Goal: Task Accomplishment & Management: Complete application form

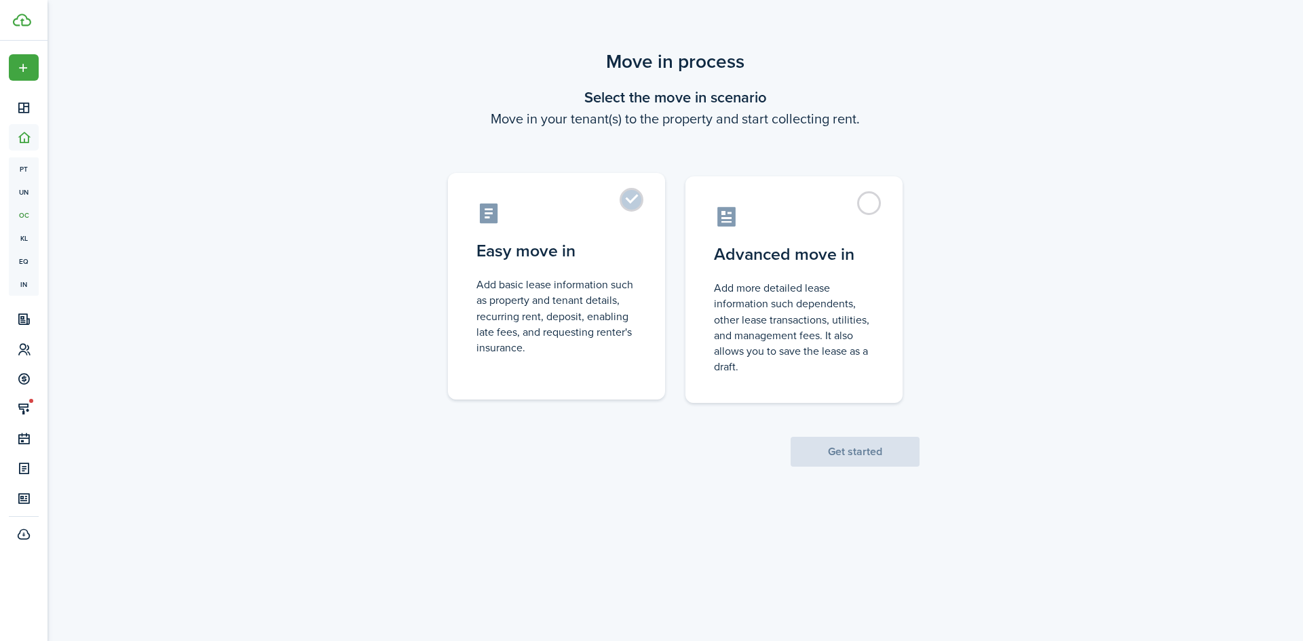
click at [620, 213] on control-radio-card-icon at bounding box center [556, 214] width 160 height 24
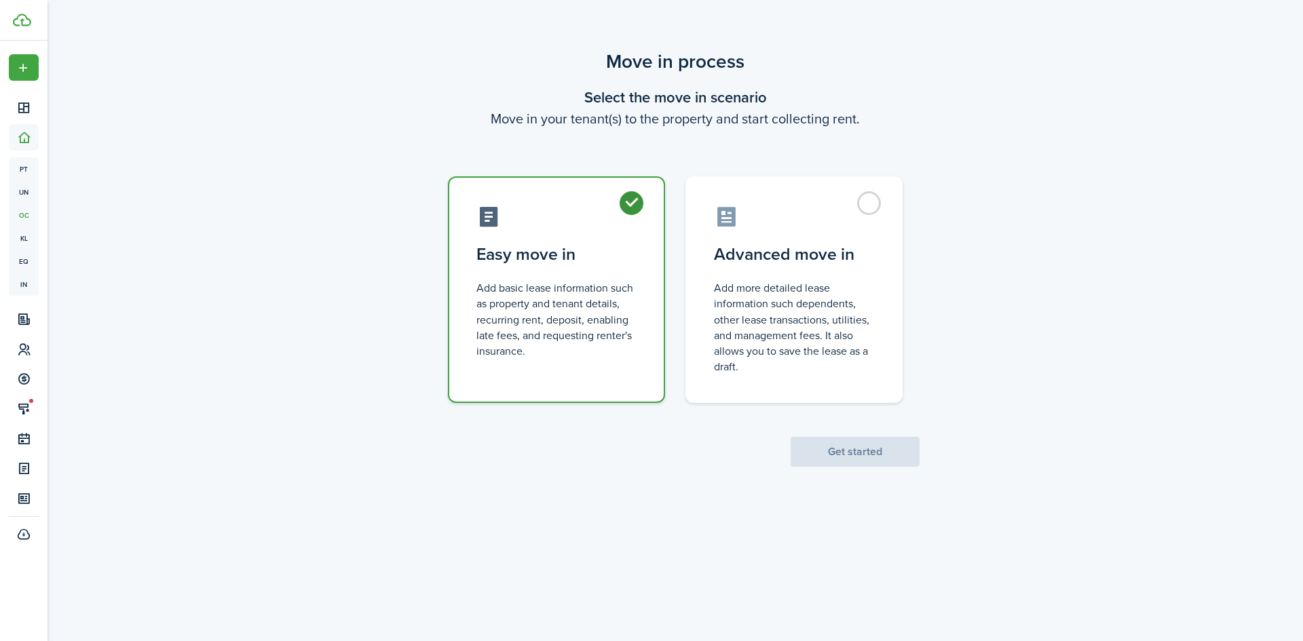
radio input "true"
click at [837, 452] on button "Get started" at bounding box center [855, 452] width 129 height 30
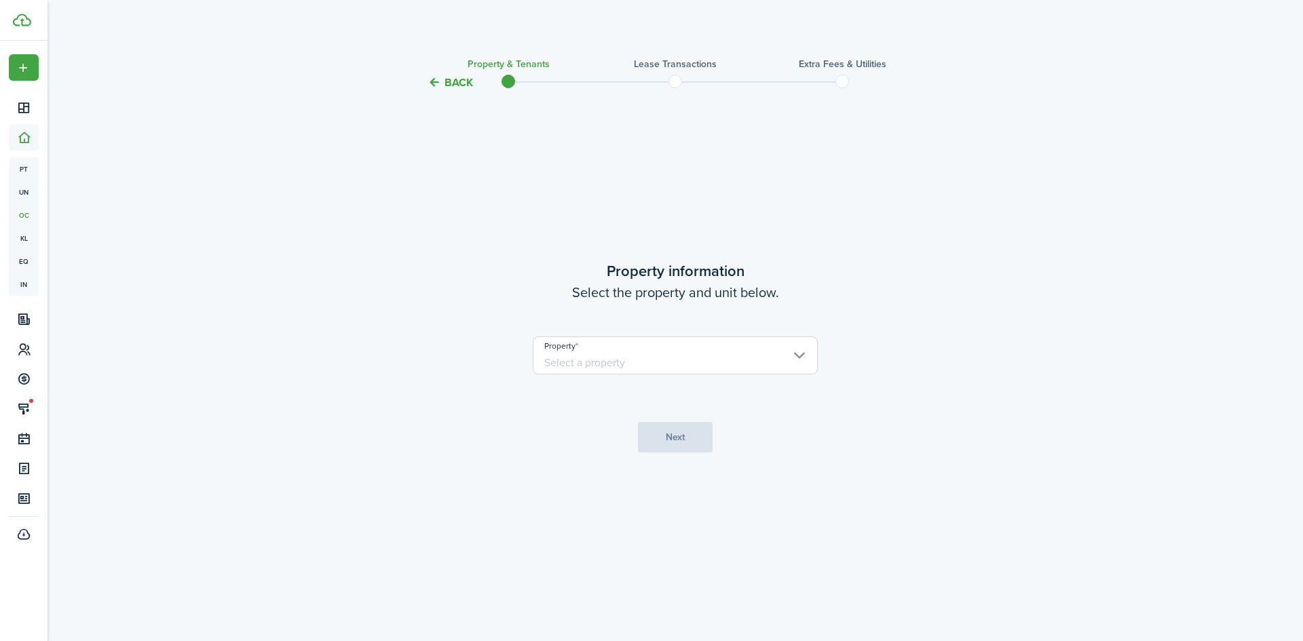
click at [633, 355] on input "Property" at bounding box center [675, 356] width 285 height 38
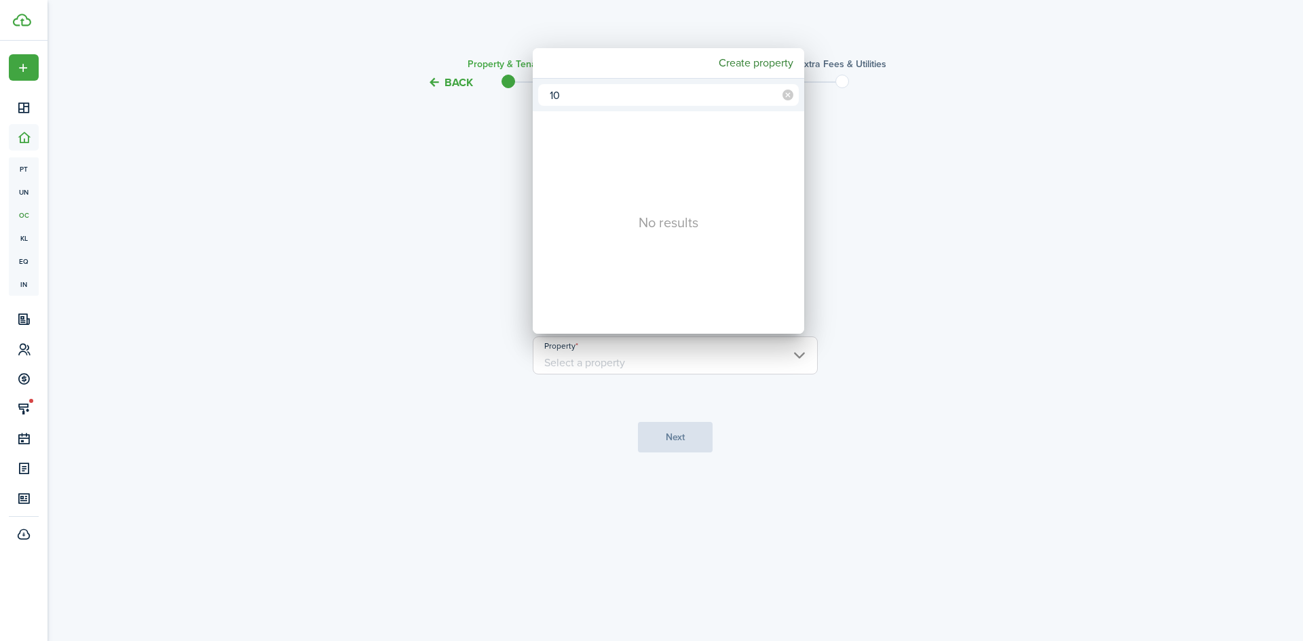
type input "1"
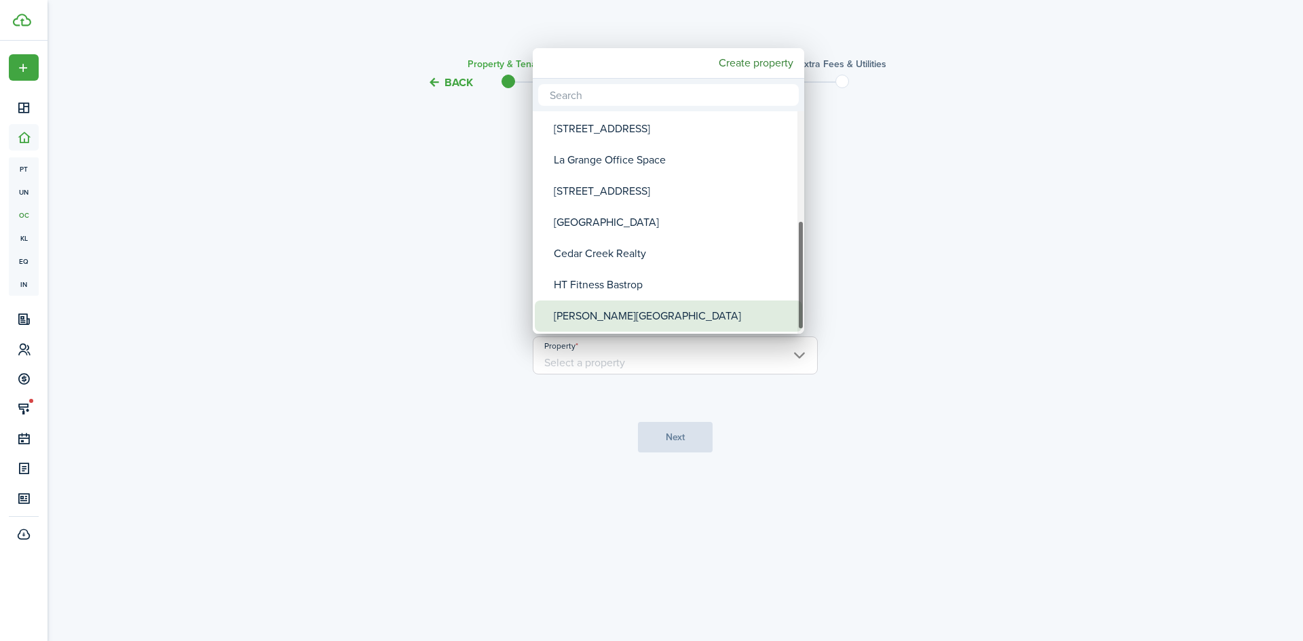
click at [617, 311] on div "[PERSON_NAME][GEOGRAPHIC_DATA]" at bounding box center [674, 316] width 240 height 31
type input "[PERSON_NAME][GEOGRAPHIC_DATA]"
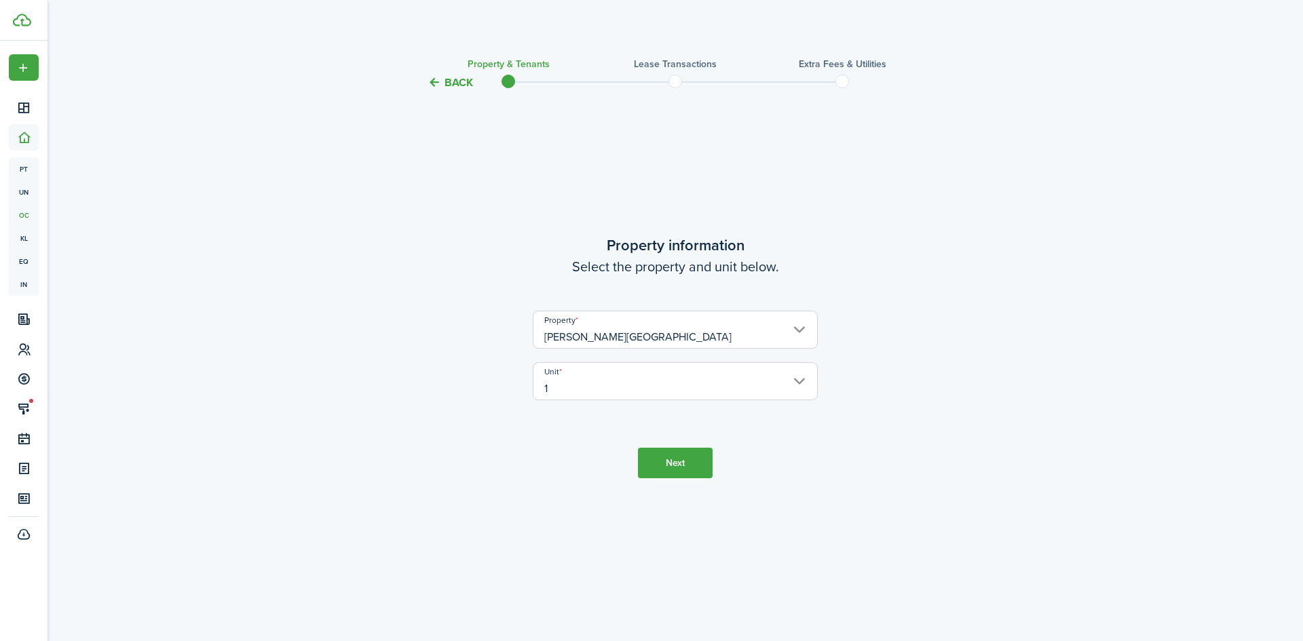
click at [689, 466] on button "Next" at bounding box center [675, 463] width 75 height 31
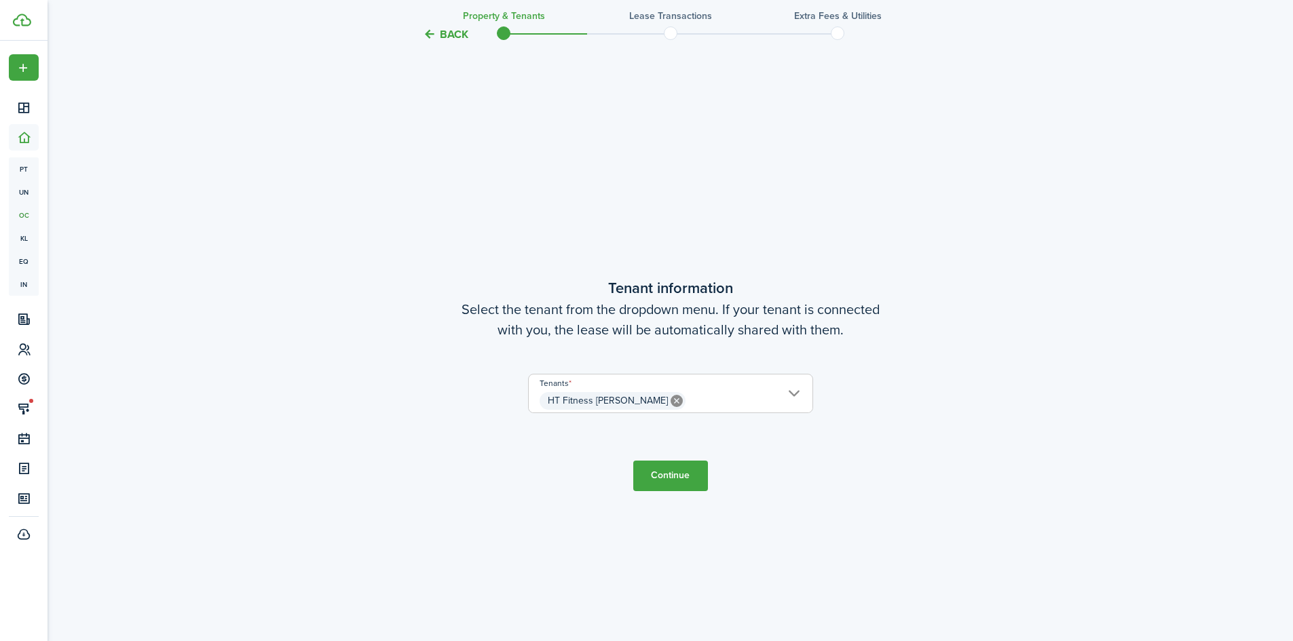
scroll to position [550, 0]
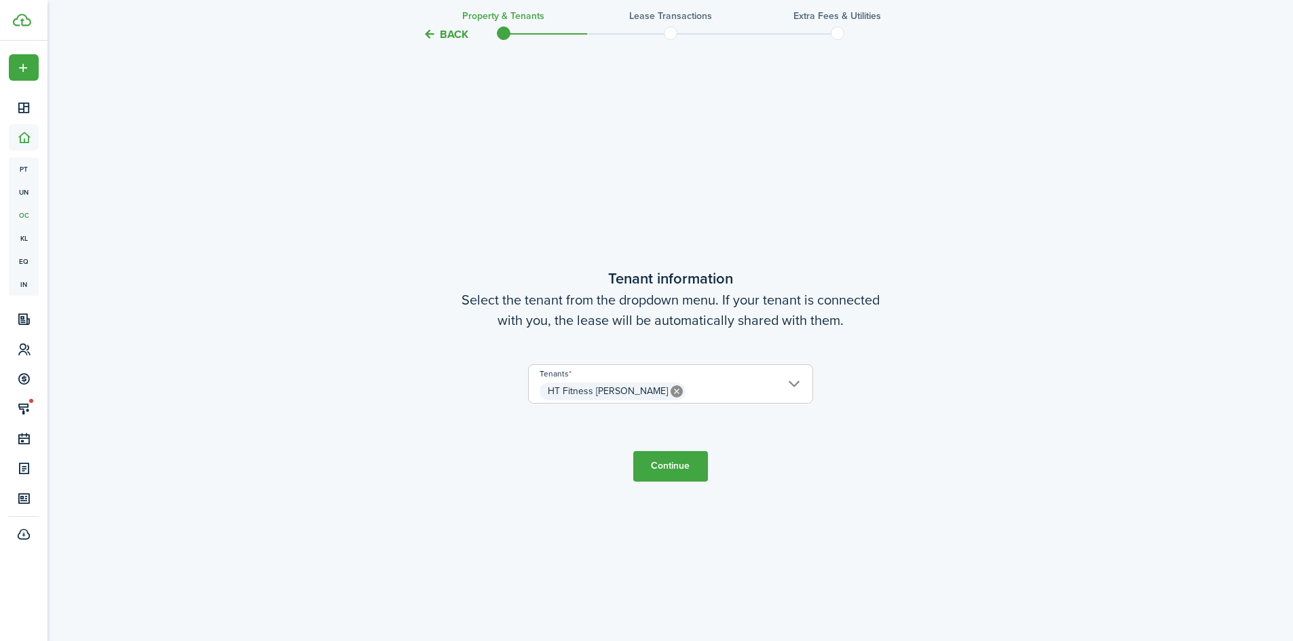
click at [660, 470] on button "Continue" at bounding box center [670, 466] width 75 height 31
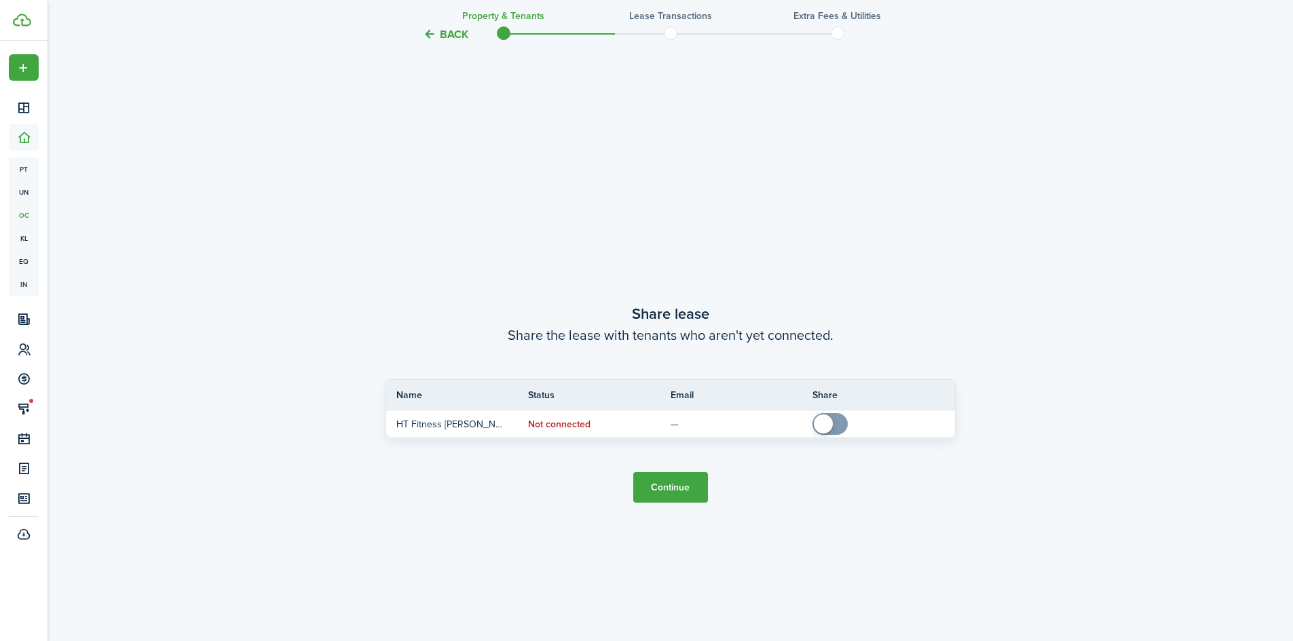
scroll to position [1192, 0]
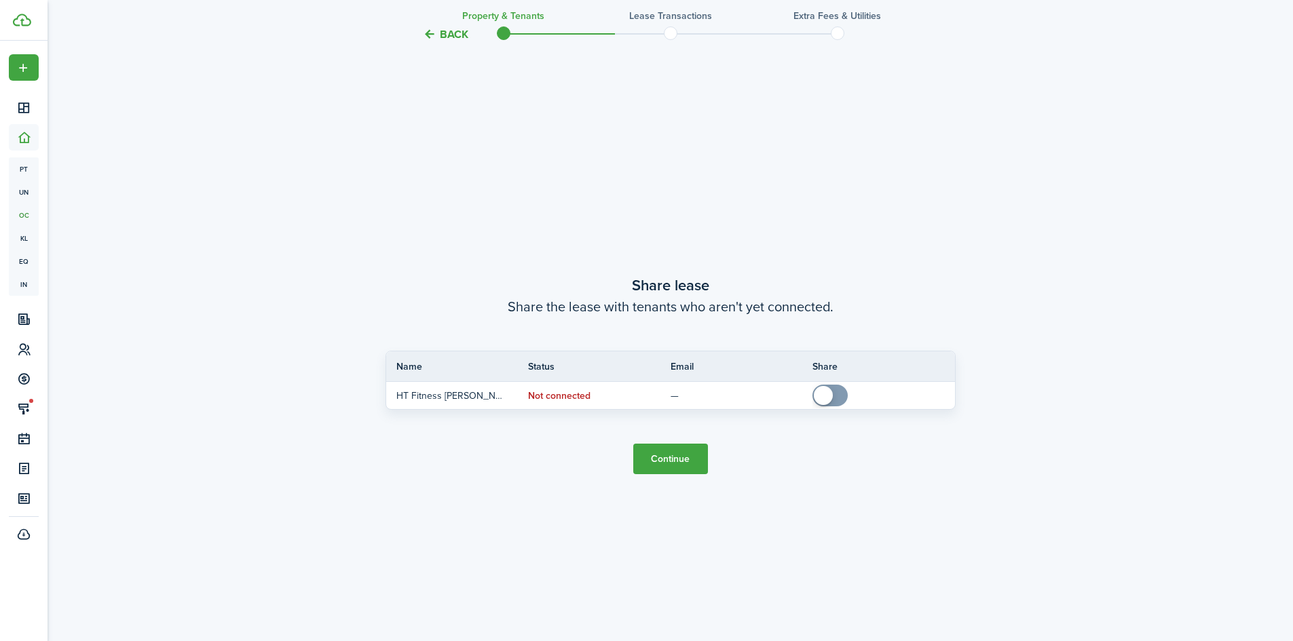
click at [675, 463] on button "Continue" at bounding box center [670, 459] width 75 height 31
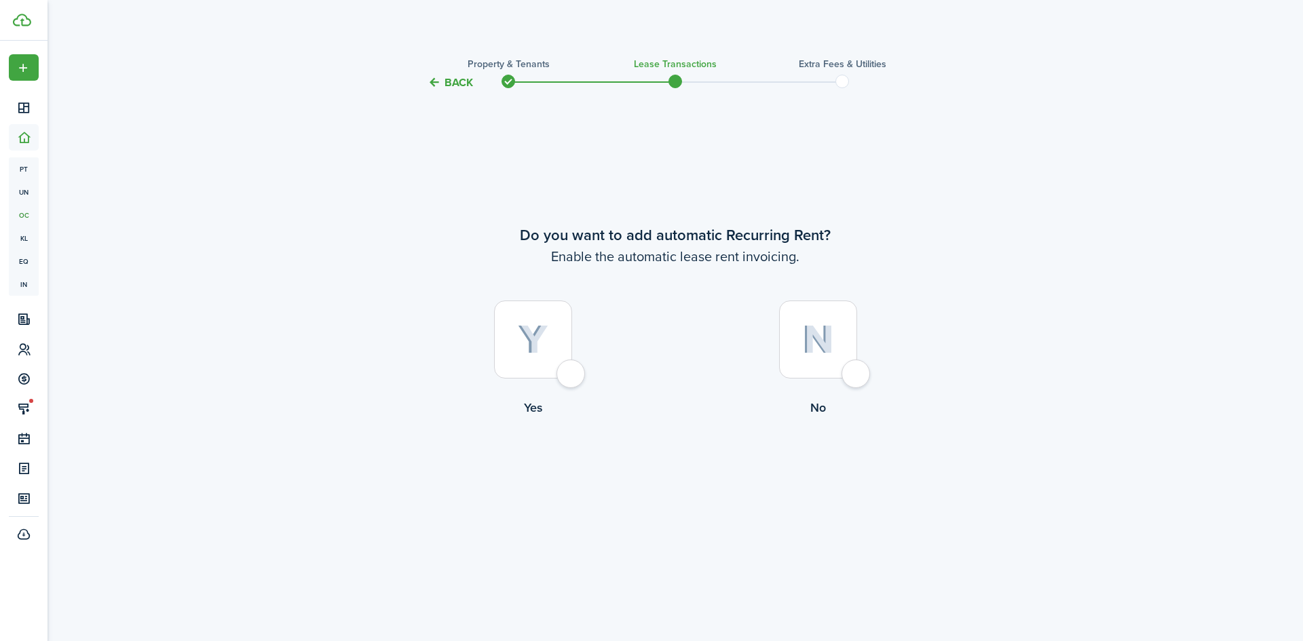
click at [856, 372] on div at bounding box center [818, 340] width 78 height 78
radio input "true"
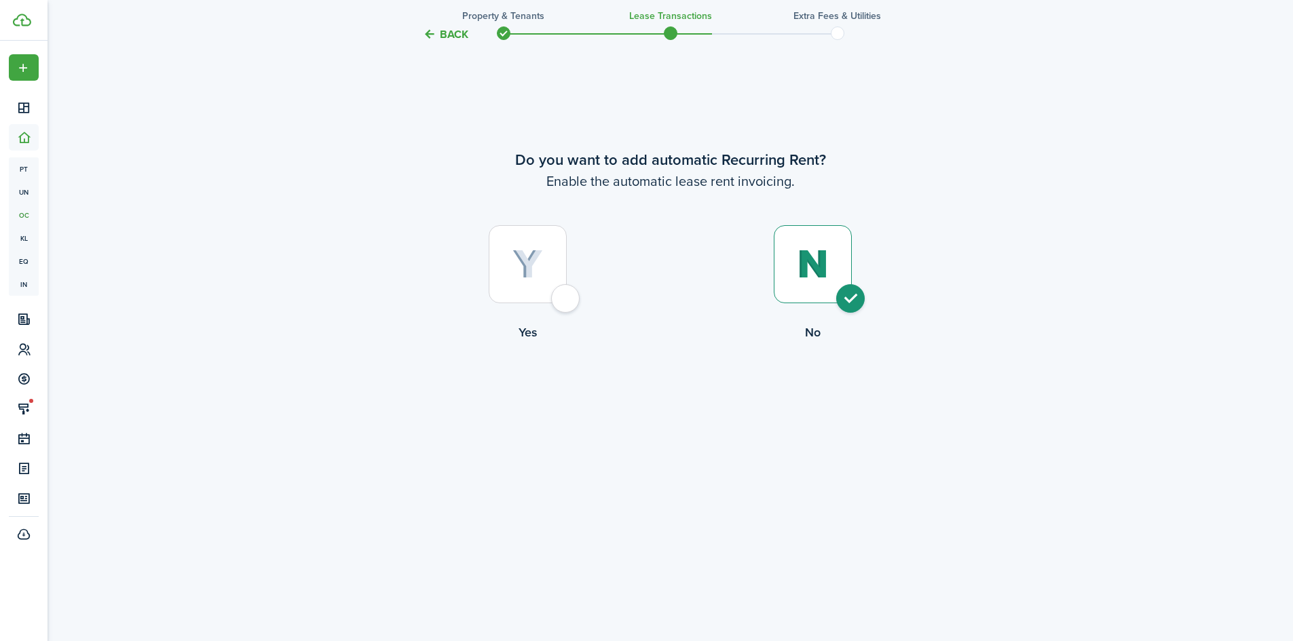
click at [559, 290] on div at bounding box center [528, 264] width 78 height 78
radio input "true"
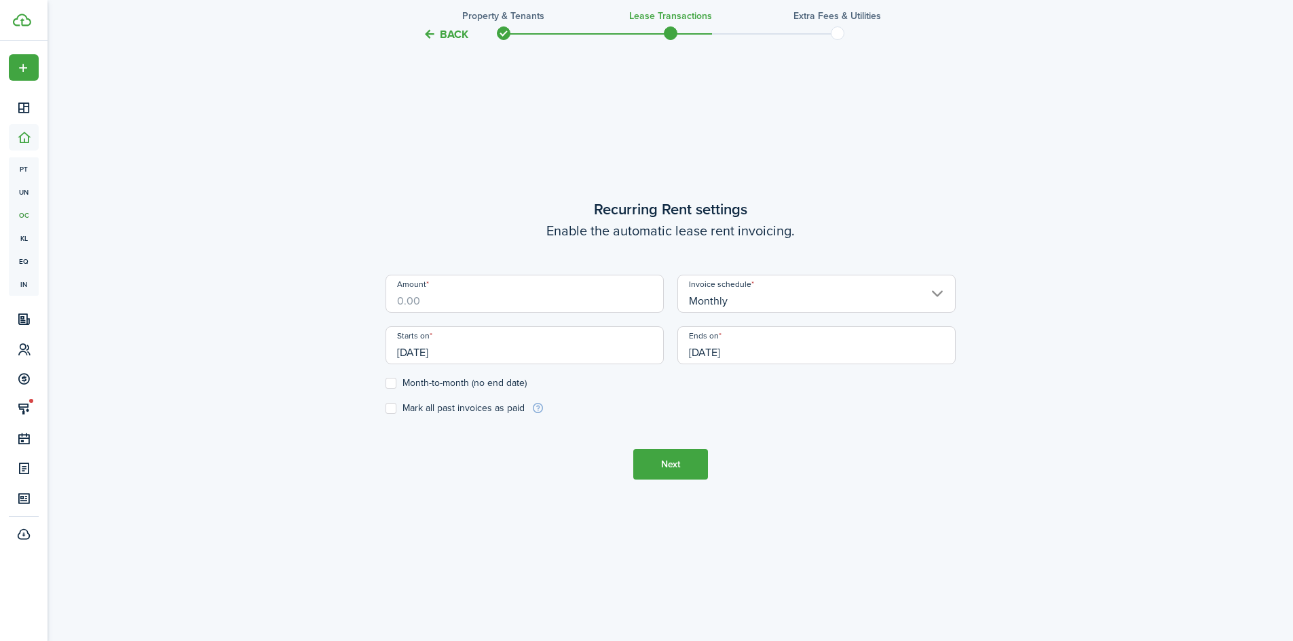
scroll to position [618, 0]
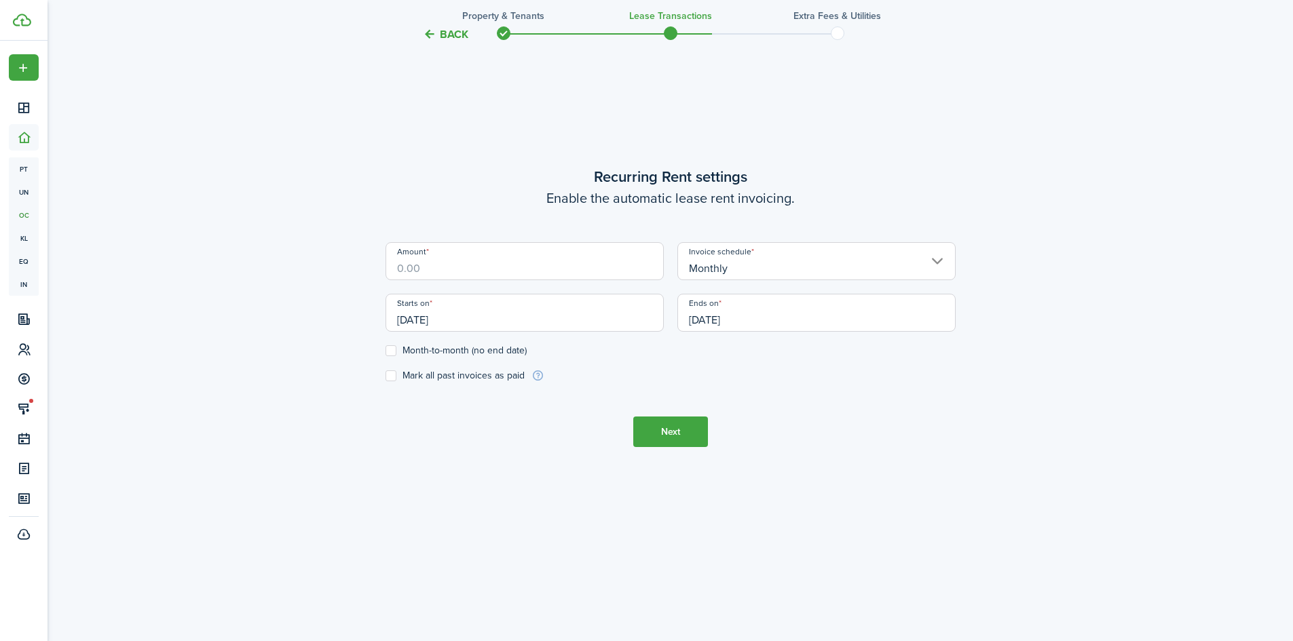
click at [554, 267] on input "Amount" at bounding box center [524, 261] width 278 height 38
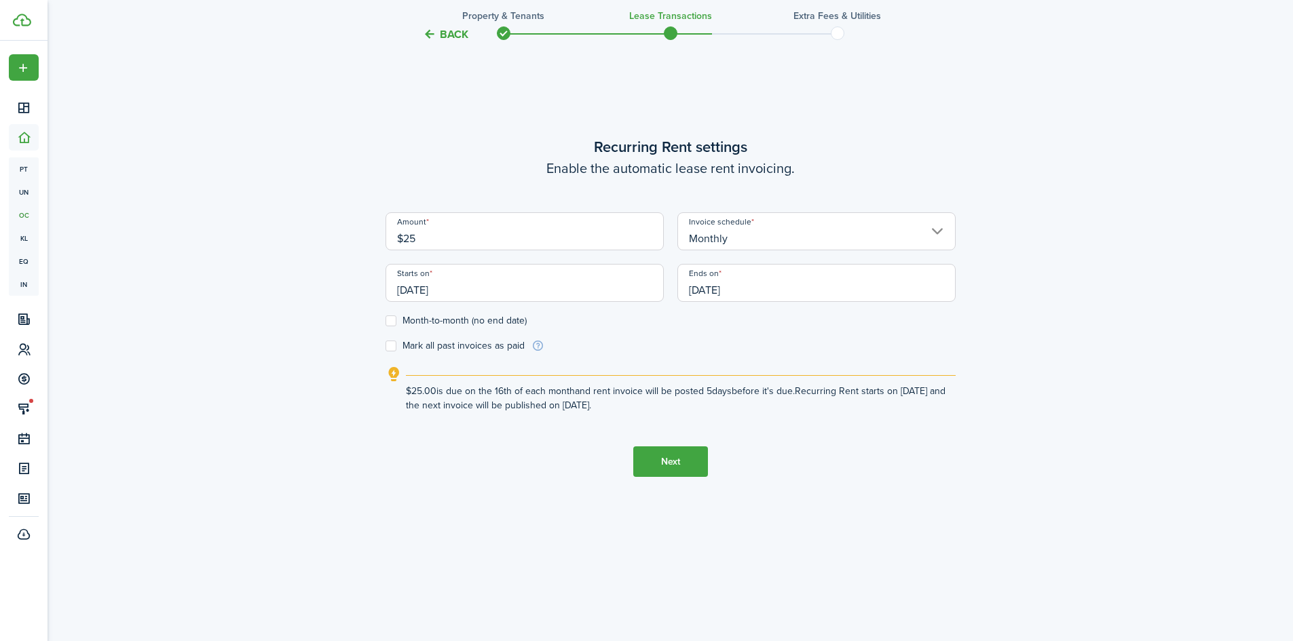
scroll to position [588, 0]
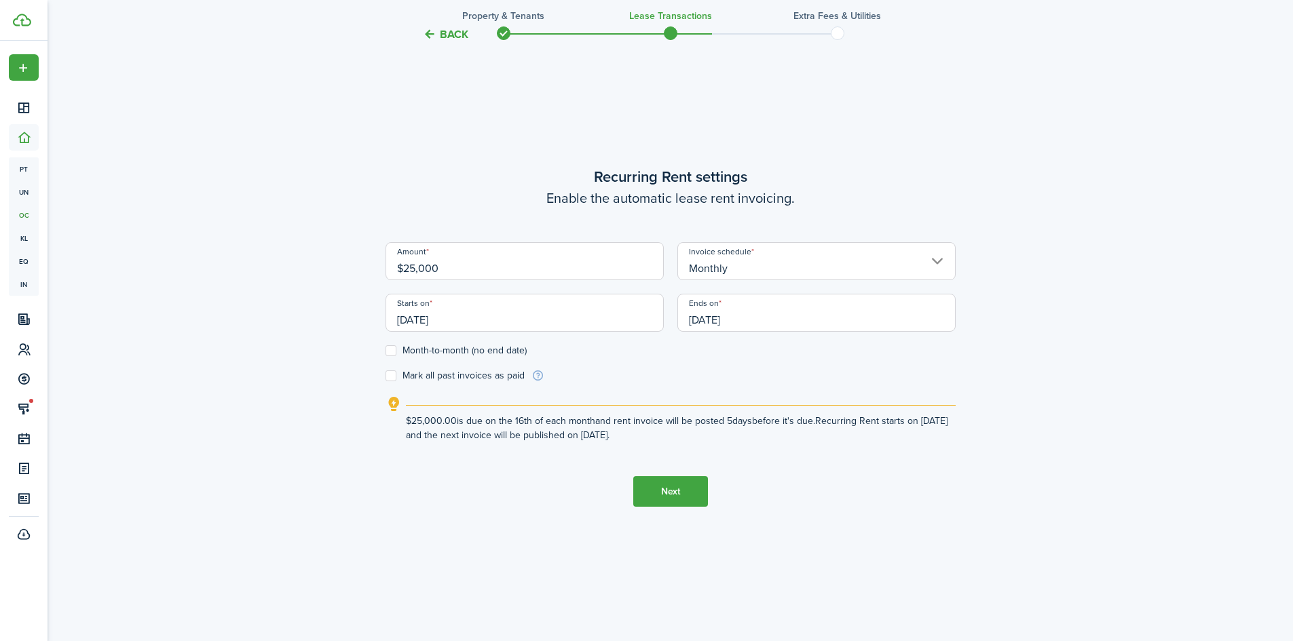
click at [848, 266] on input "Monthly" at bounding box center [816, 261] width 278 height 38
type input "$25,000.00"
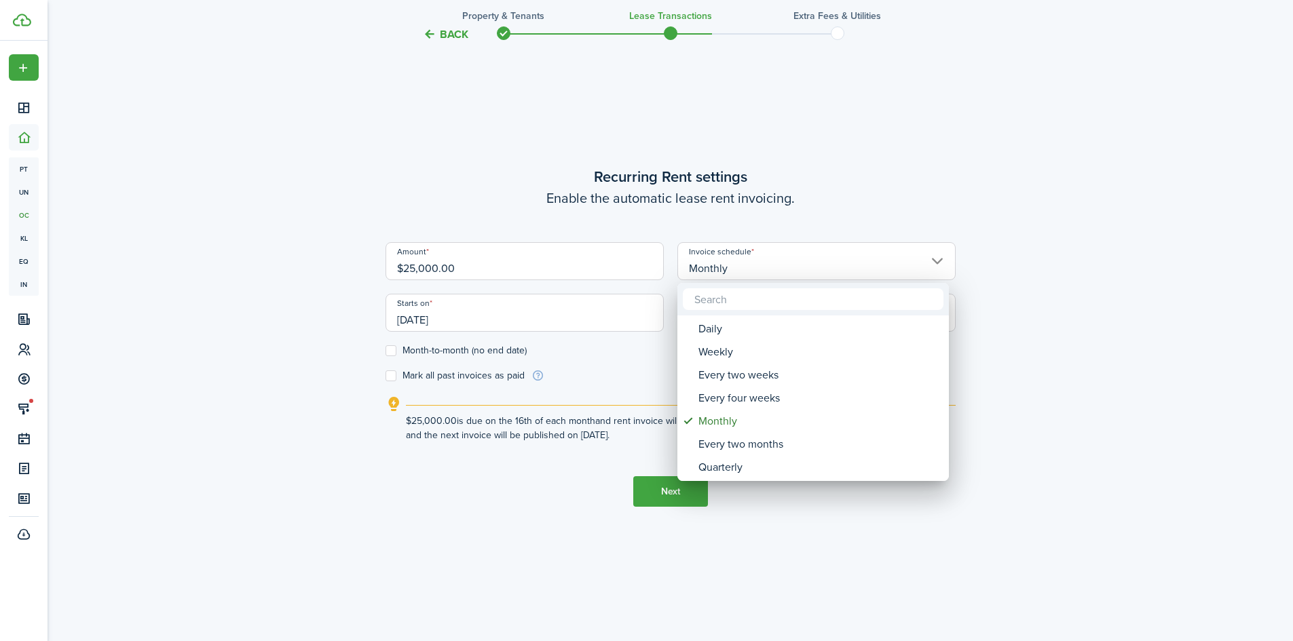
click at [907, 181] on div at bounding box center [646, 320] width 1510 height 858
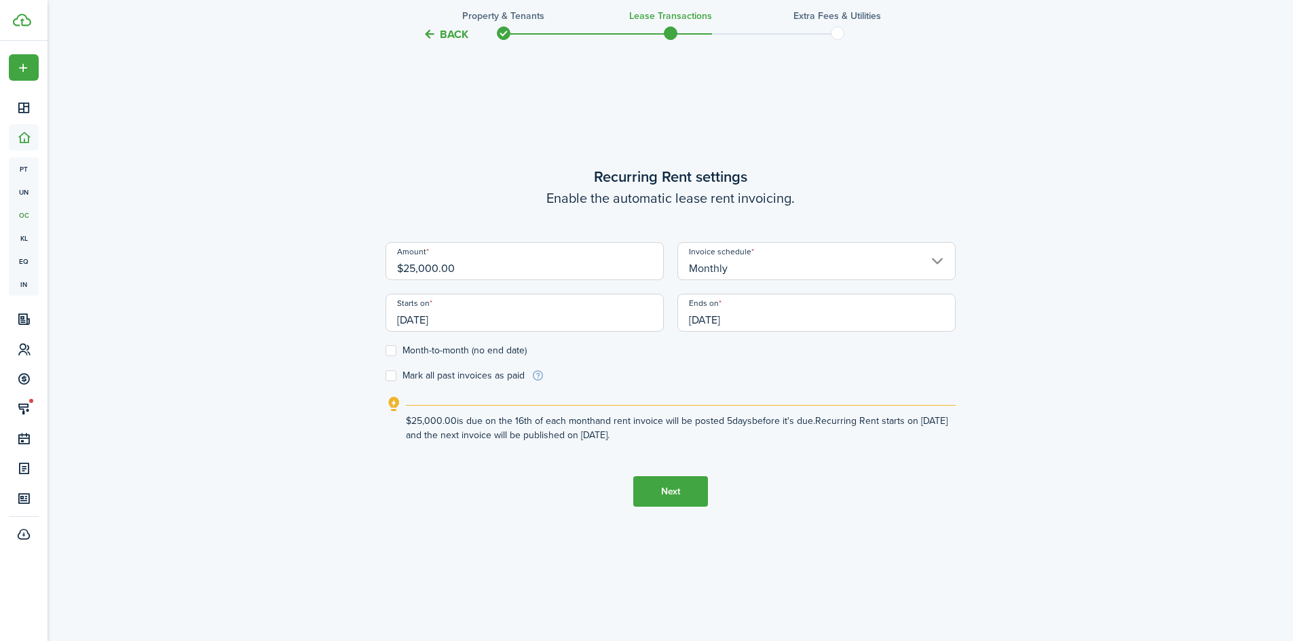
click at [417, 320] on input "[DATE]" at bounding box center [524, 313] width 278 height 38
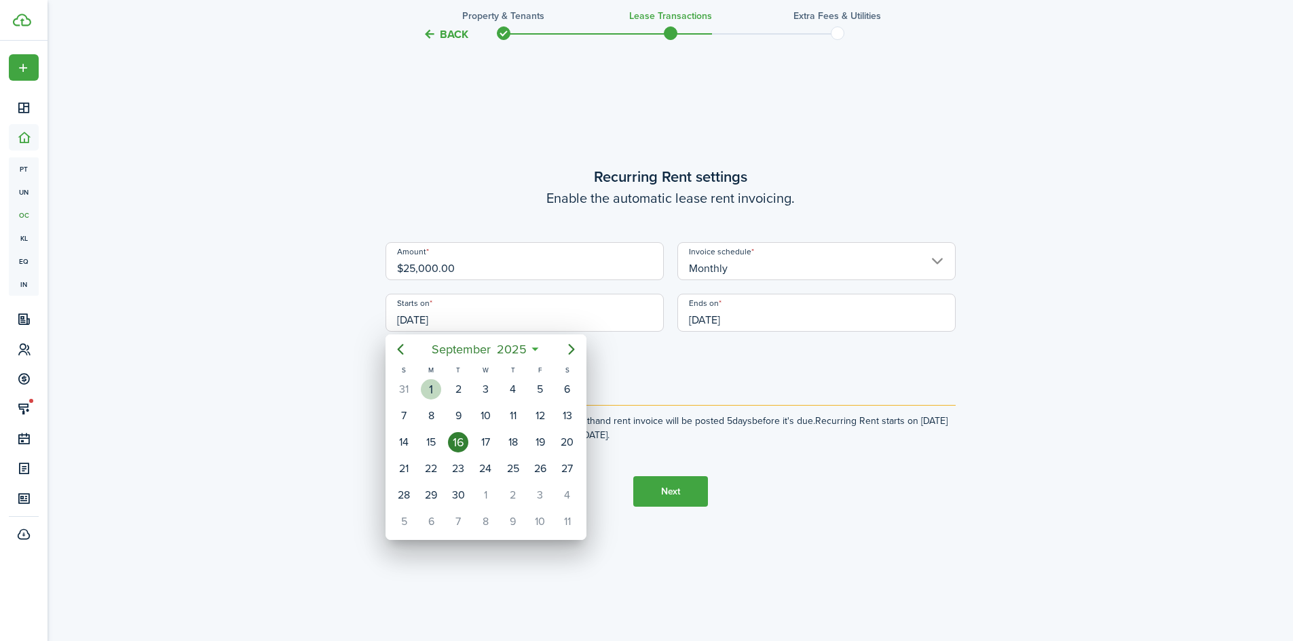
click at [430, 391] on div "1" at bounding box center [431, 389] width 20 height 20
type input "[DATE]"
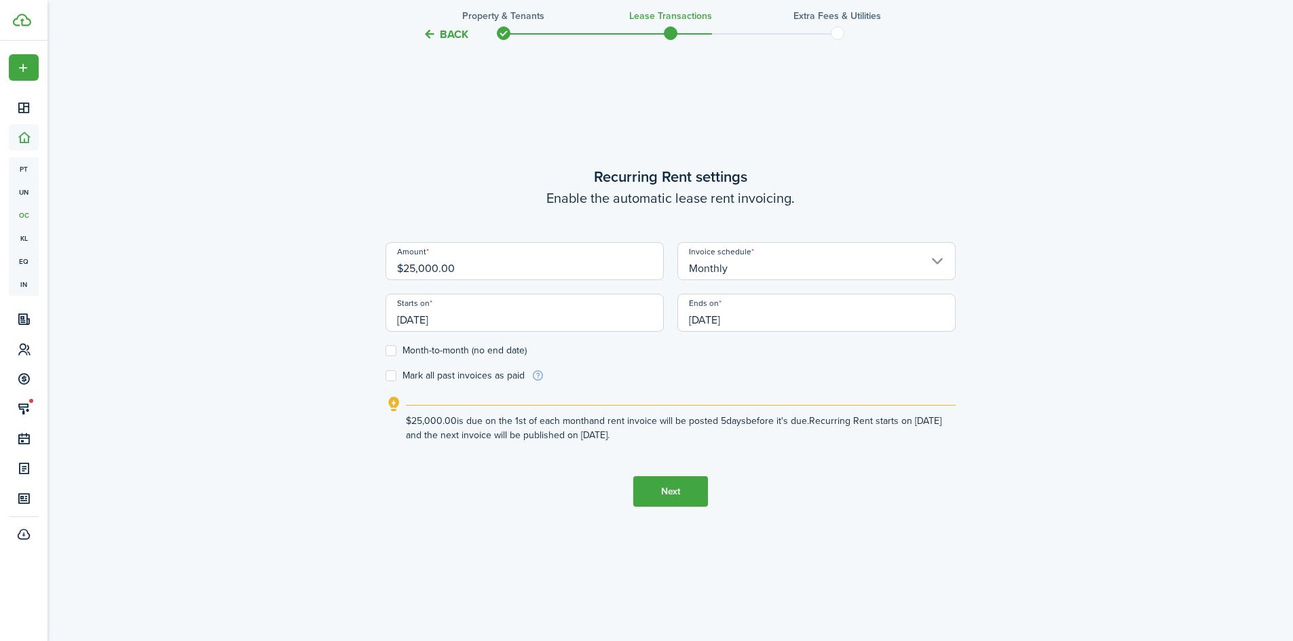
click at [805, 310] on input "[DATE]" at bounding box center [816, 313] width 278 height 38
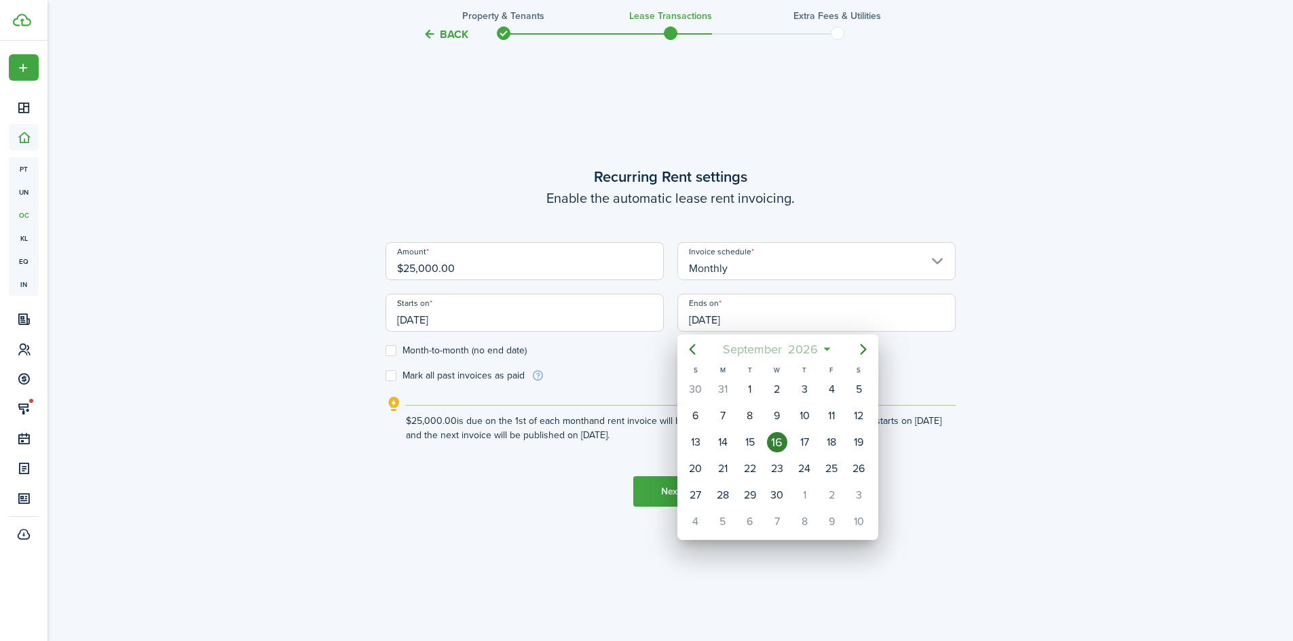
click at [807, 345] on span "2026" at bounding box center [803, 349] width 36 height 24
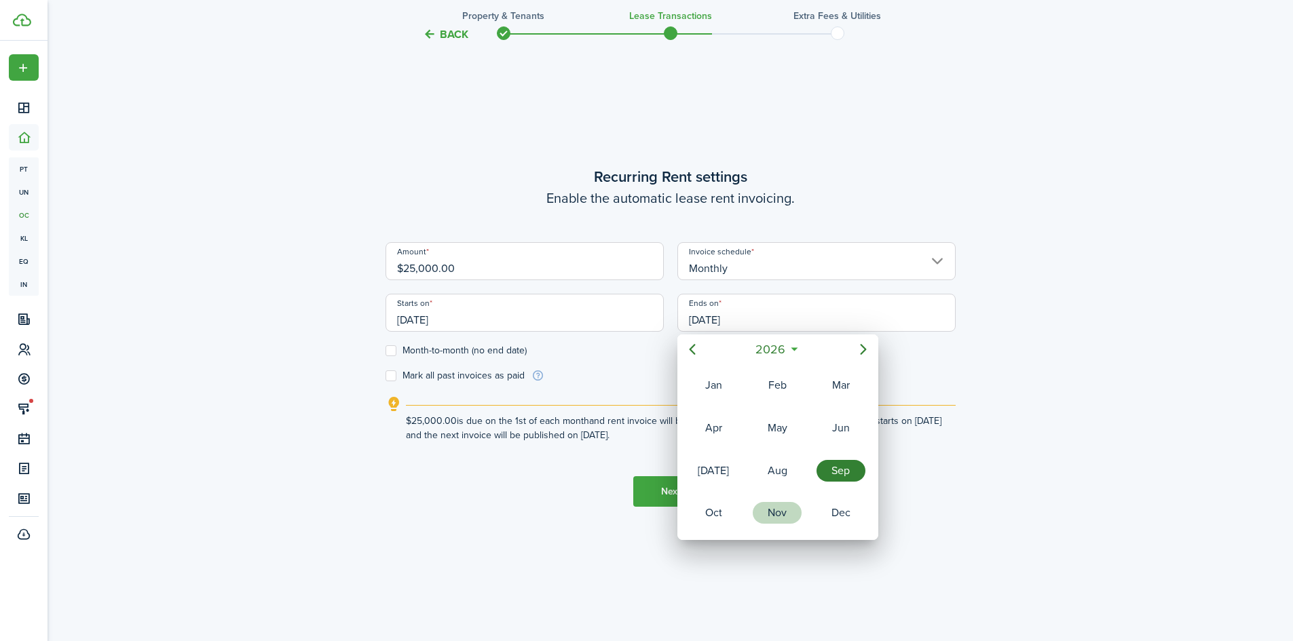
click at [774, 518] on div "Nov" at bounding box center [777, 513] width 49 height 22
click at [814, 350] on span "2026" at bounding box center [802, 349] width 36 height 24
click at [774, 349] on span "2026" at bounding box center [771, 349] width 36 height 24
click at [825, 513] on div "2029" at bounding box center [840, 513] width 49 height 22
click at [782, 508] on div "Nov" at bounding box center [777, 513] width 49 height 22
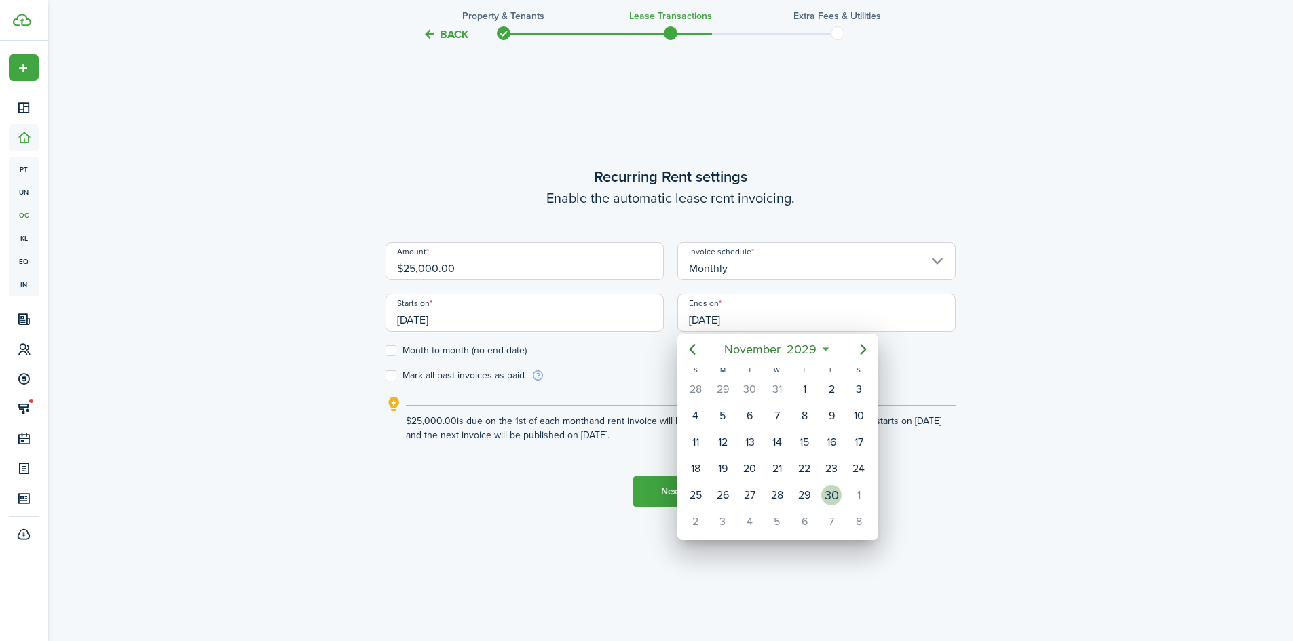
click at [827, 493] on div "30" at bounding box center [831, 495] width 20 height 20
type input "[DATE]"
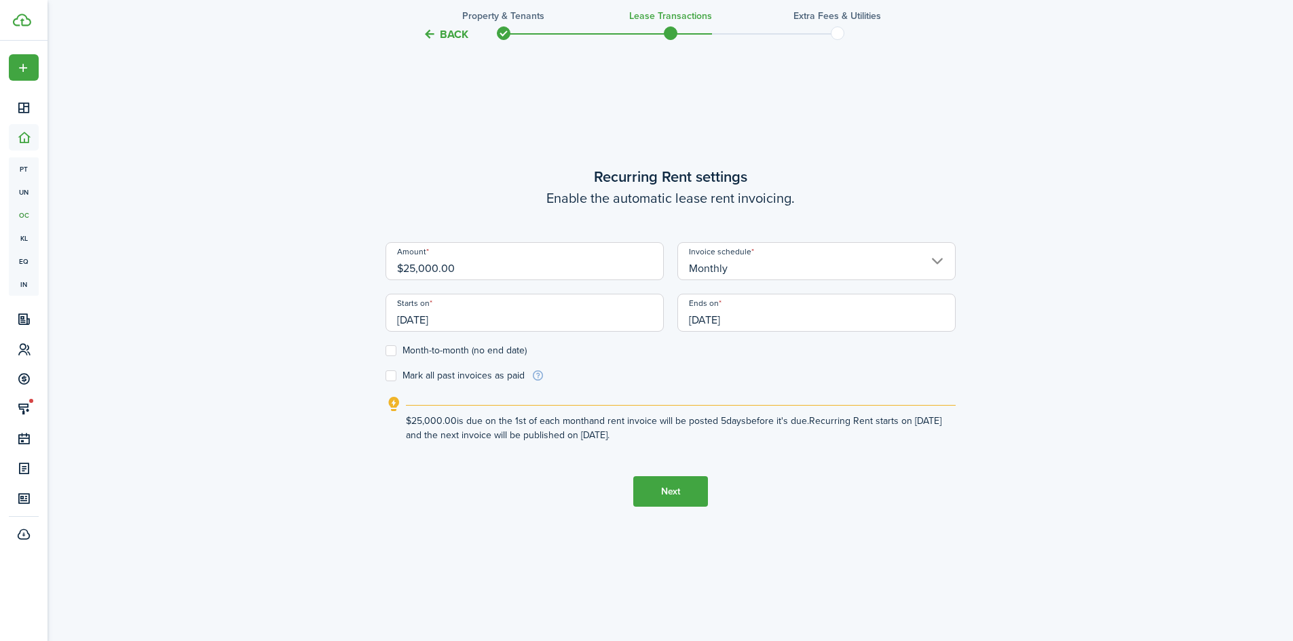
click at [894, 384] on lease-wizard-rent-recurring "Recurring Rent settings Enable the automatic lease rent invoicing. Amount $25,0…" at bounding box center [670, 304] width 570 height 277
click at [660, 496] on button "Next" at bounding box center [670, 491] width 75 height 31
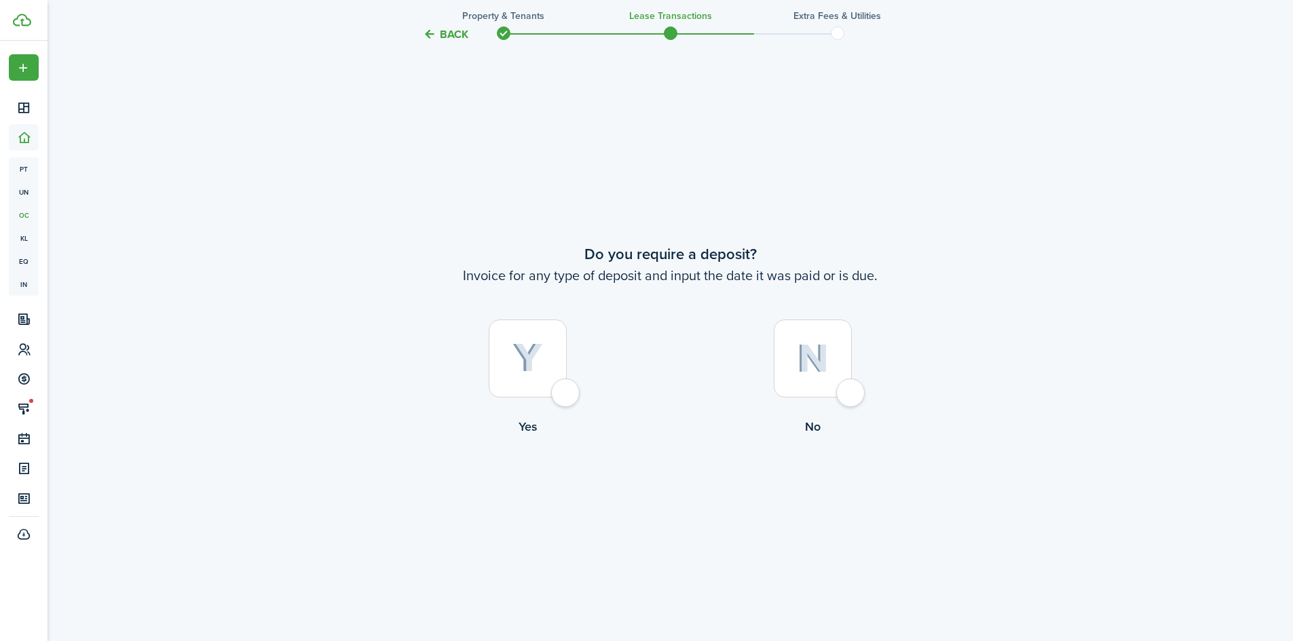
scroll to position [1192, 0]
click at [826, 401] on label "No" at bounding box center [812, 380] width 285 height 123
radio input "true"
click at [564, 391] on div at bounding box center [528, 358] width 78 height 78
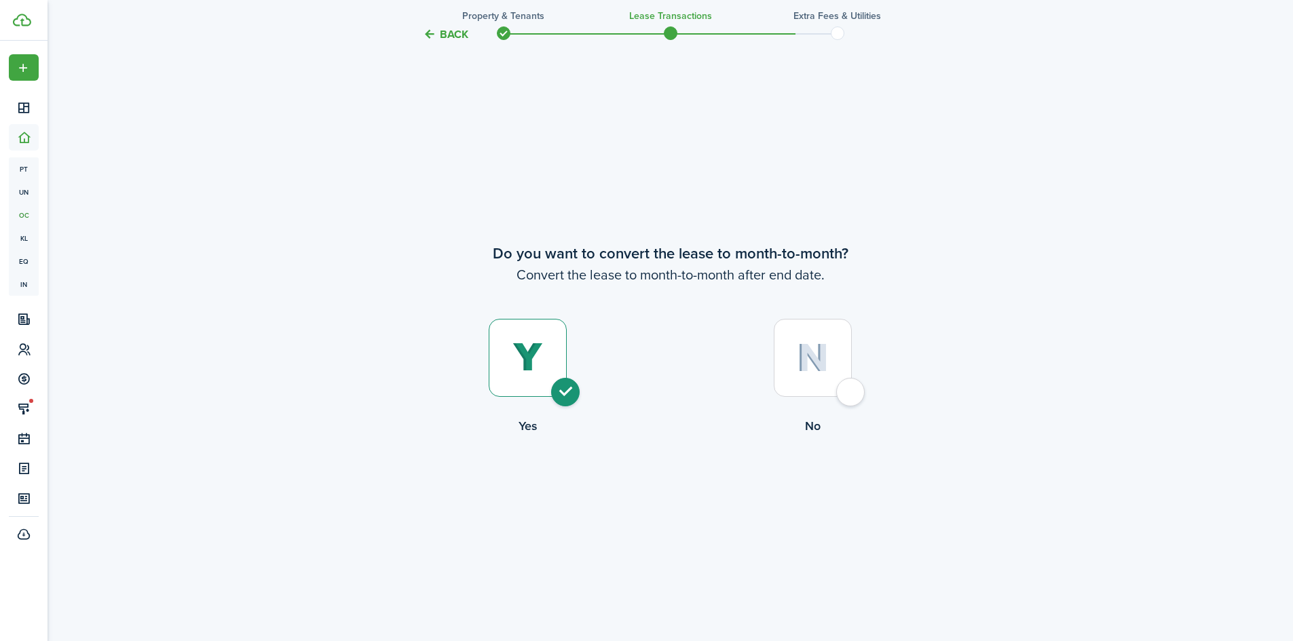
radio input "true"
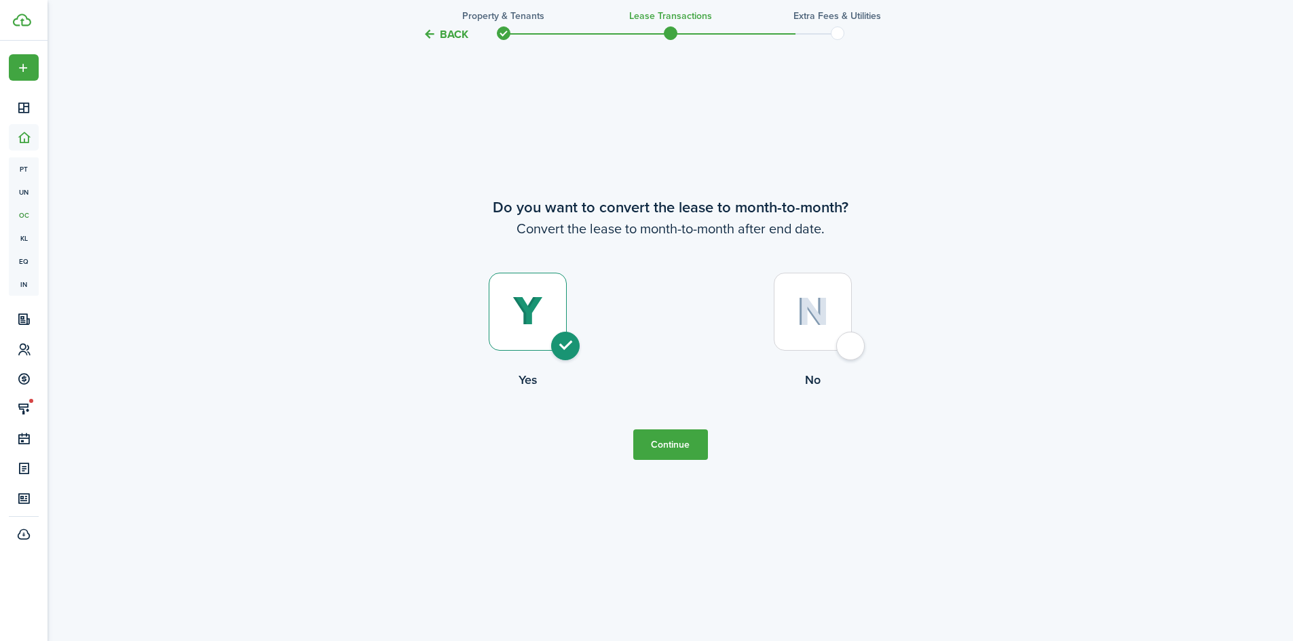
scroll to position [1924, 0]
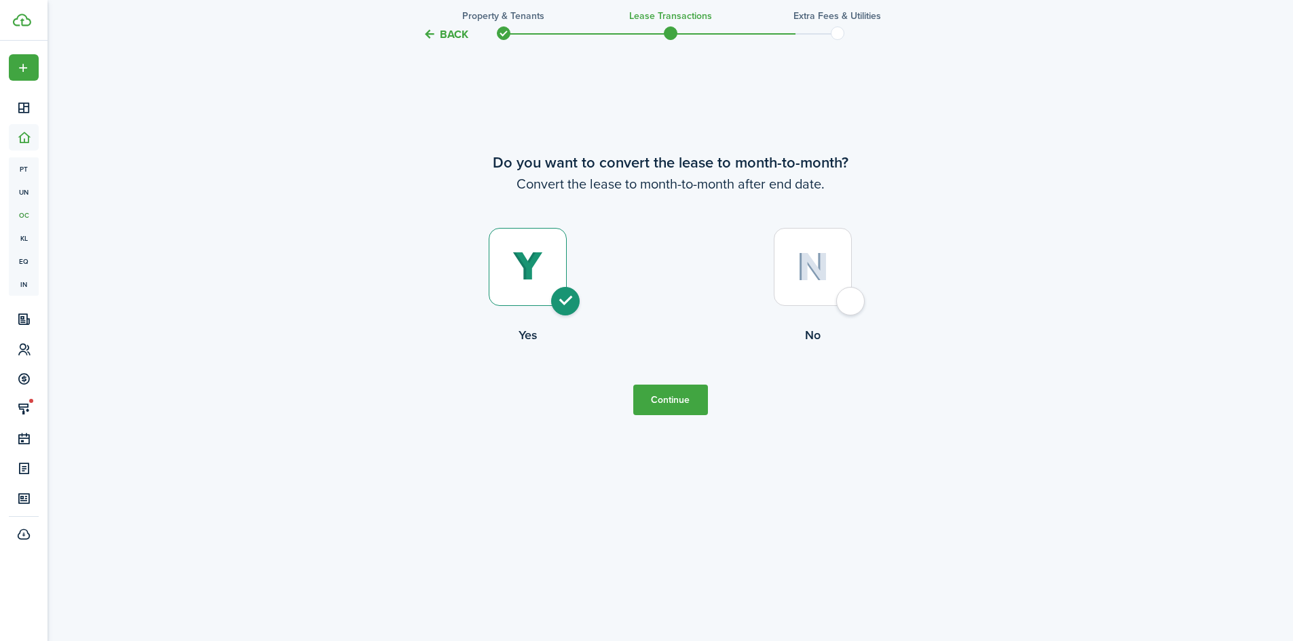
click at [685, 397] on button "Continue" at bounding box center [670, 400] width 75 height 31
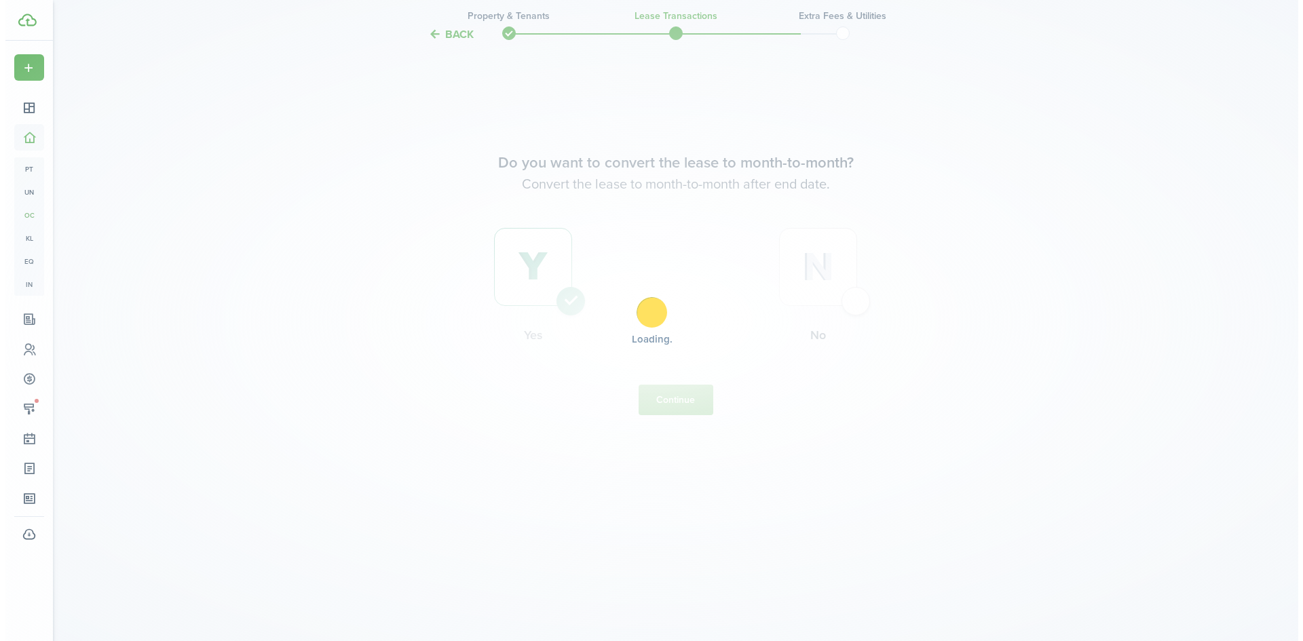
scroll to position [0, 0]
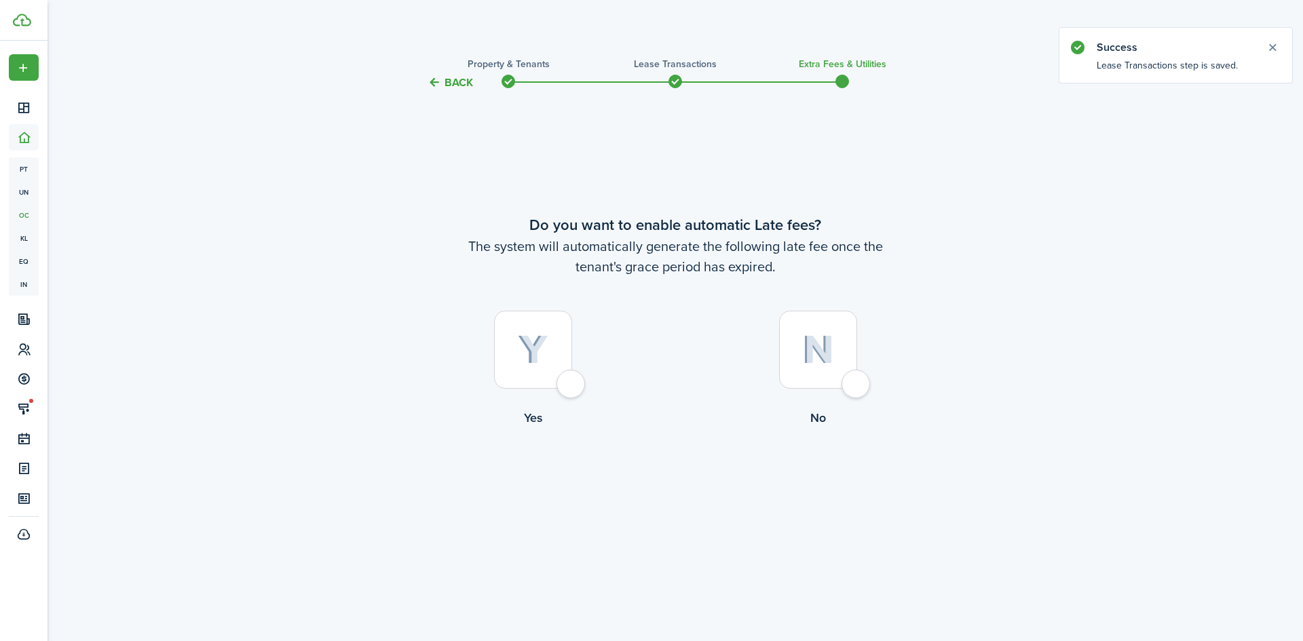
click at [848, 383] on div at bounding box center [818, 350] width 78 height 78
radio input "true"
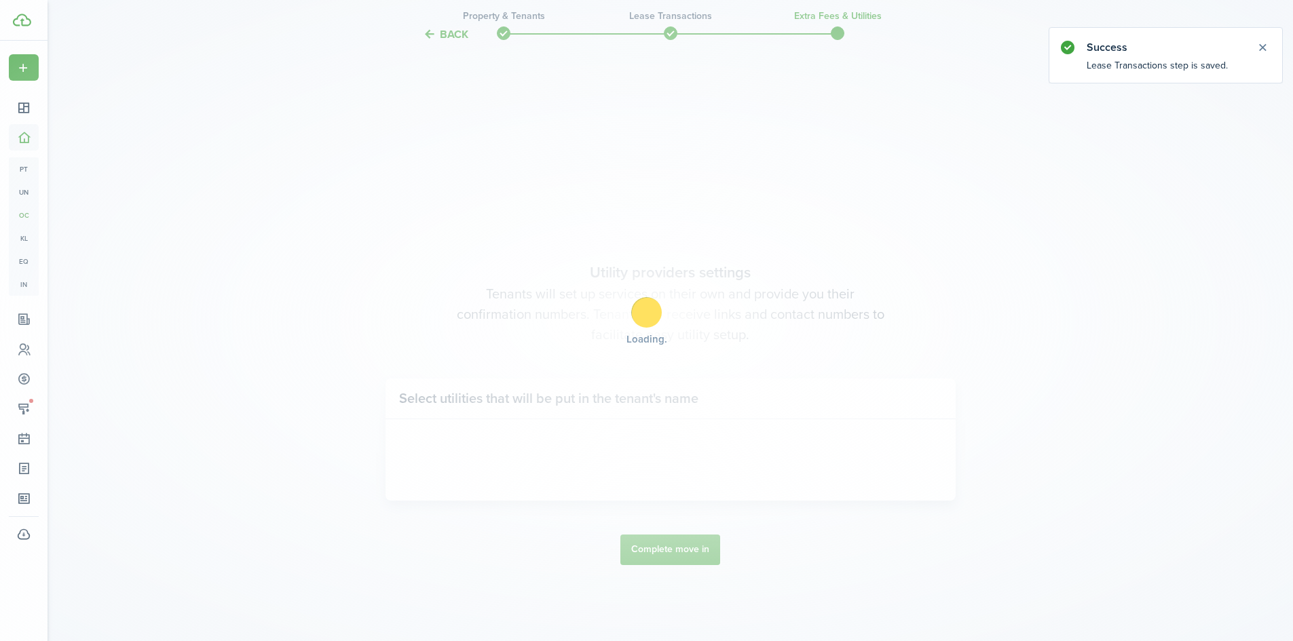
scroll to position [550, 0]
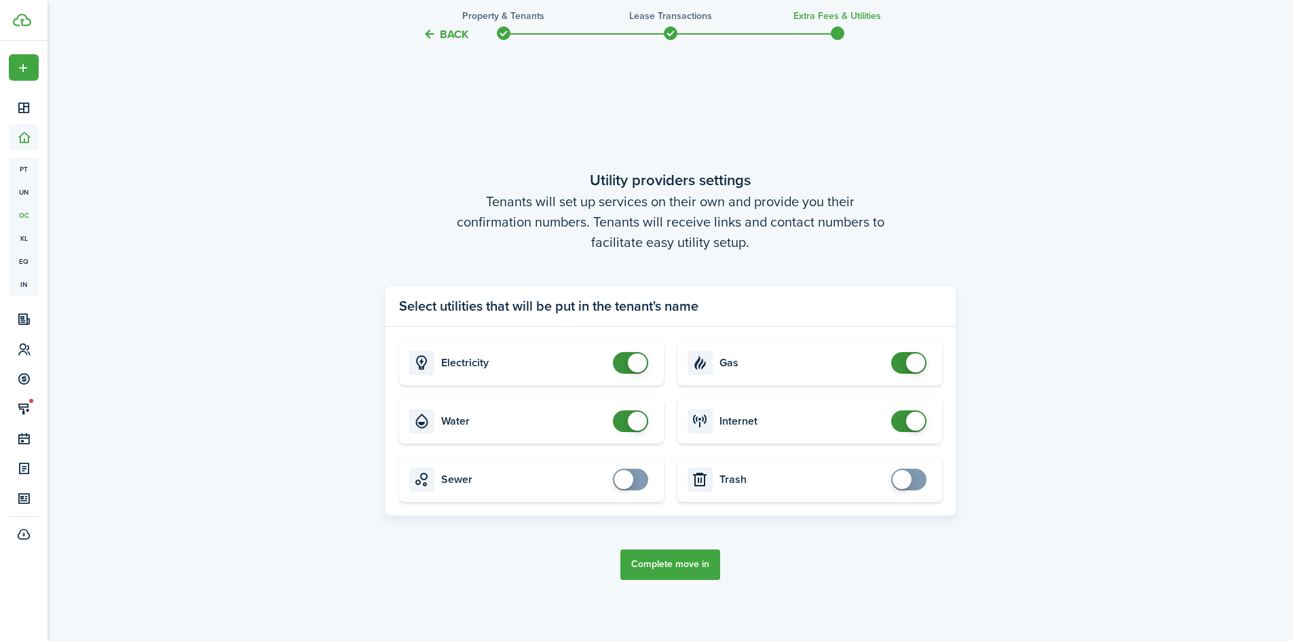
checkbox input "false"
click at [635, 421] on span at bounding box center [637, 421] width 19 height 19
checkbox input "false"
click at [911, 363] on span at bounding box center [915, 363] width 19 height 19
checkbox input "false"
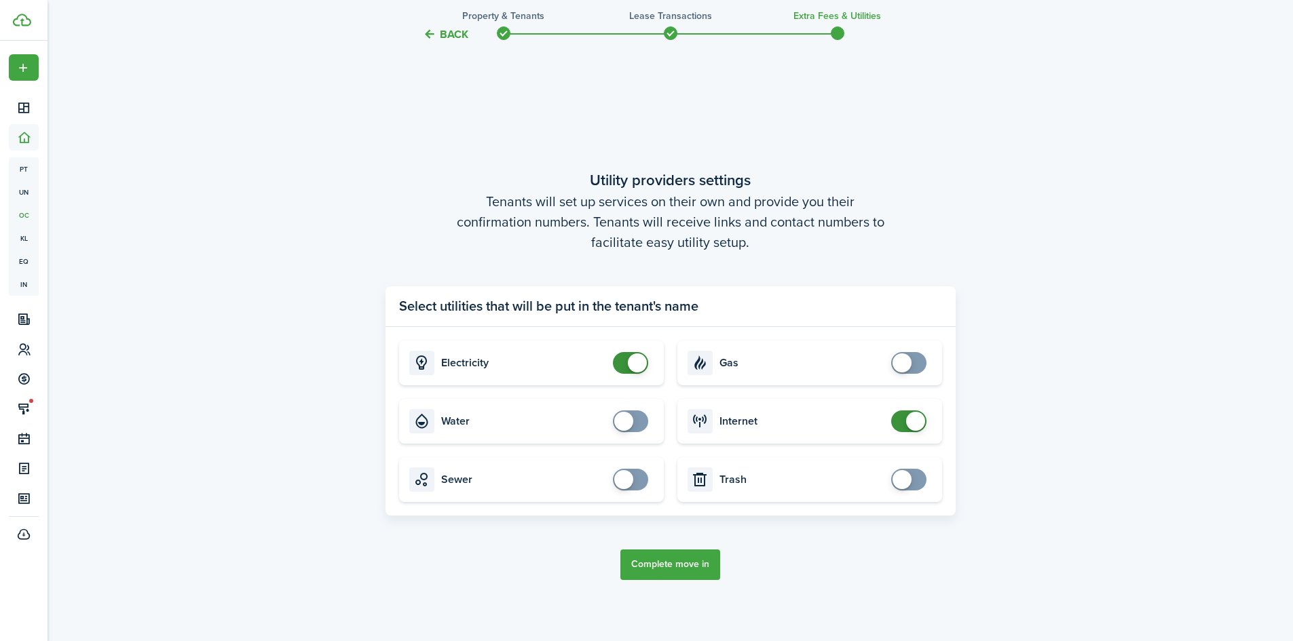
click at [636, 356] on span at bounding box center [637, 363] width 19 height 19
click at [902, 425] on span at bounding box center [909, 422] width 14 height 22
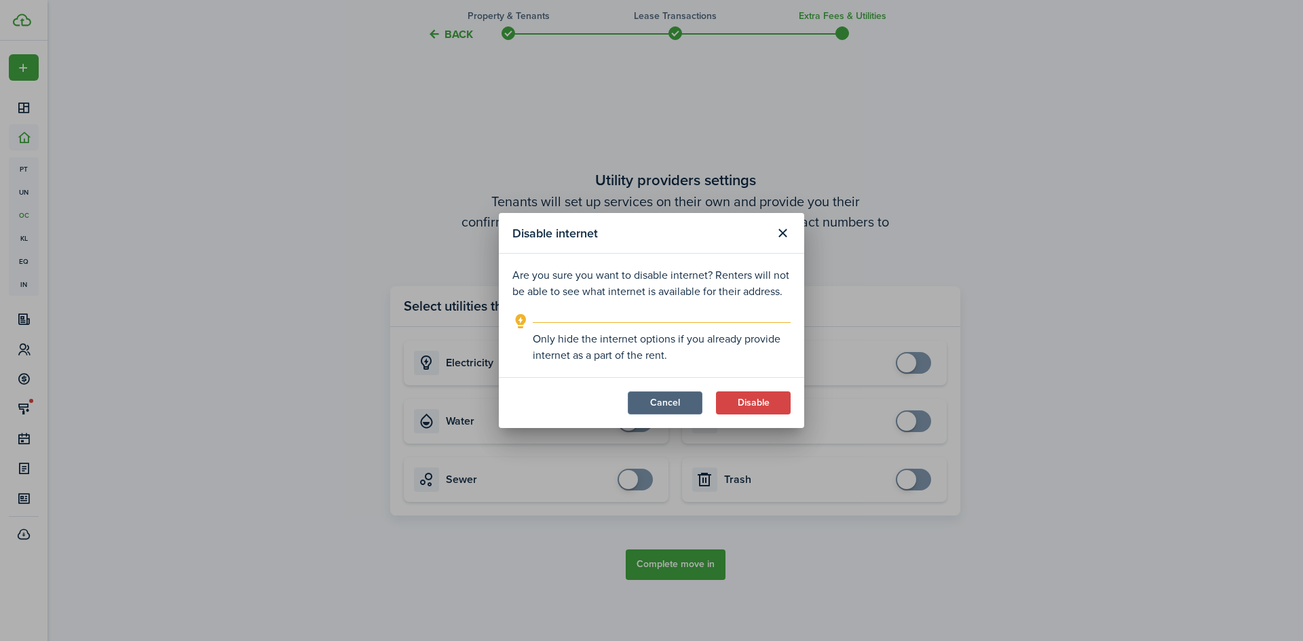
click at [691, 400] on button "Cancel" at bounding box center [665, 403] width 75 height 23
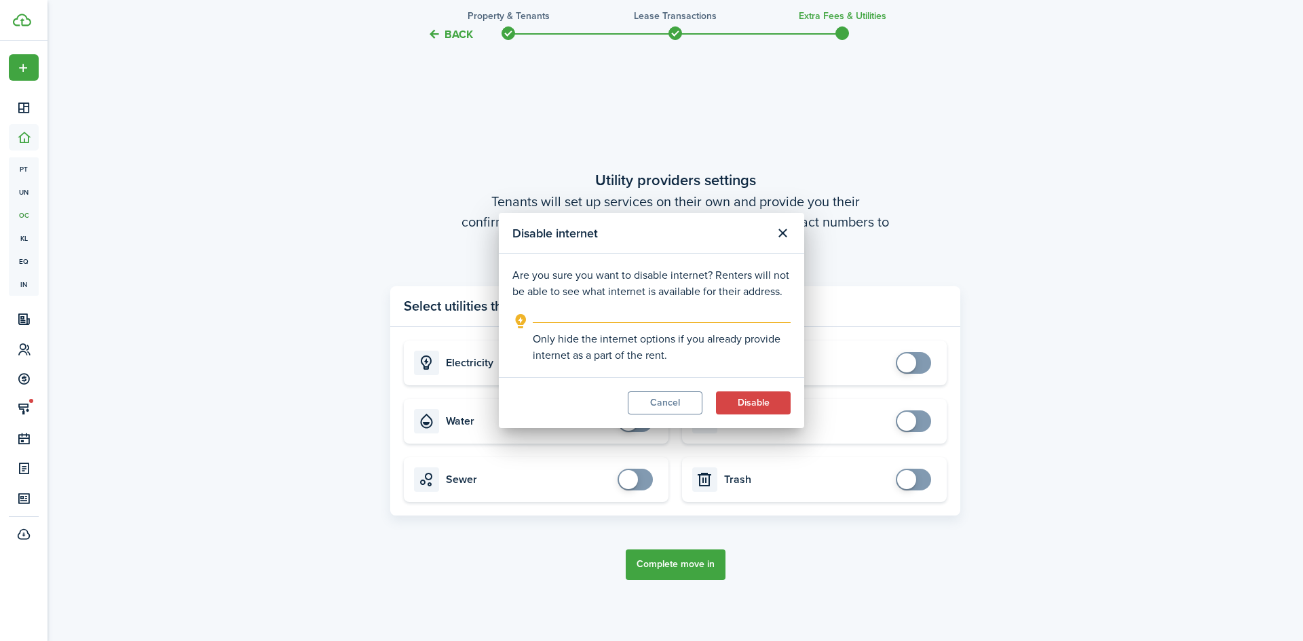
checkbox input "true"
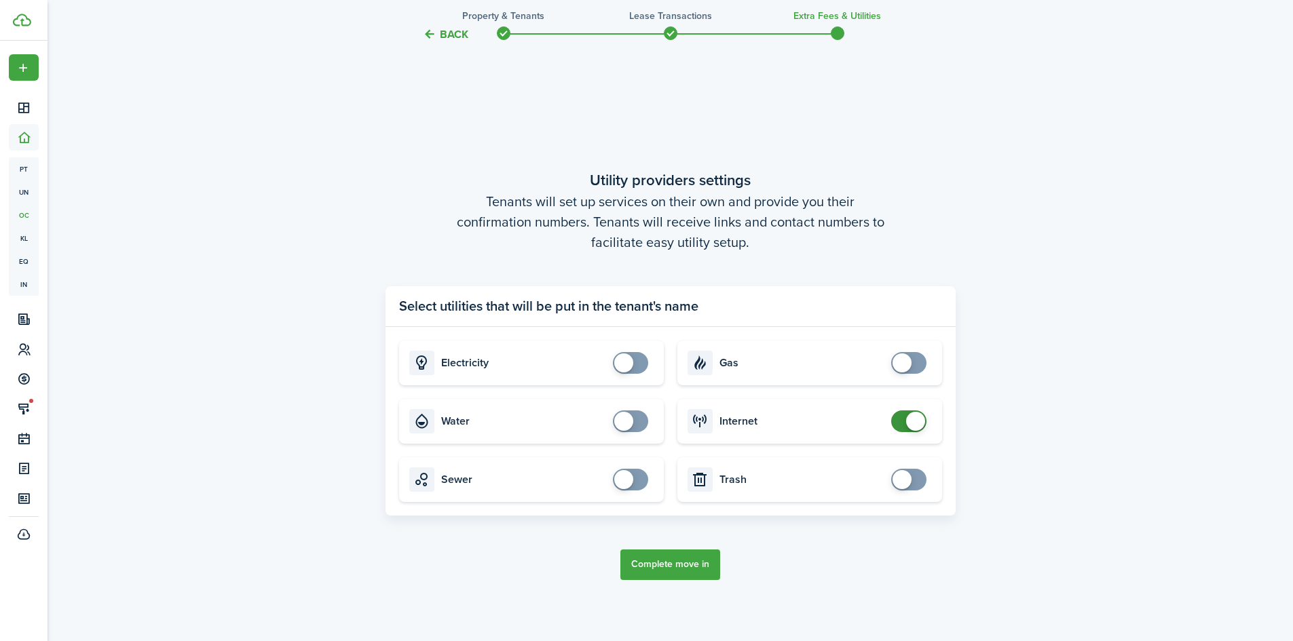
checkbox input "true"
click at [621, 367] on span at bounding box center [623, 363] width 19 height 19
click at [685, 571] on button "Complete move in" at bounding box center [670, 565] width 100 height 31
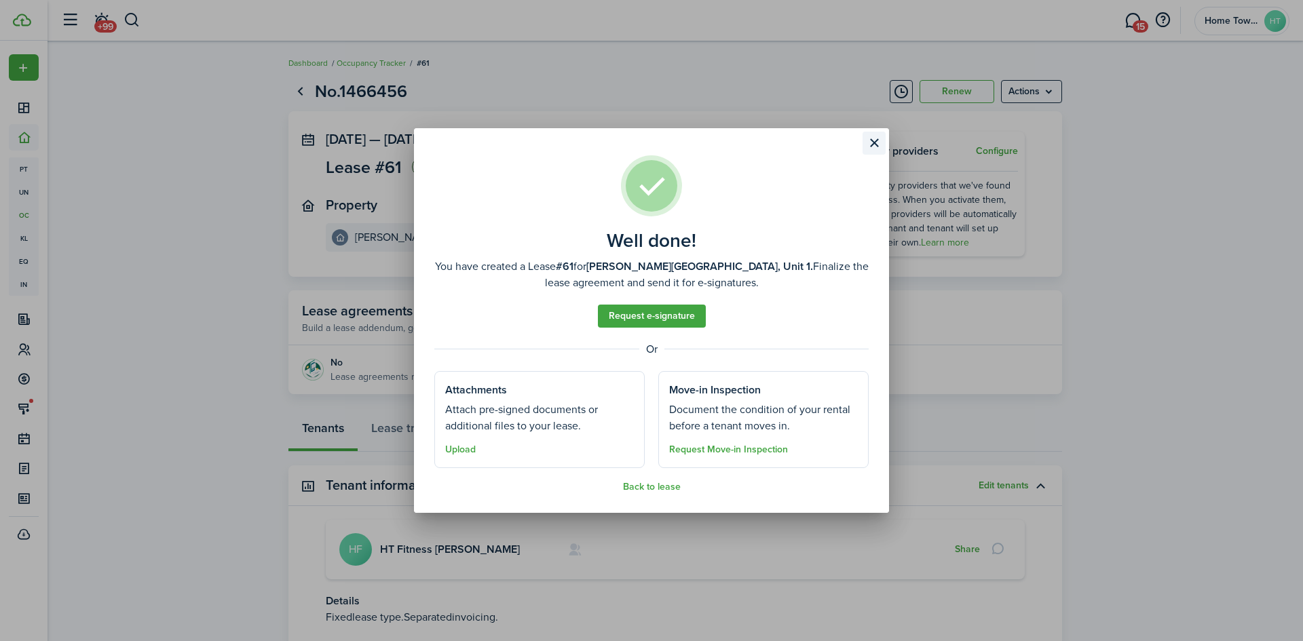
click at [870, 142] on button "Close modal" at bounding box center [874, 143] width 23 height 23
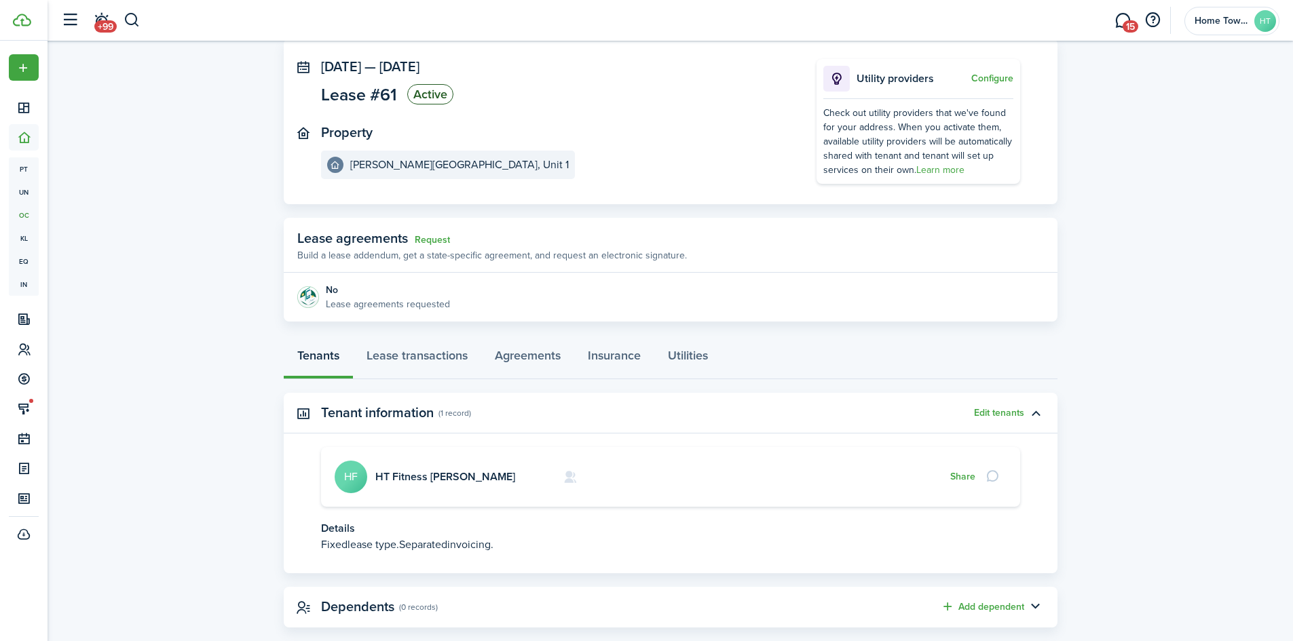
scroll to position [96, 0]
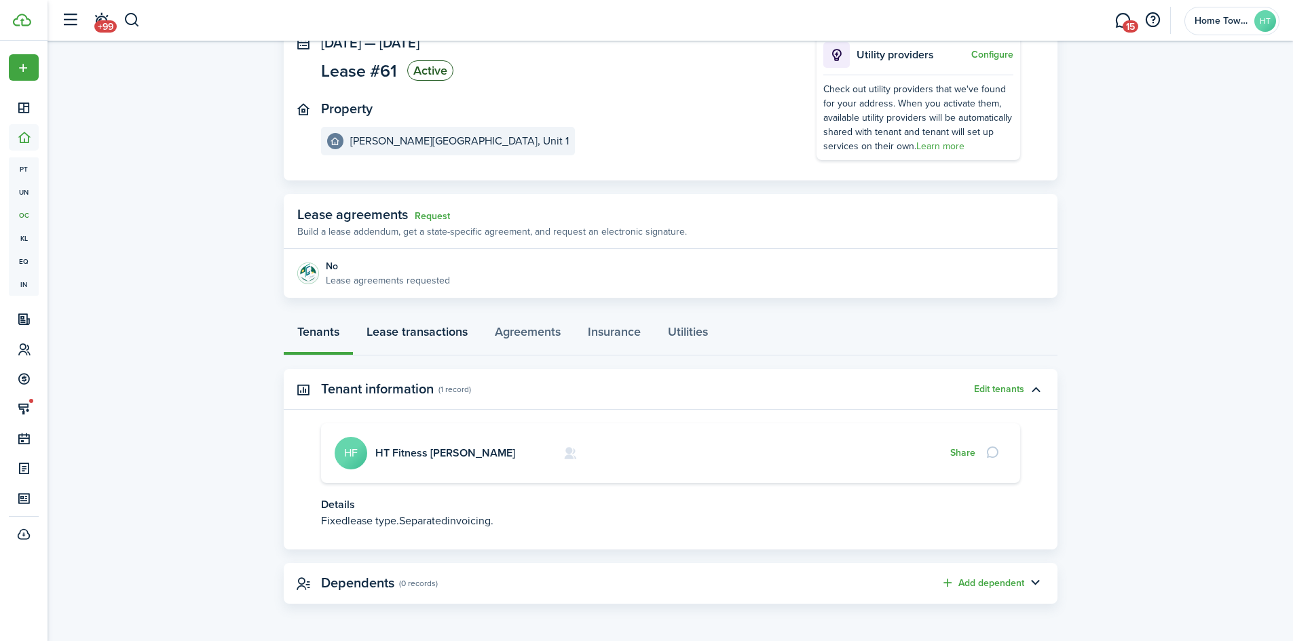
click at [423, 336] on link "Lease transactions" at bounding box center [417, 335] width 128 height 41
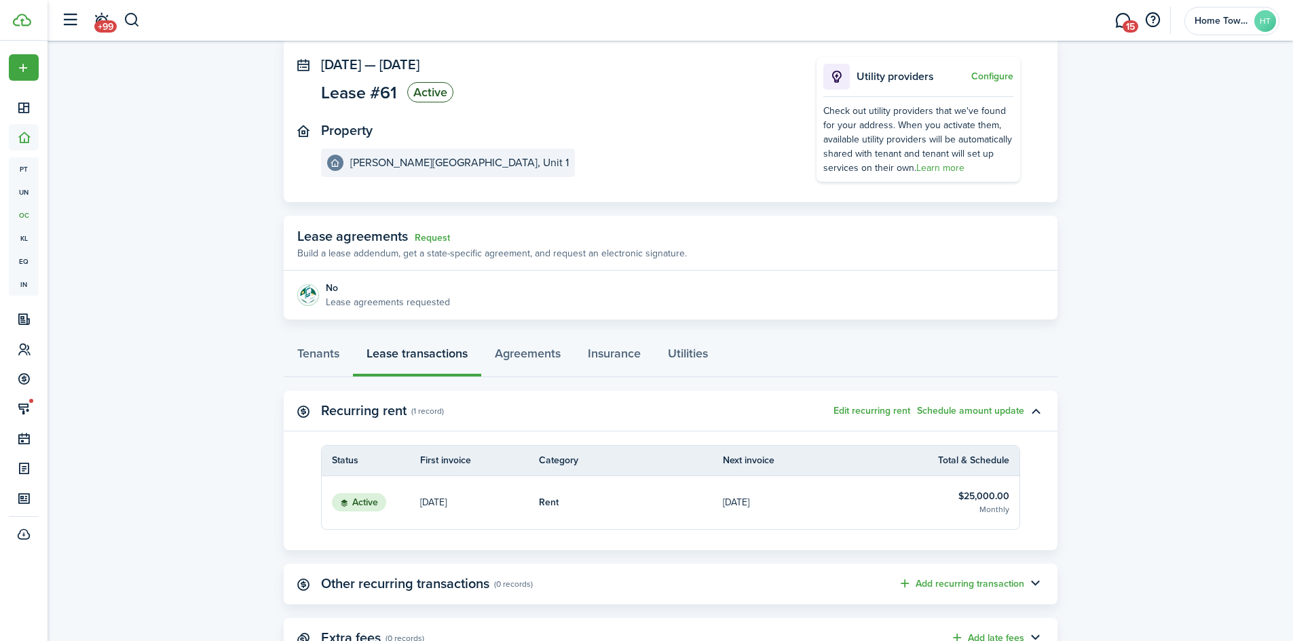
scroll to position [130, 0]
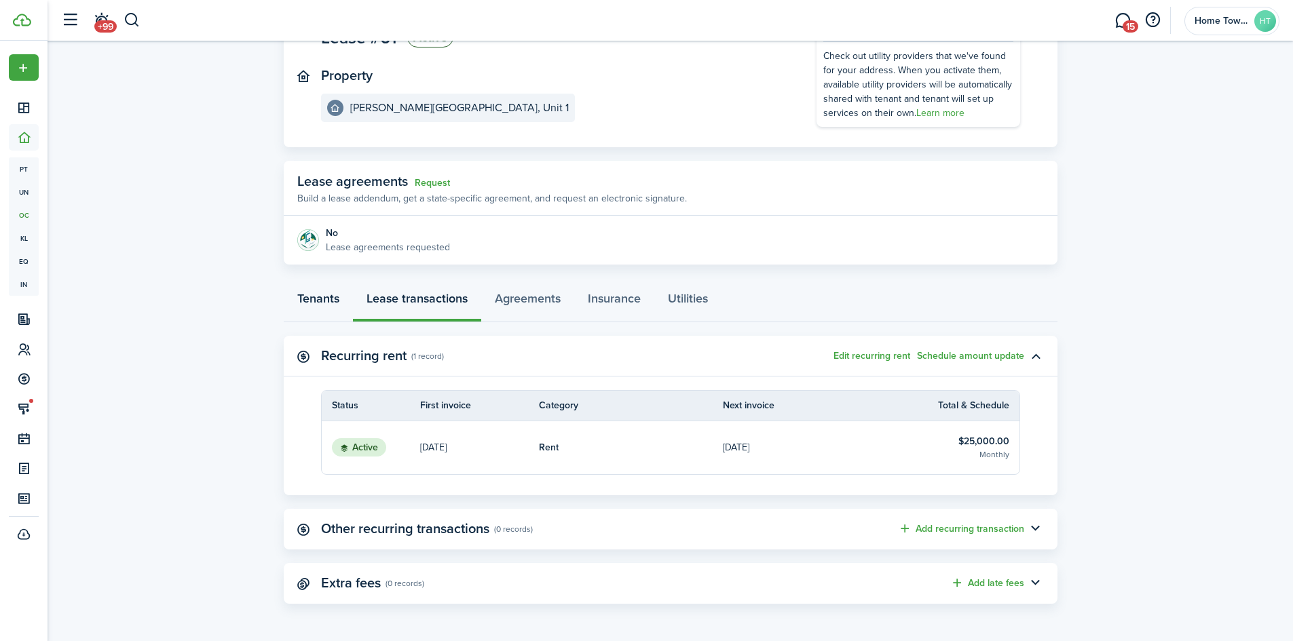
click at [343, 300] on link "Tenants" at bounding box center [318, 302] width 69 height 41
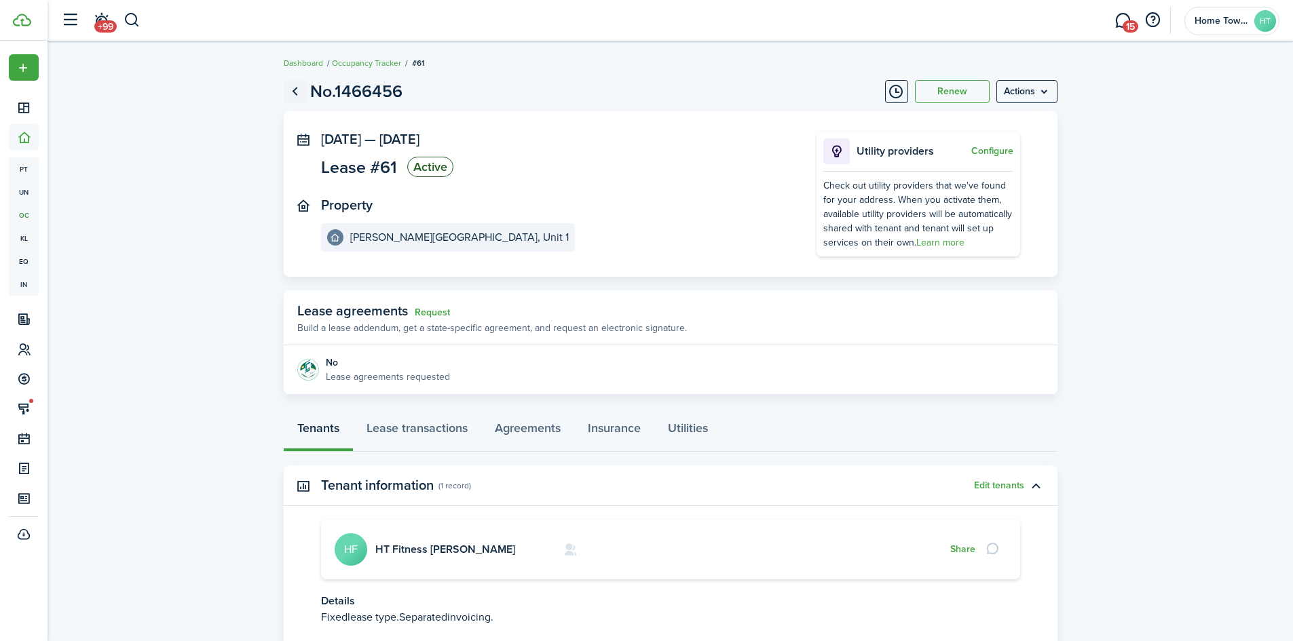
click at [297, 88] on link "Go back" at bounding box center [295, 91] width 23 height 23
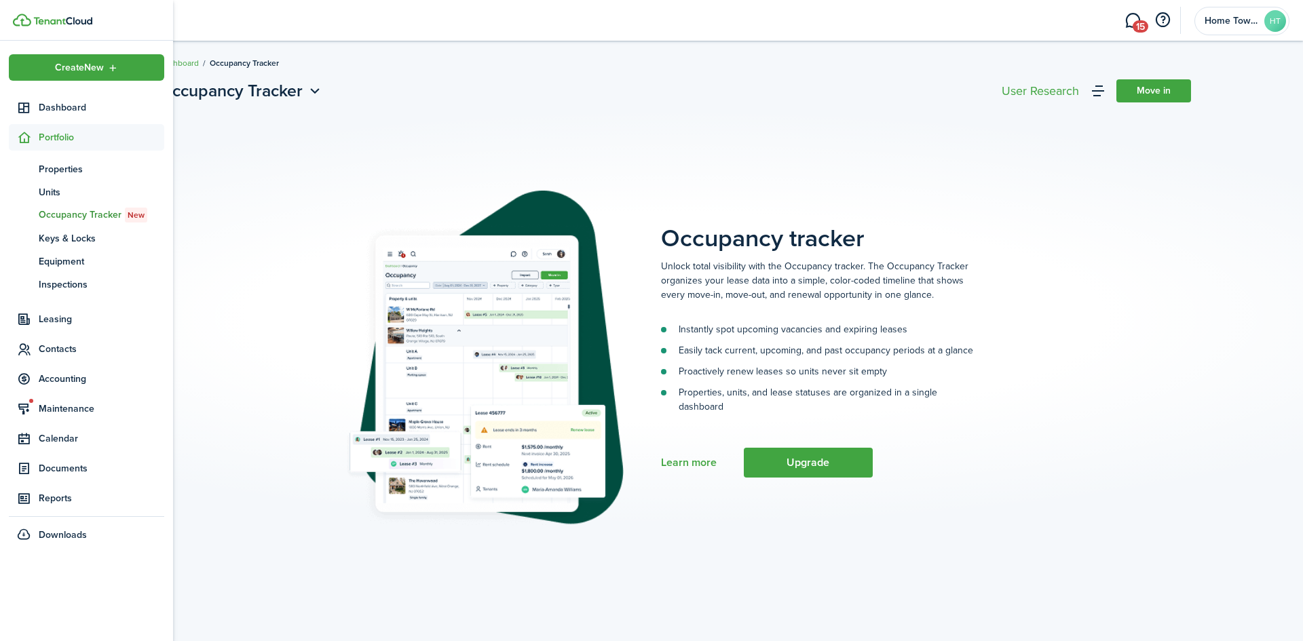
click at [56, 138] on span "Portfolio" at bounding box center [102, 137] width 126 height 14
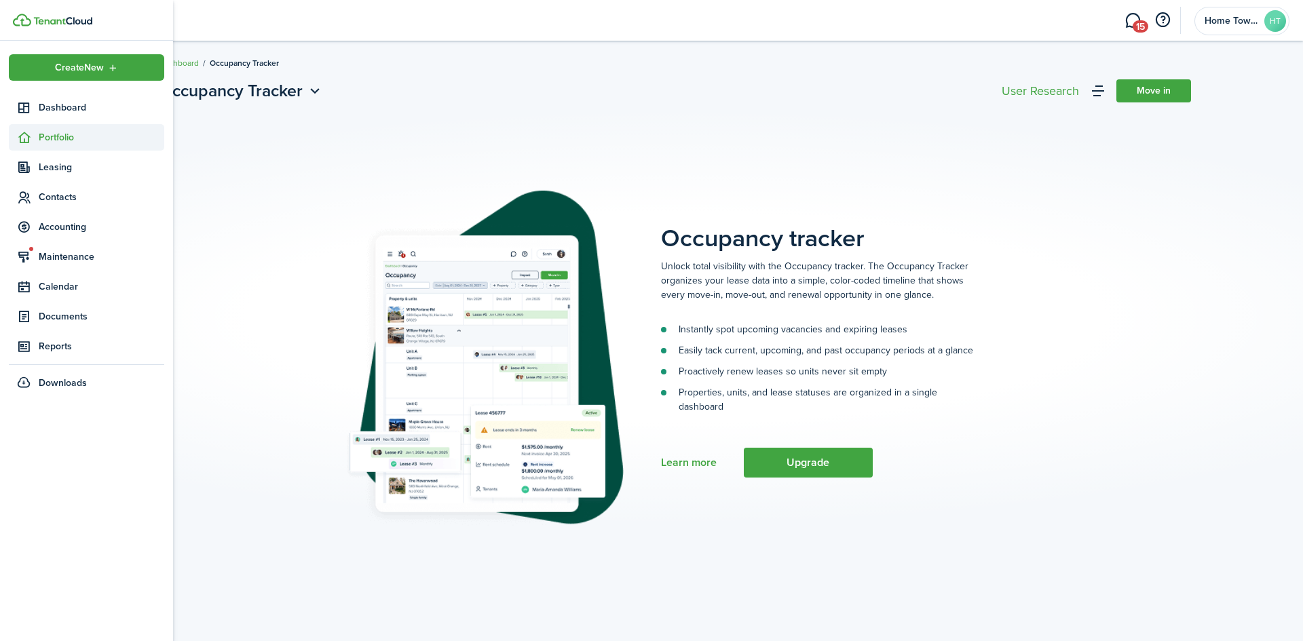
click at [67, 149] on span "Portfolio" at bounding box center [86, 137] width 155 height 26
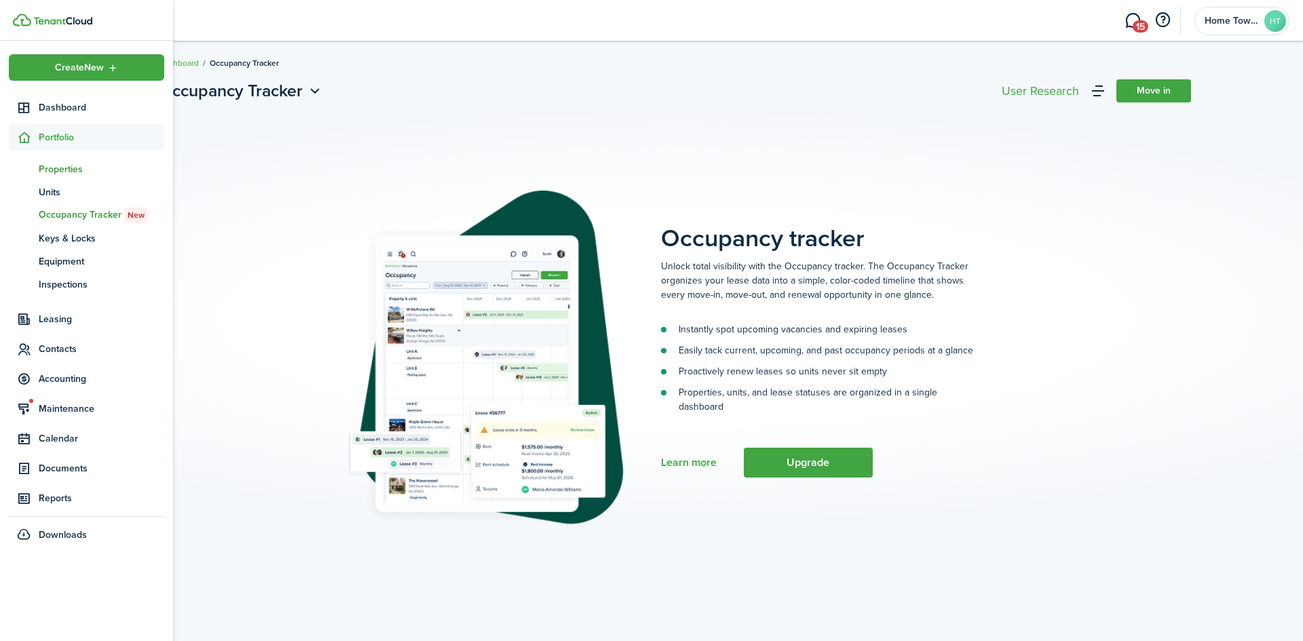
click at [66, 166] on span "Properties" at bounding box center [102, 169] width 126 height 14
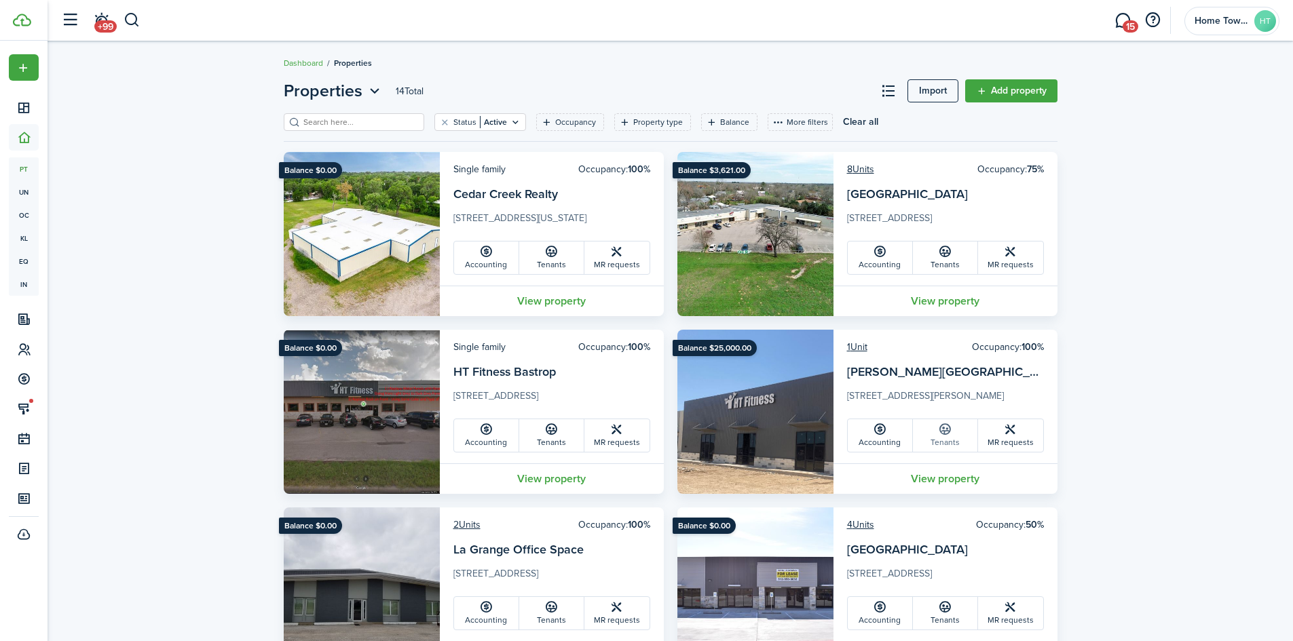
click at [954, 434] on link "Tenants" at bounding box center [945, 435] width 65 height 33
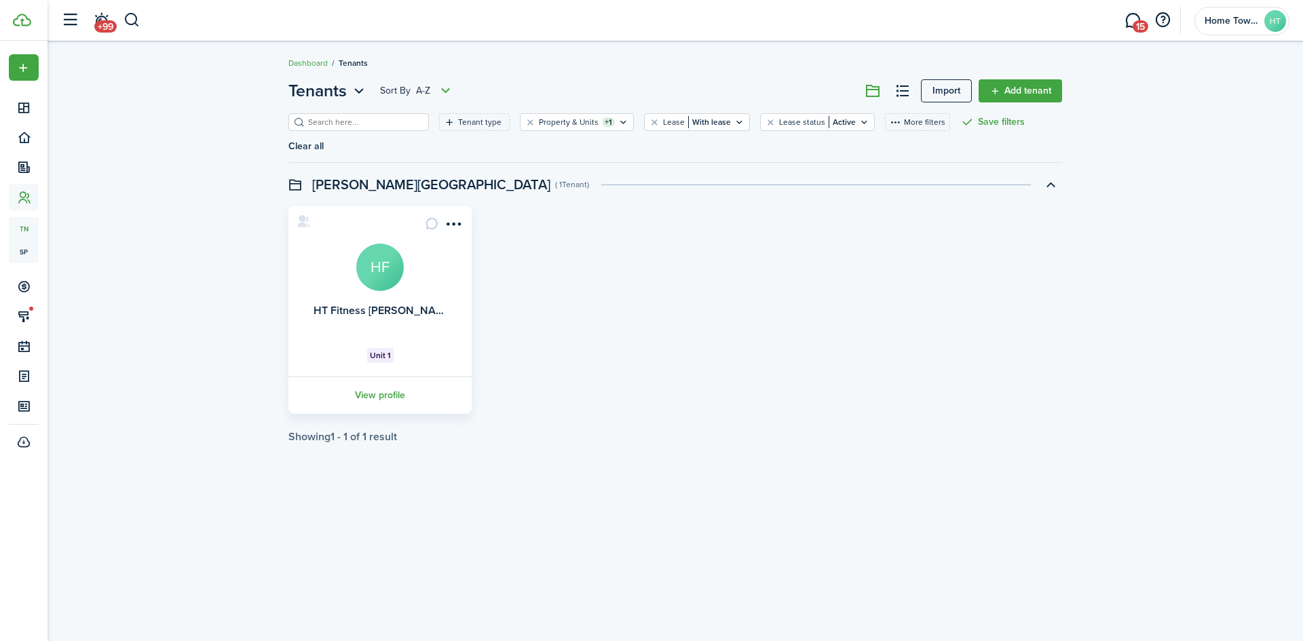
click at [510, 206] on div "HT Fitness [PERSON_NAME] Unit 1 View profile" at bounding box center [675, 310] width 787 height 208
click at [375, 377] on link "View profile" at bounding box center [379, 395] width 187 height 37
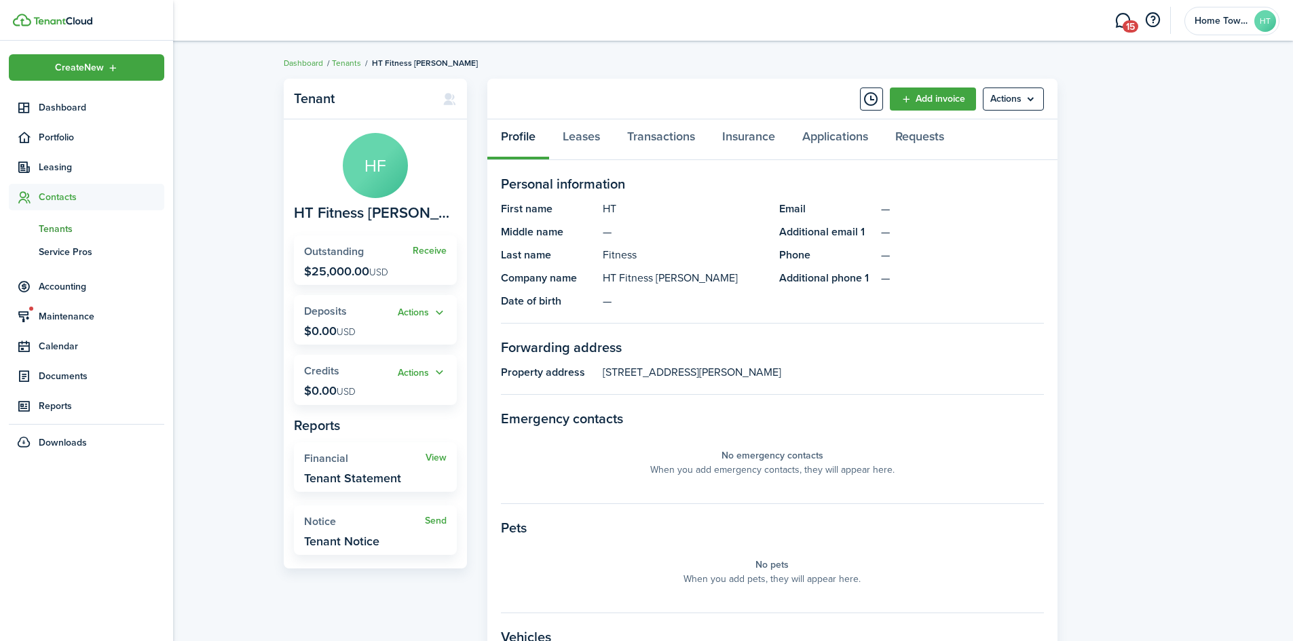
click at [64, 227] on span "Tenants" at bounding box center [102, 229] width 126 height 14
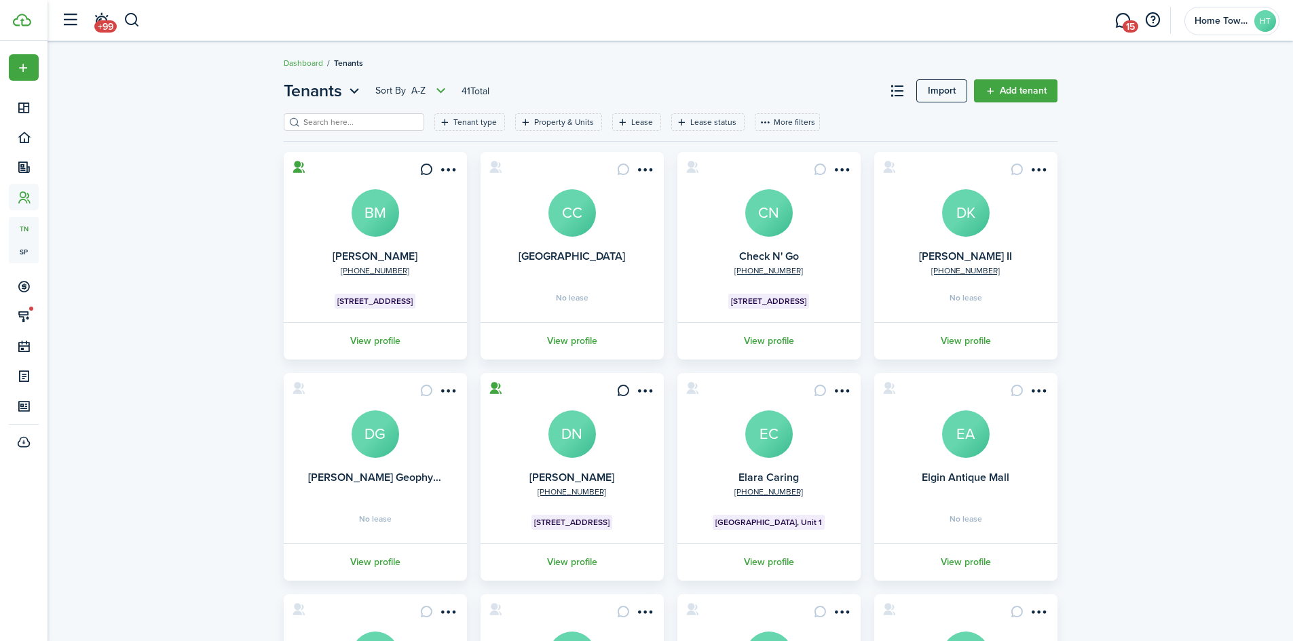
scroll to position [246, 0]
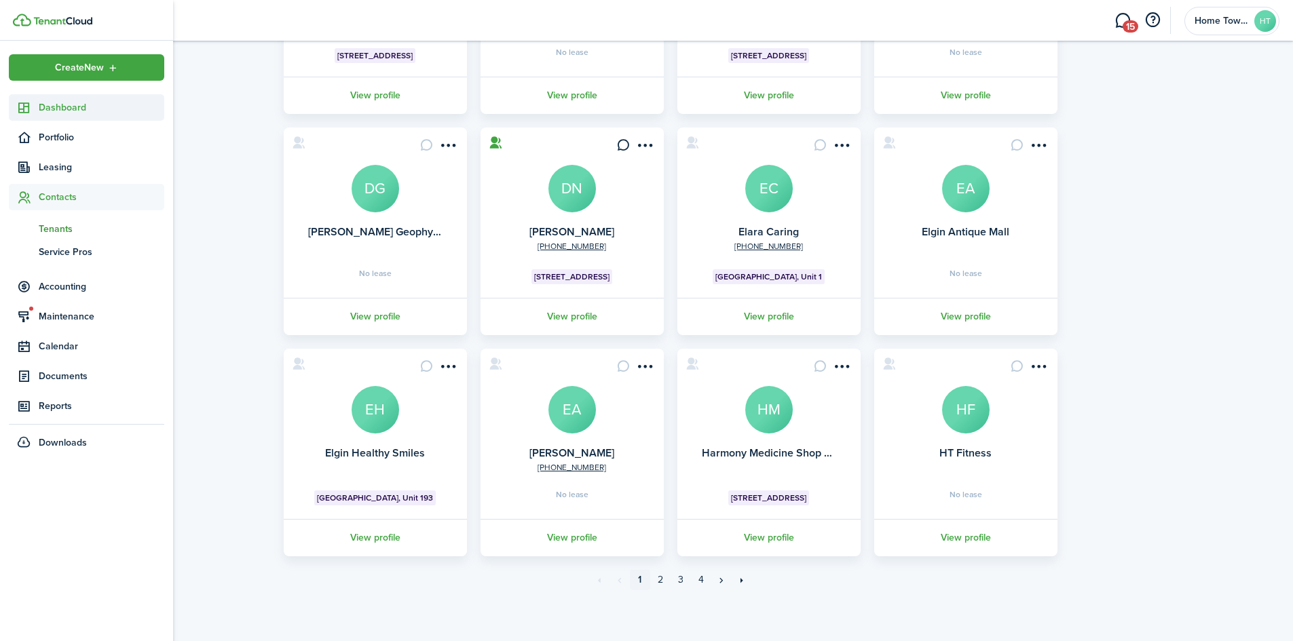
click at [62, 108] on span "Dashboard" at bounding box center [102, 107] width 126 height 14
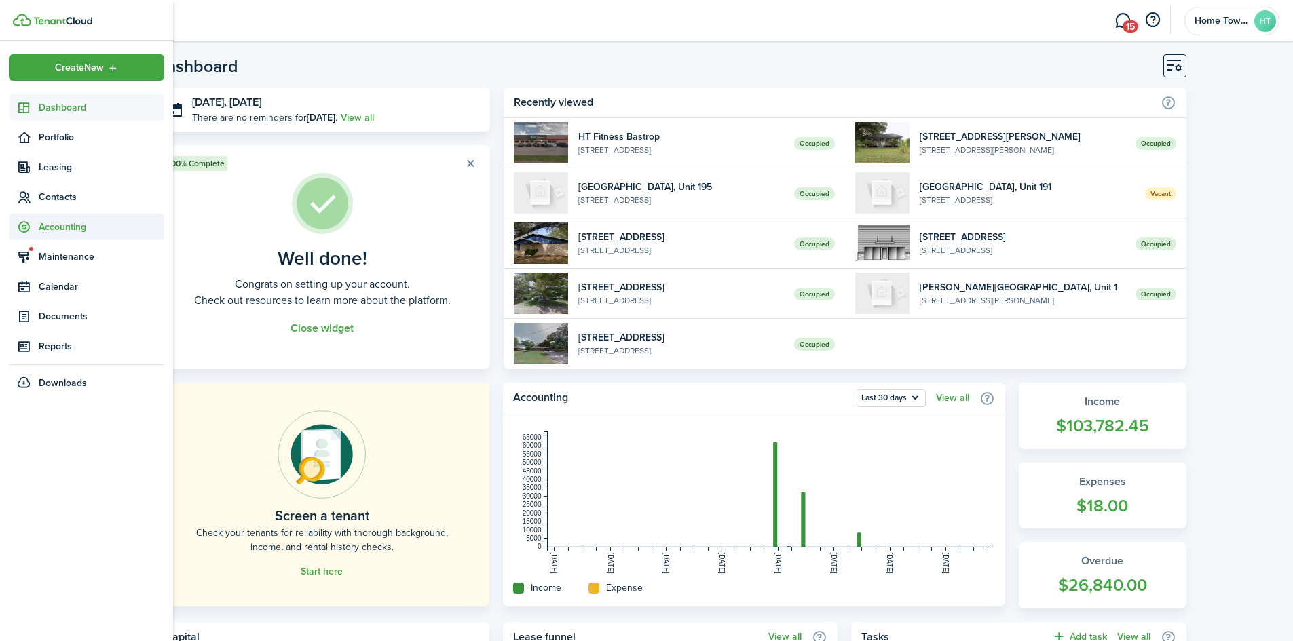
click at [67, 215] on span "Accounting" at bounding box center [86, 227] width 155 height 26
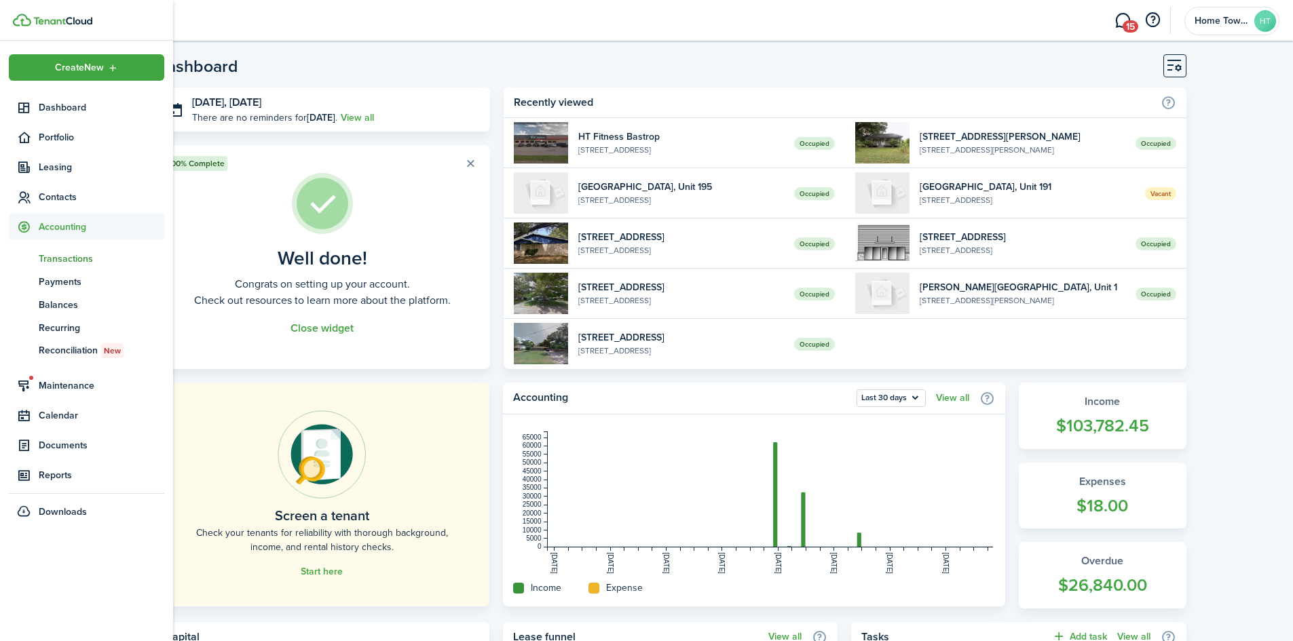
click at [78, 258] on span "Transactions" at bounding box center [102, 259] width 126 height 14
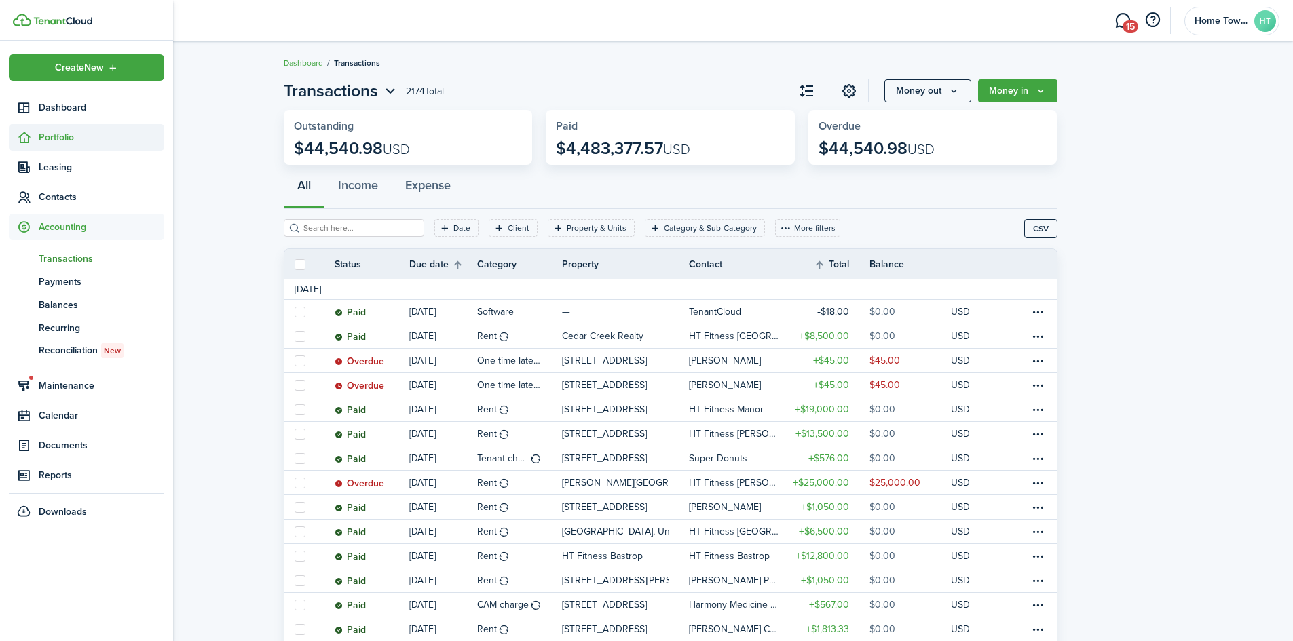
click at [50, 135] on span "Portfolio" at bounding box center [102, 137] width 126 height 14
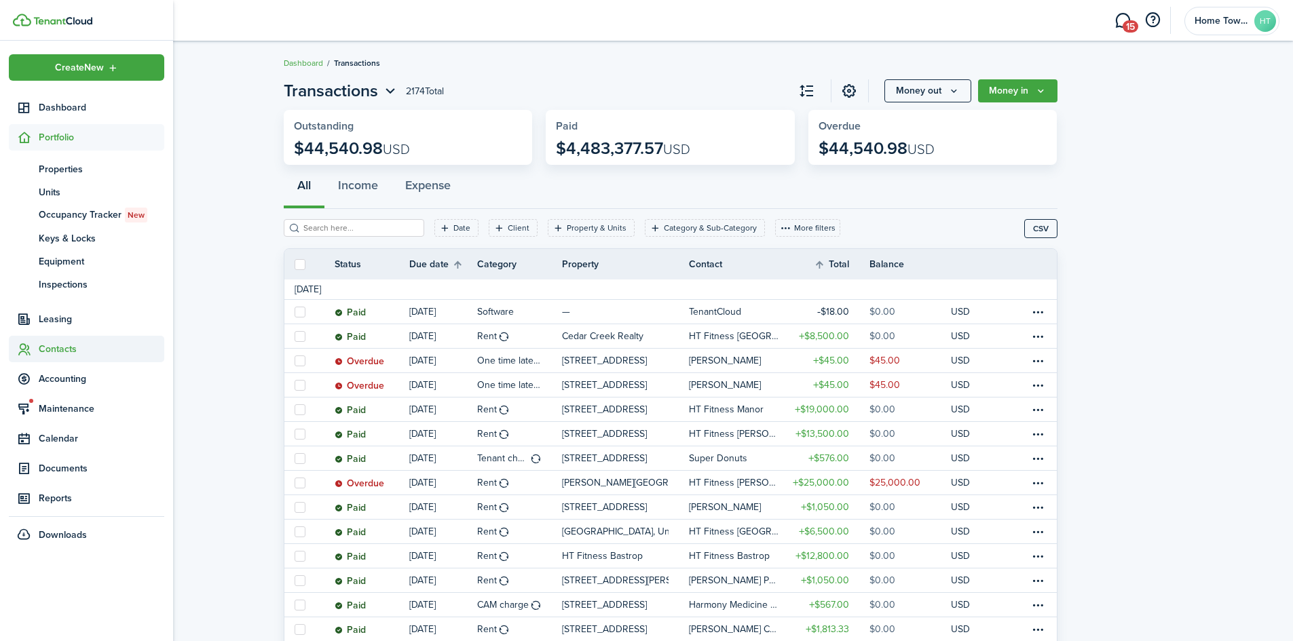
click at [66, 352] on span "Contacts" at bounding box center [102, 349] width 126 height 14
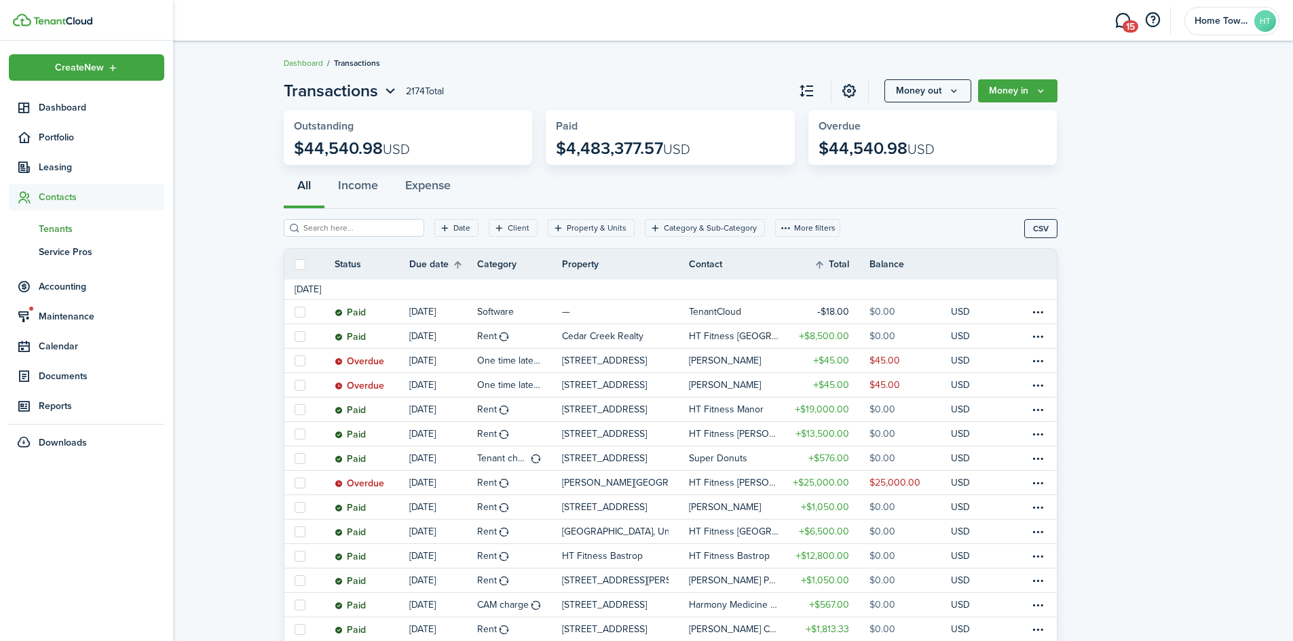
click at [58, 227] on span "Tenants" at bounding box center [102, 229] width 126 height 14
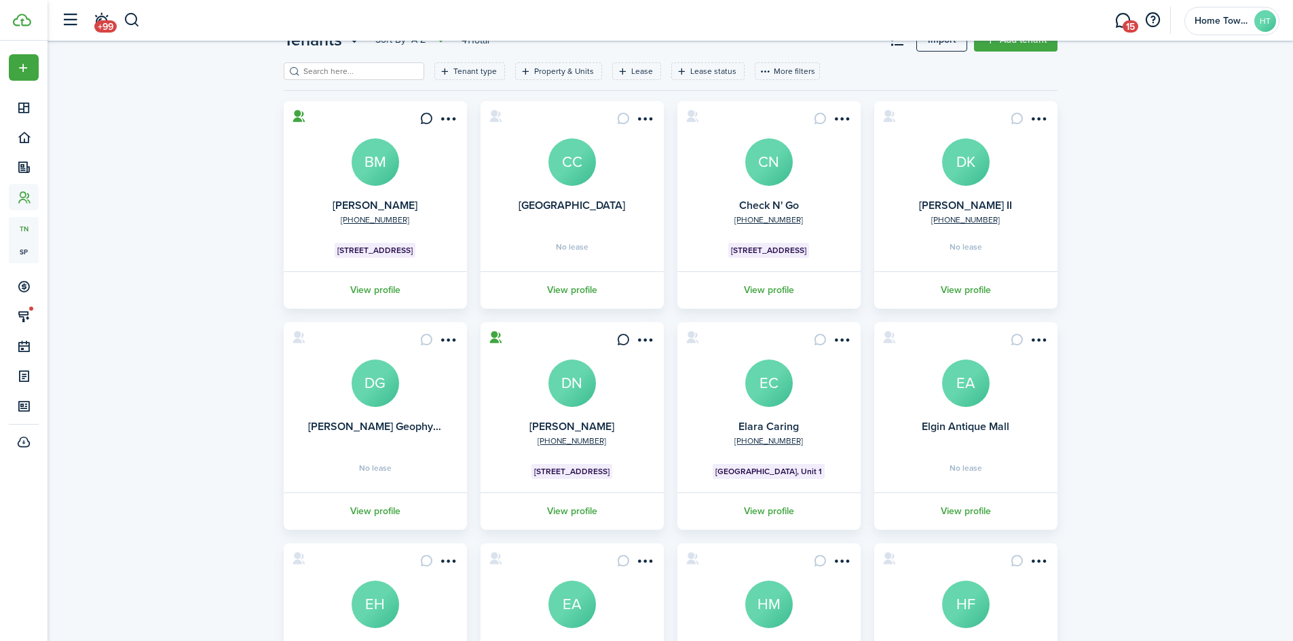
scroll to position [246, 0]
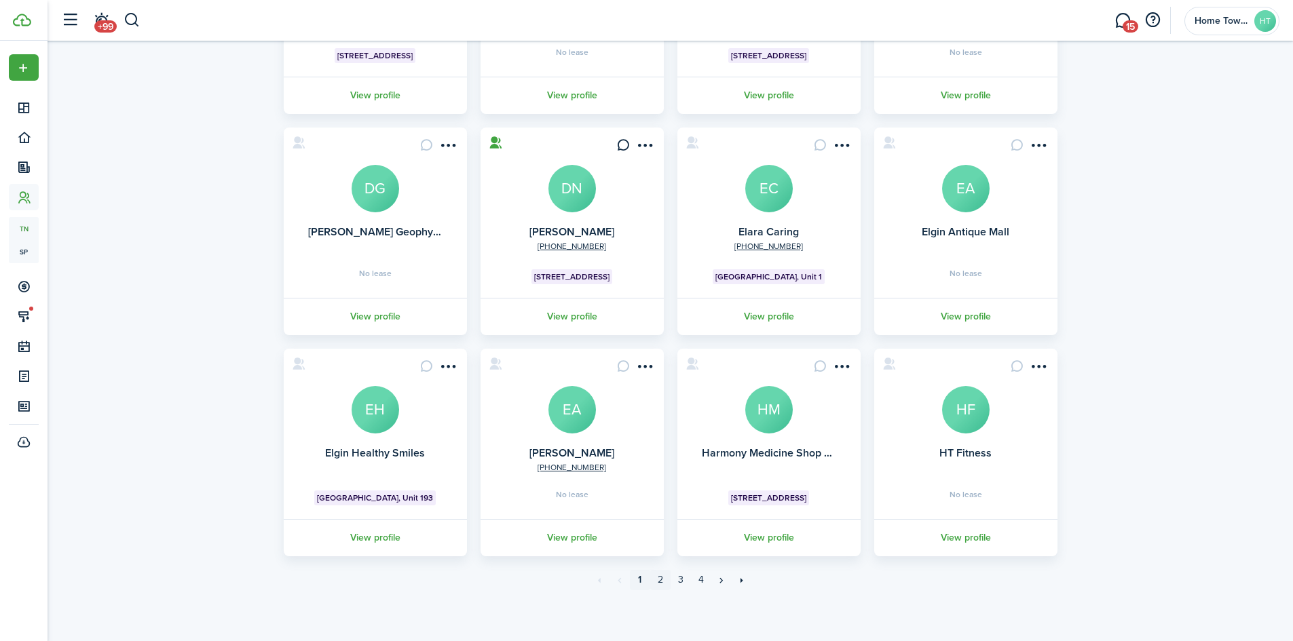
click at [658, 579] on link "2" at bounding box center [660, 580] width 20 height 20
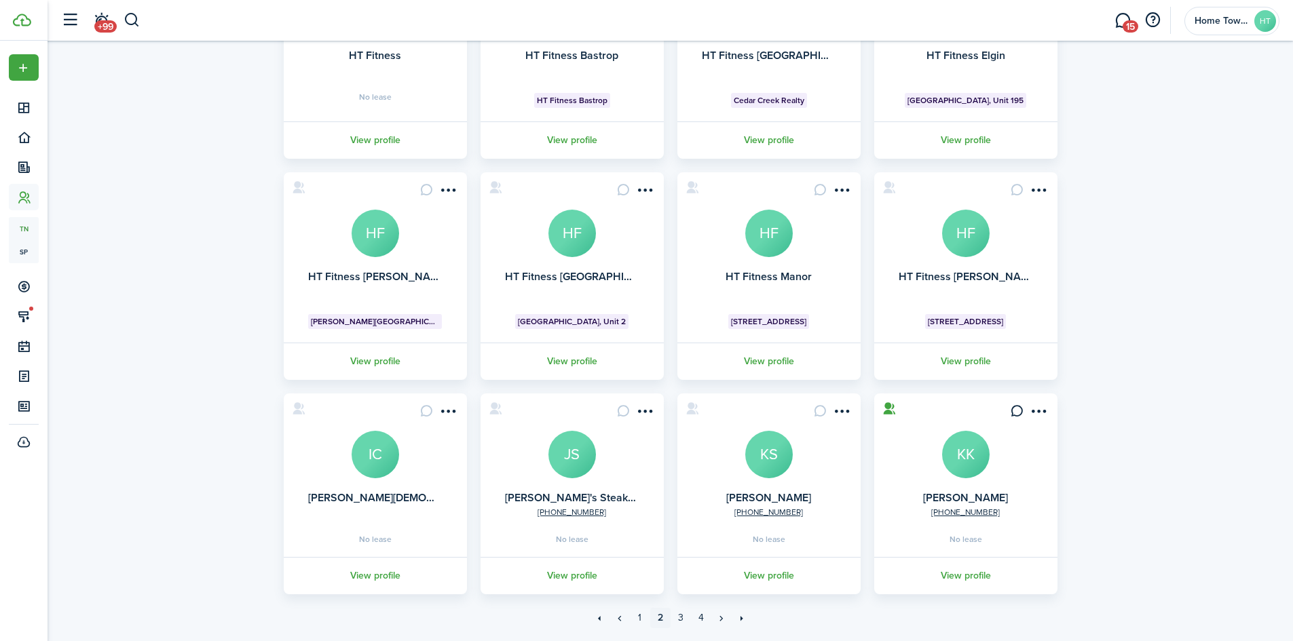
scroll to position [171, 0]
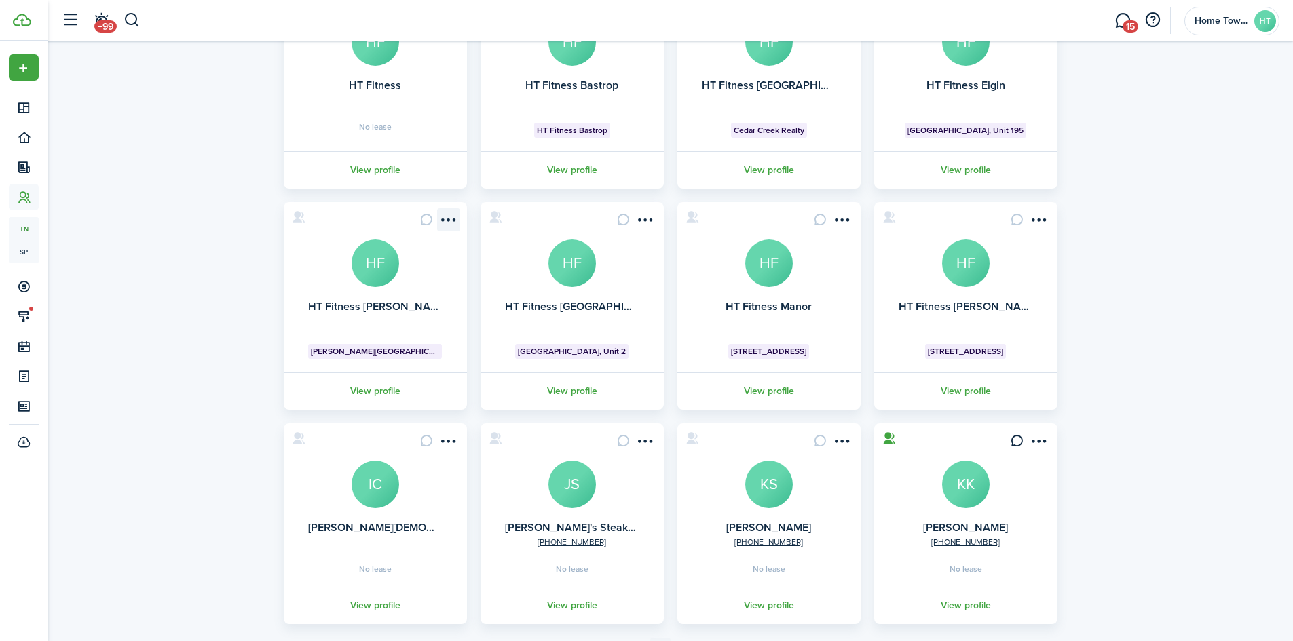
click at [442, 216] on menu-btn-icon "Open menu" at bounding box center [448, 219] width 23 height 23
click at [366, 252] on link "Edit" at bounding box center [399, 249] width 119 height 23
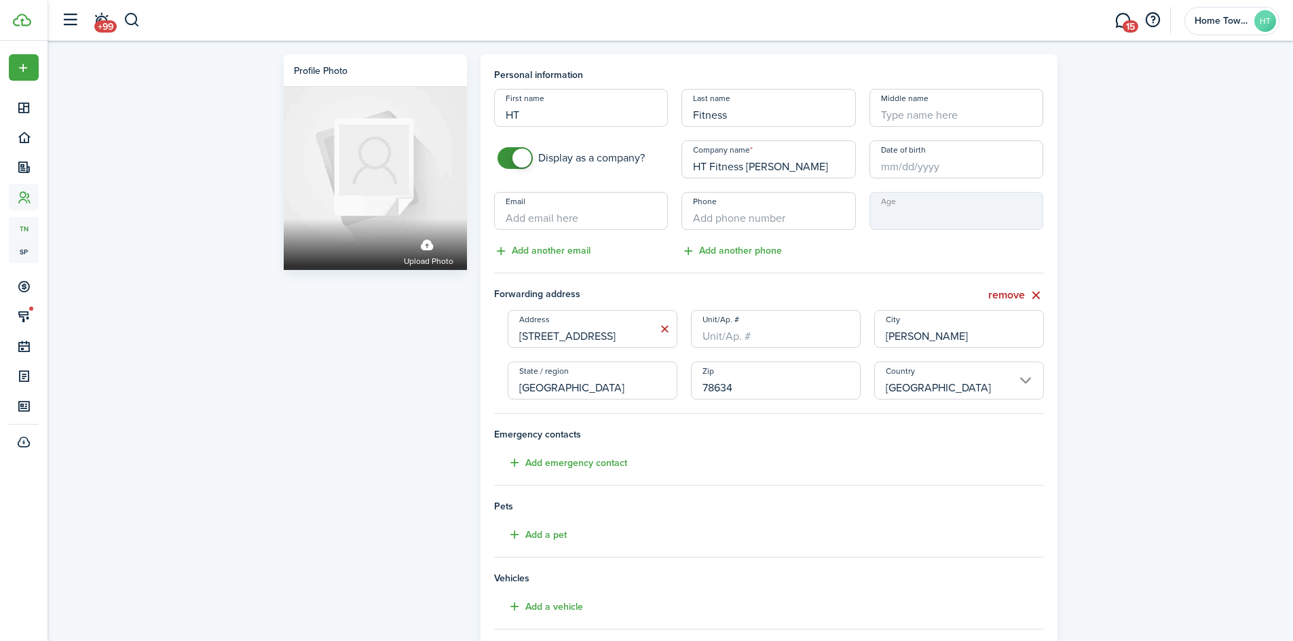
click at [730, 340] on input "Unit/Ap. #" at bounding box center [776, 329] width 170 height 38
type input "3"
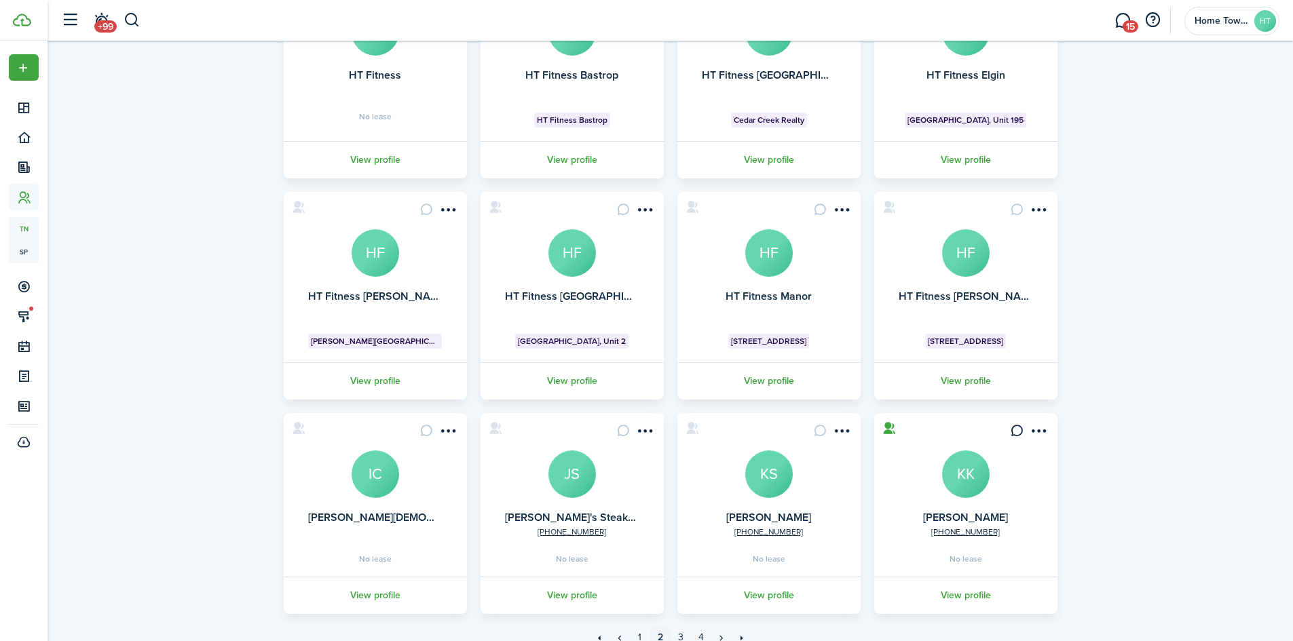
scroll to position [103, 0]
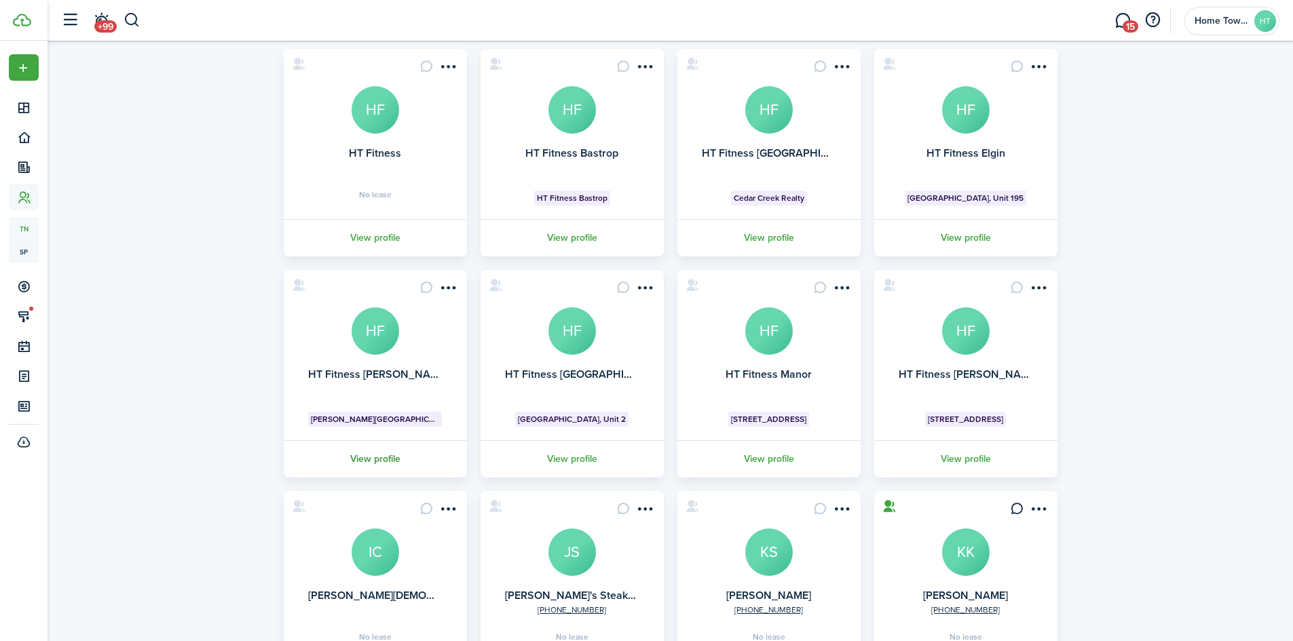
click at [386, 456] on link "View profile" at bounding box center [375, 458] width 187 height 37
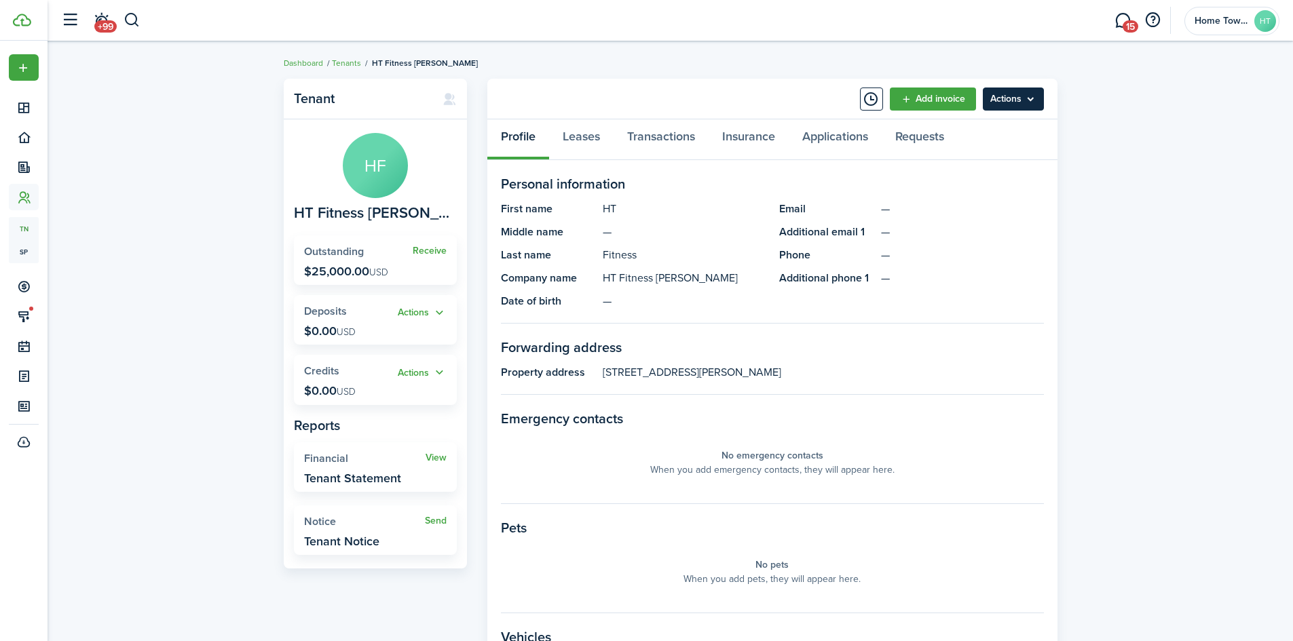
click at [1002, 90] on menu-btn "Actions" at bounding box center [1013, 99] width 61 height 23
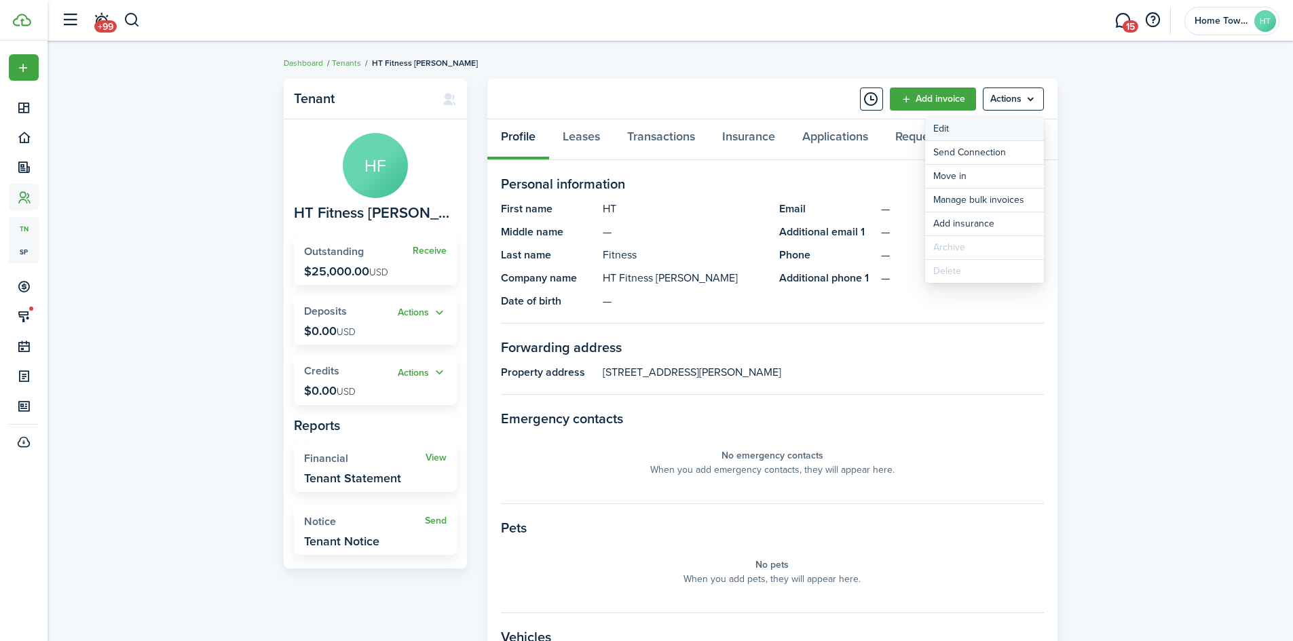
click at [979, 130] on link "Edit" at bounding box center [984, 128] width 119 height 23
click at [578, 132] on link "Leases" at bounding box center [581, 139] width 64 height 41
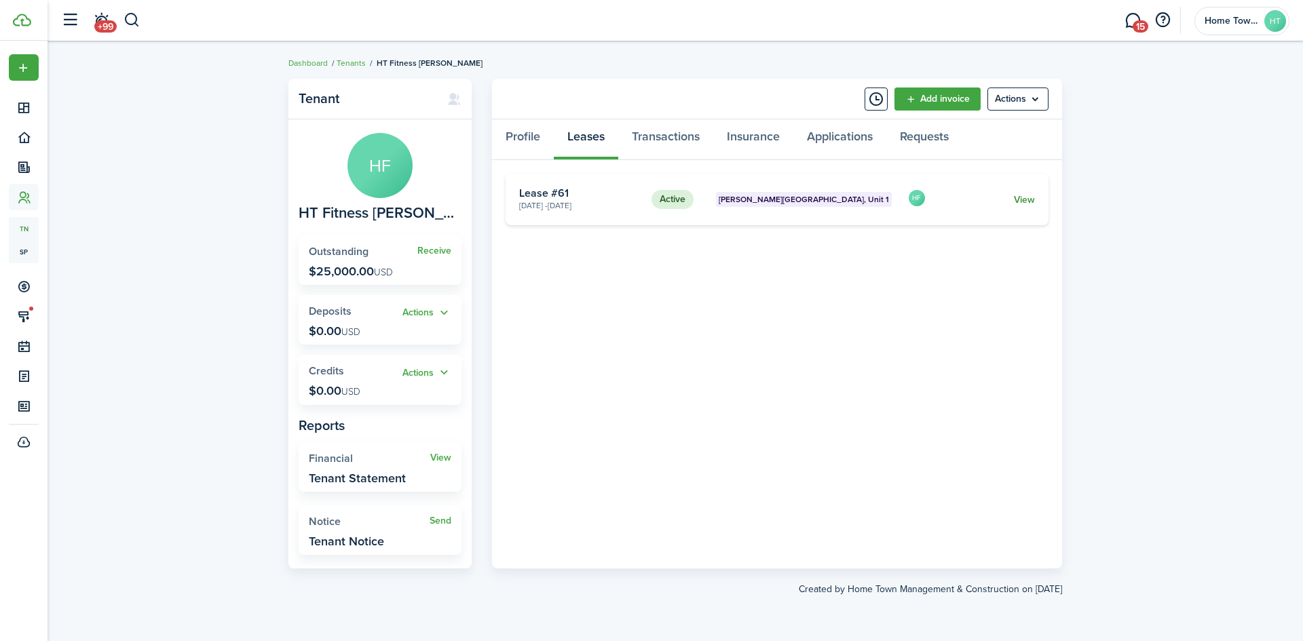
click at [1025, 204] on link "View" at bounding box center [1024, 200] width 21 height 14
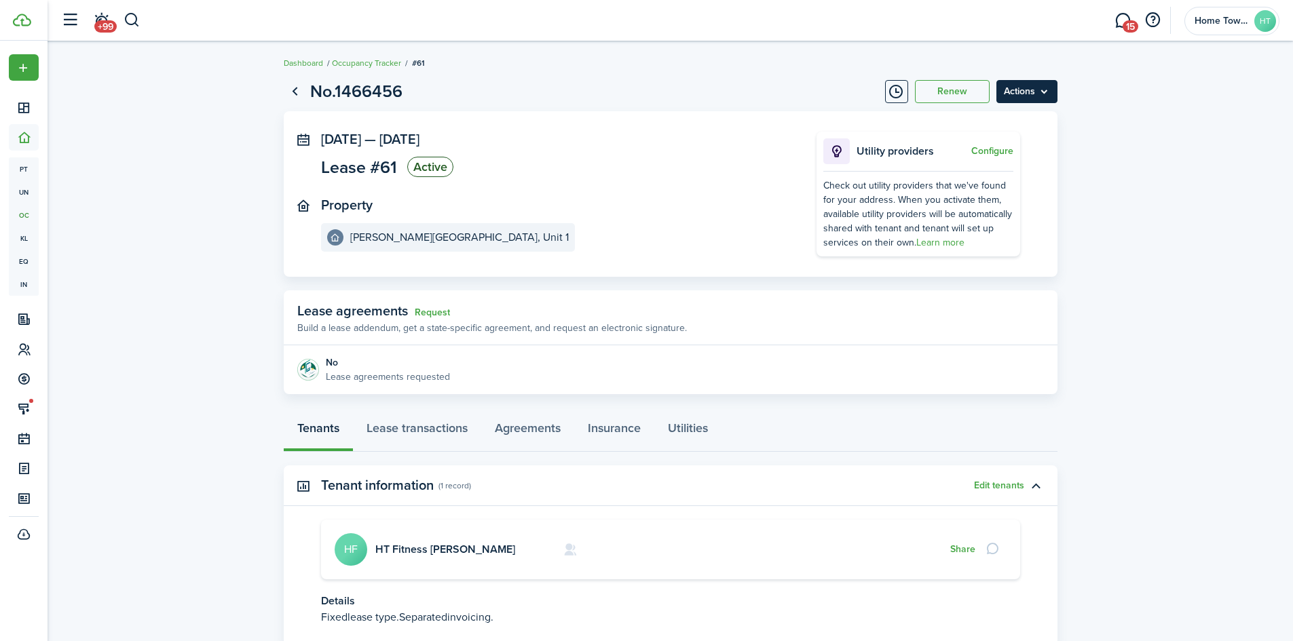
click at [1012, 92] on menu-btn "Actions" at bounding box center [1026, 91] width 61 height 23
click at [987, 121] on button "Edit" at bounding box center [998, 121] width 119 height 23
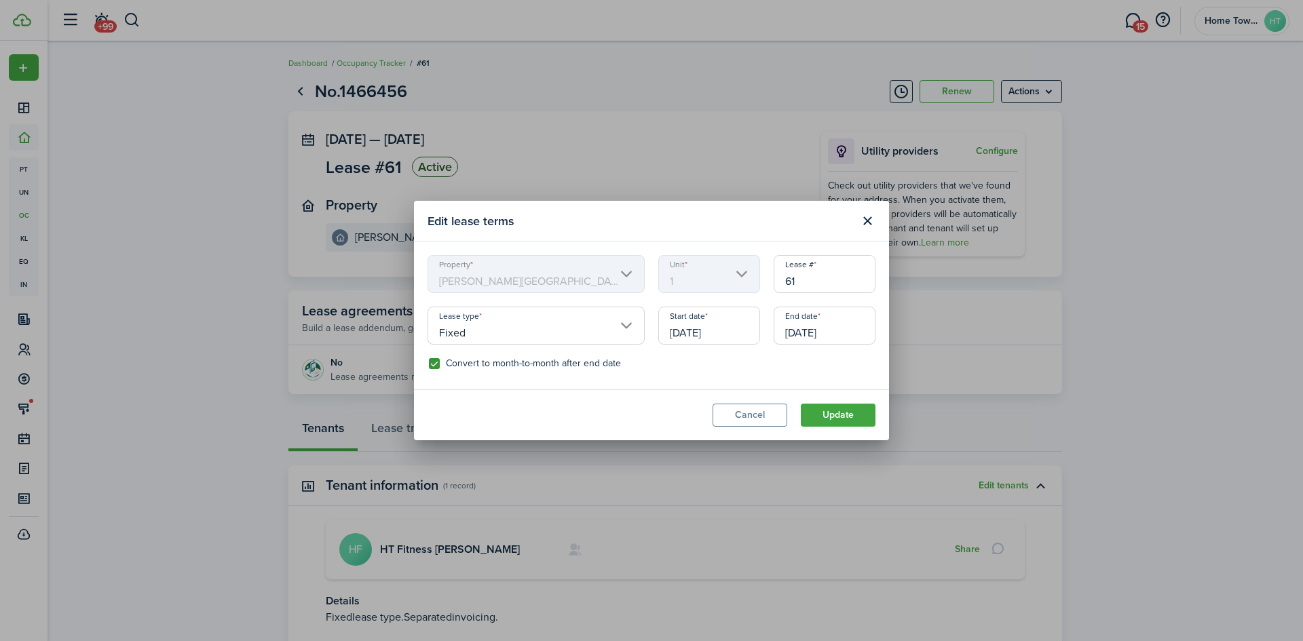
click at [734, 276] on mbsc-scroller "Unit 1" at bounding box center [709, 274] width 102 height 38
click at [738, 272] on mbsc-scroller "Unit 1" at bounding box center [709, 274] width 102 height 38
click at [863, 221] on button "Close modal" at bounding box center [867, 221] width 23 height 23
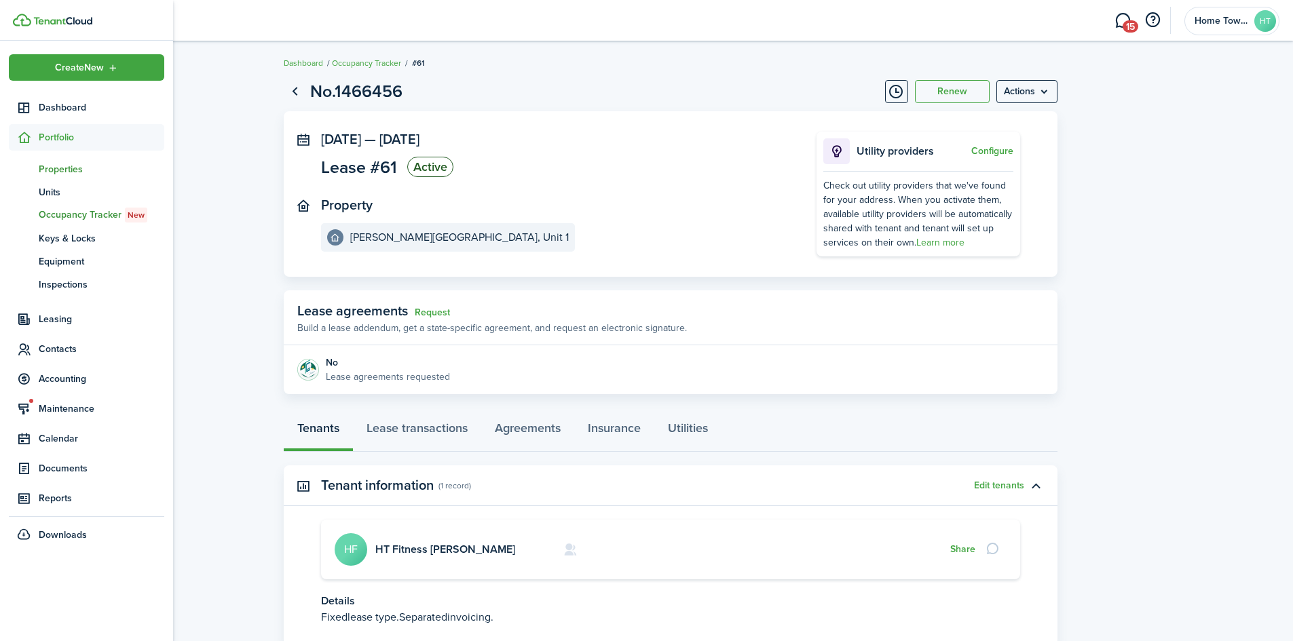
click at [67, 170] on span "Properties" at bounding box center [102, 169] width 126 height 14
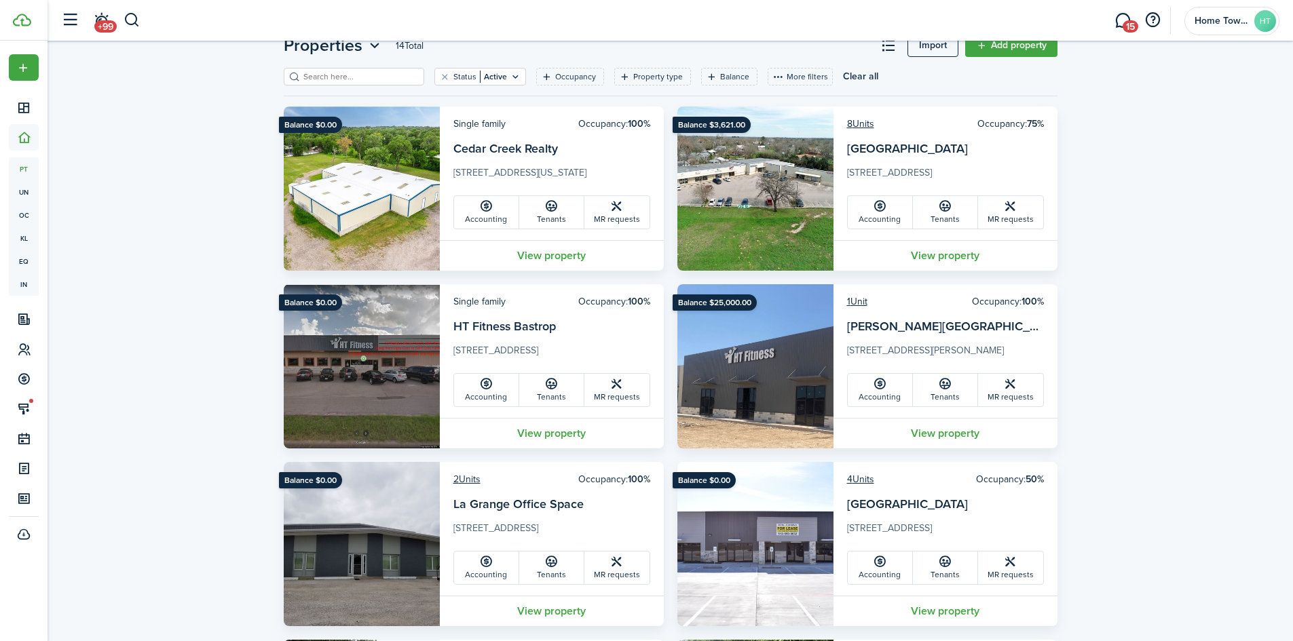
scroll to position [68, 0]
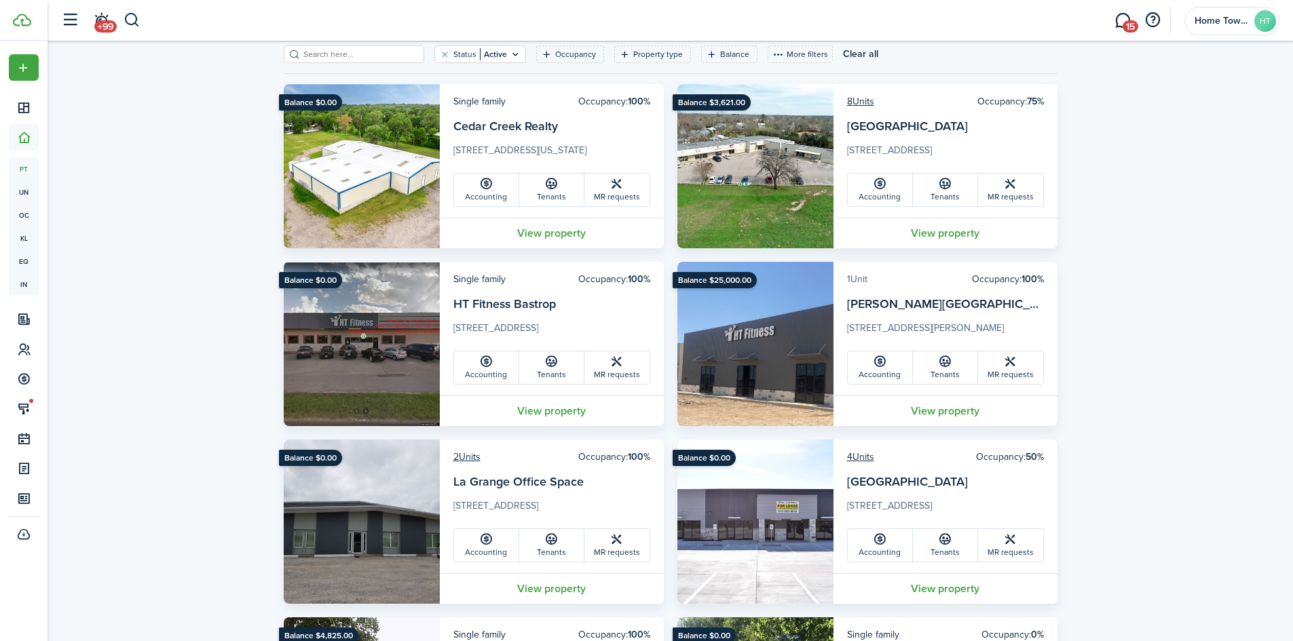
click at [861, 280] on link "1 Unit" at bounding box center [857, 279] width 20 height 14
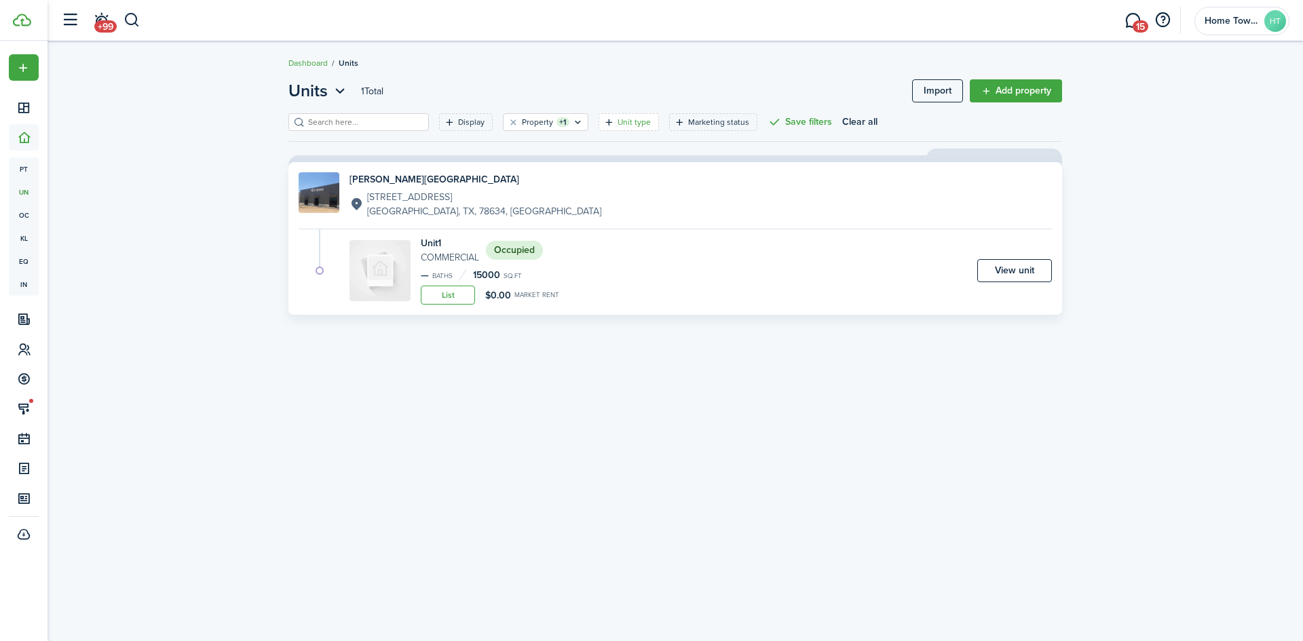
click at [618, 119] on filter-tag-label "Unit type" at bounding box center [634, 122] width 33 height 12
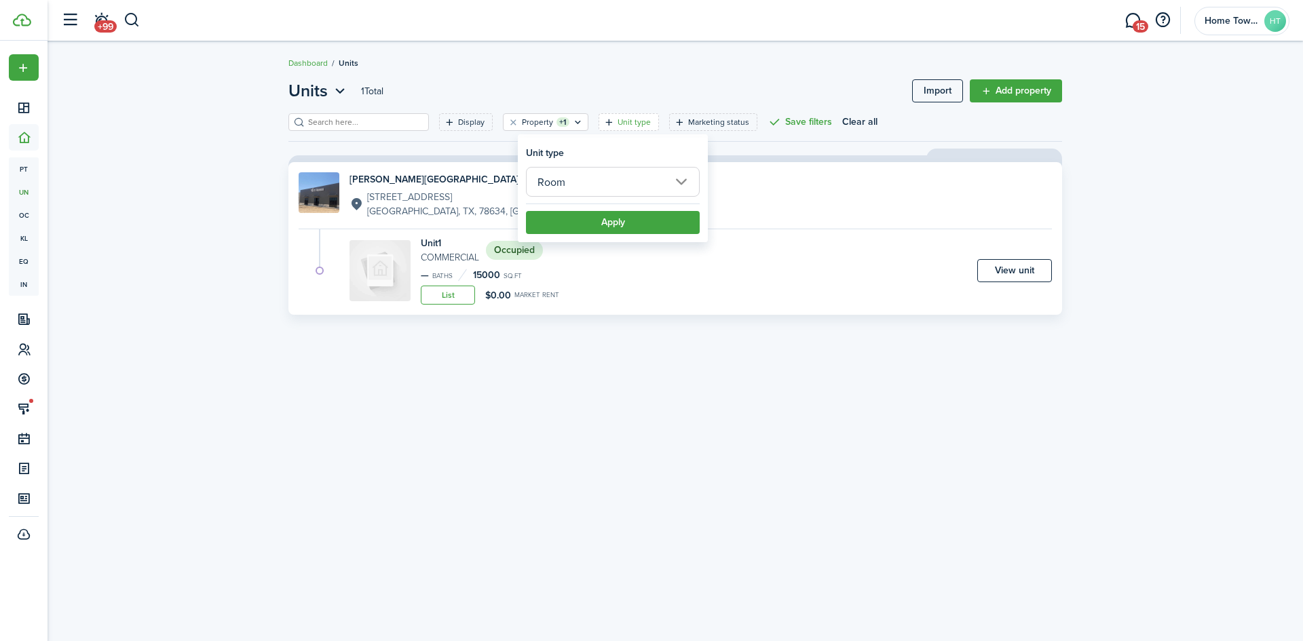
click at [701, 328] on div "Units 1 Total Import Add property Display Property +1 Unit type Marketing statu…" at bounding box center [675, 341] width 787 height 525
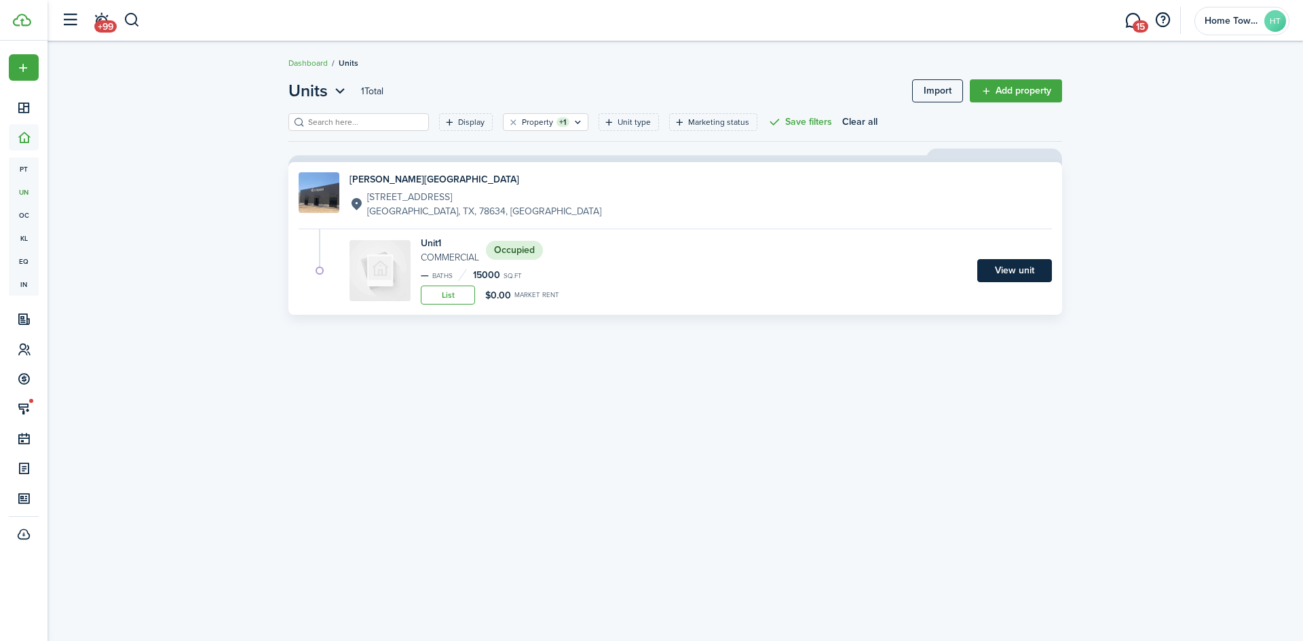
click at [1009, 270] on link "View unit" at bounding box center [1014, 270] width 75 height 23
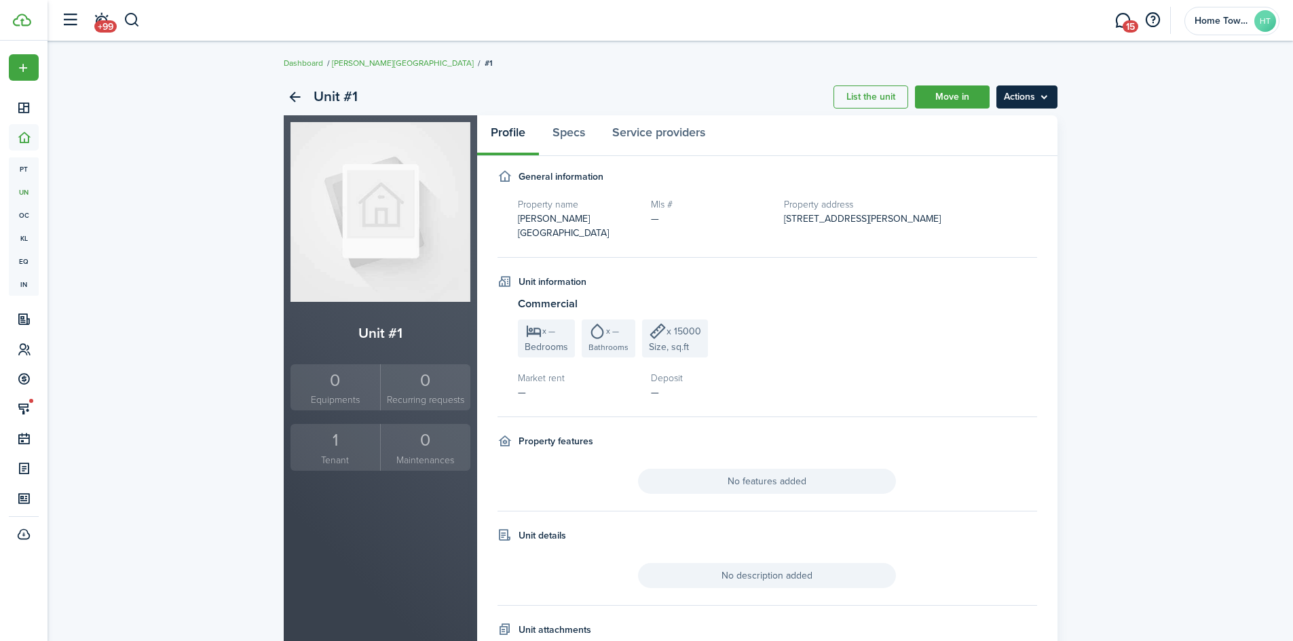
click at [1006, 97] on menu-btn "Actions" at bounding box center [1026, 97] width 61 height 23
click at [976, 126] on link "Edit unit" at bounding box center [998, 126] width 119 height 23
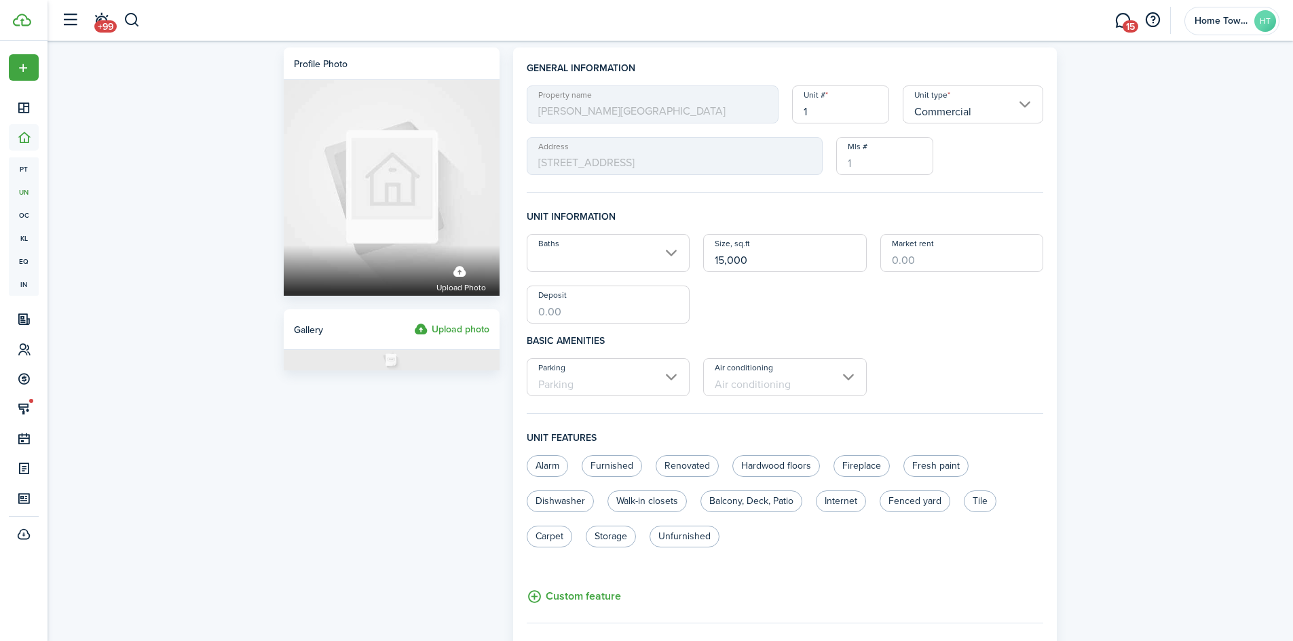
click at [818, 114] on input "1" at bounding box center [840, 105] width 97 height 38
type input "3"
click at [722, 265] on input "15,000" at bounding box center [785, 253] width 164 height 38
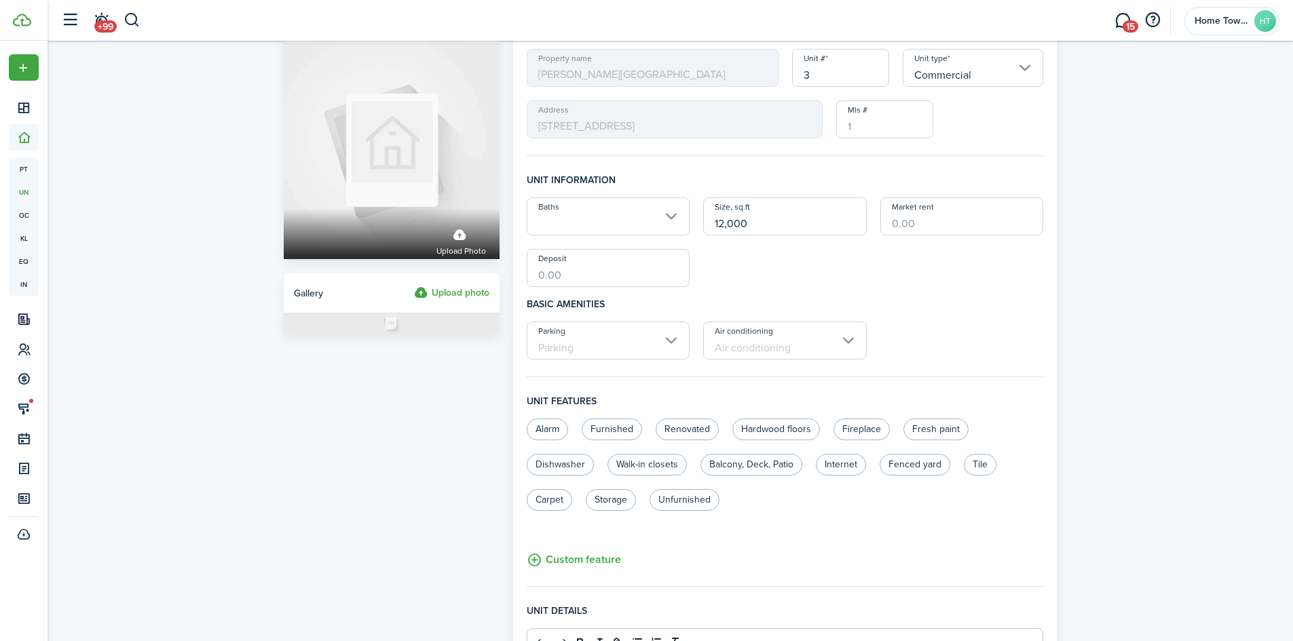
scroll to position [68, 0]
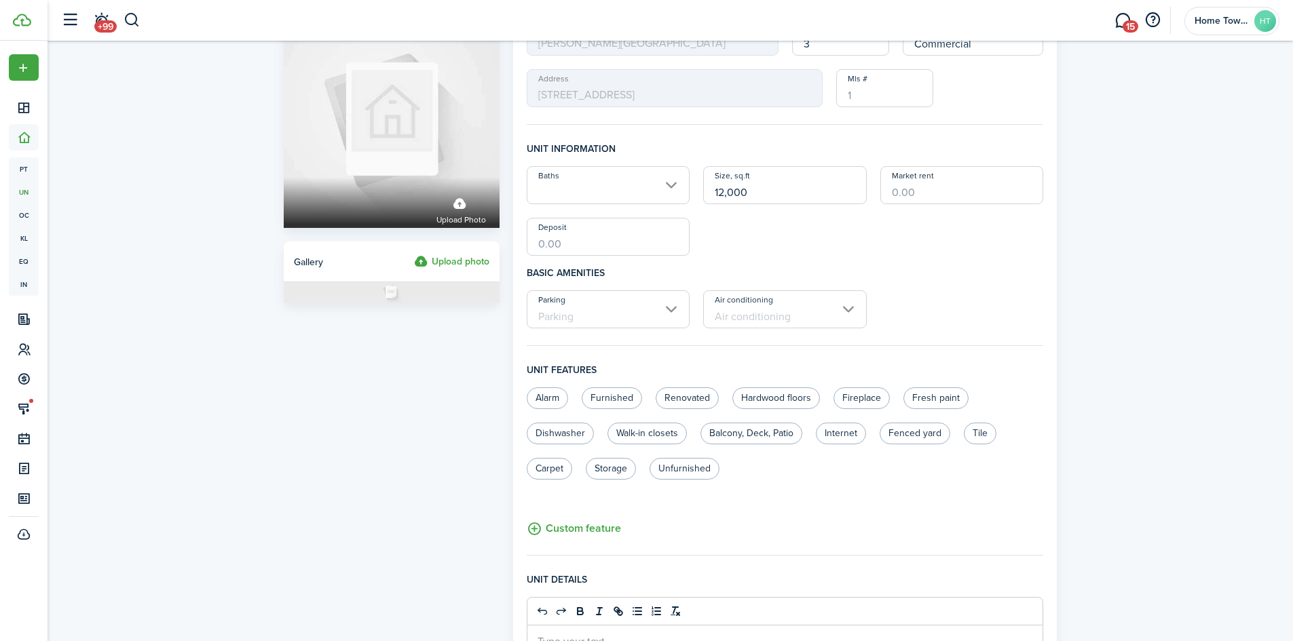
type input "12,000"
click at [745, 248] on div "Baths Size, sq.ft 12,000 Market rent Deposit" at bounding box center [785, 211] width 531 height 90
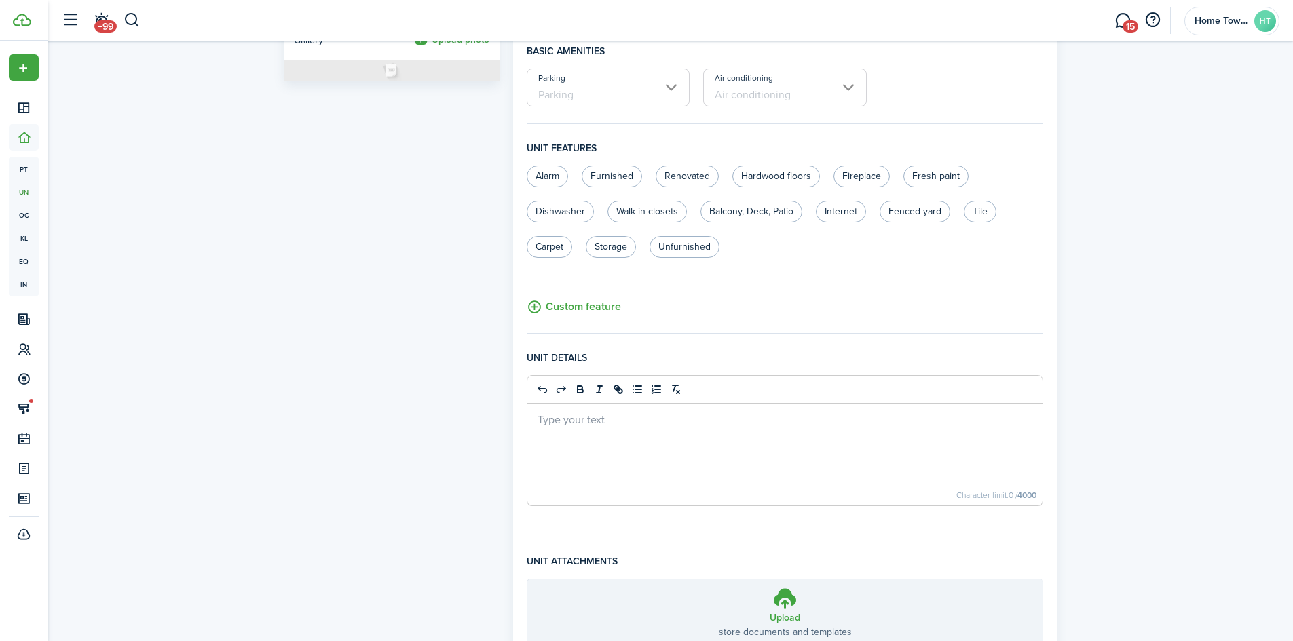
scroll to position [404, 0]
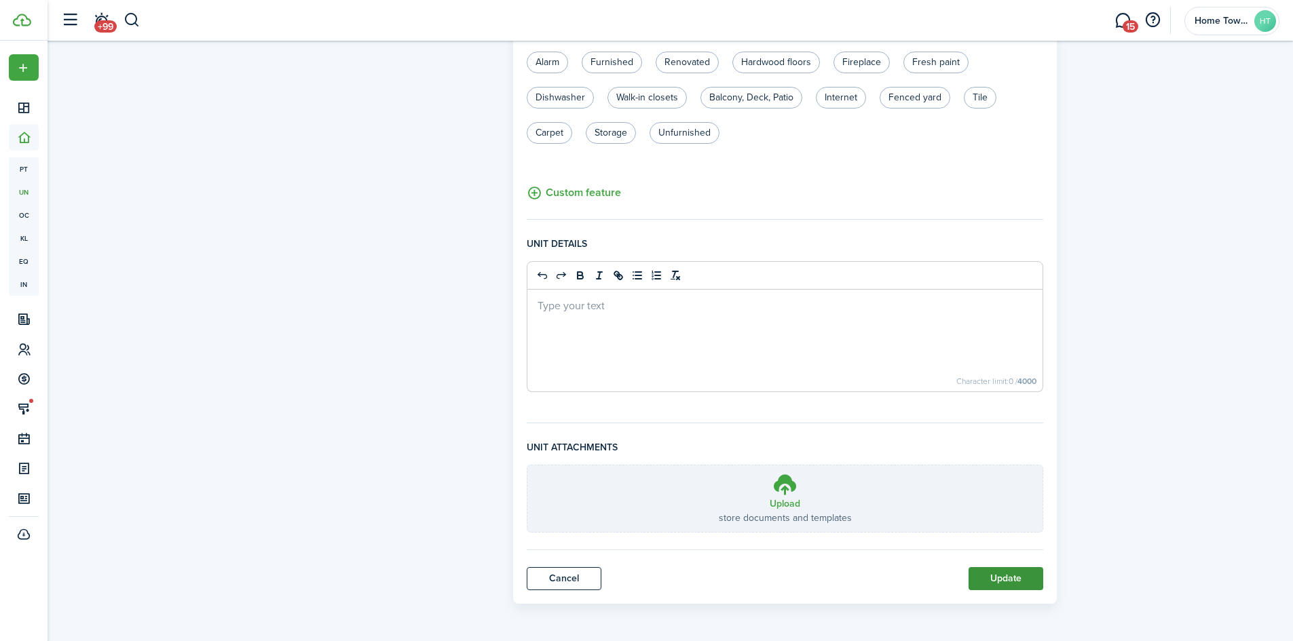
click at [998, 580] on button "Update" at bounding box center [1005, 578] width 75 height 23
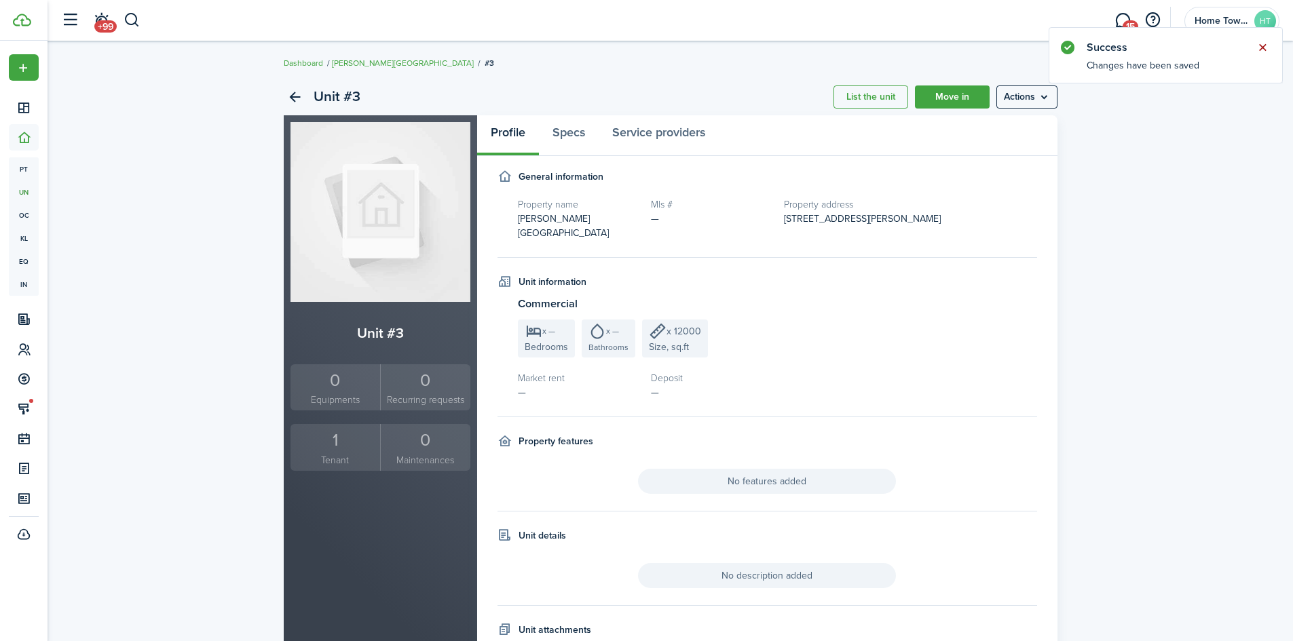
click at [1264, 45] on button "Close notify" at bounding box center [1262, 47] width 19 height 19
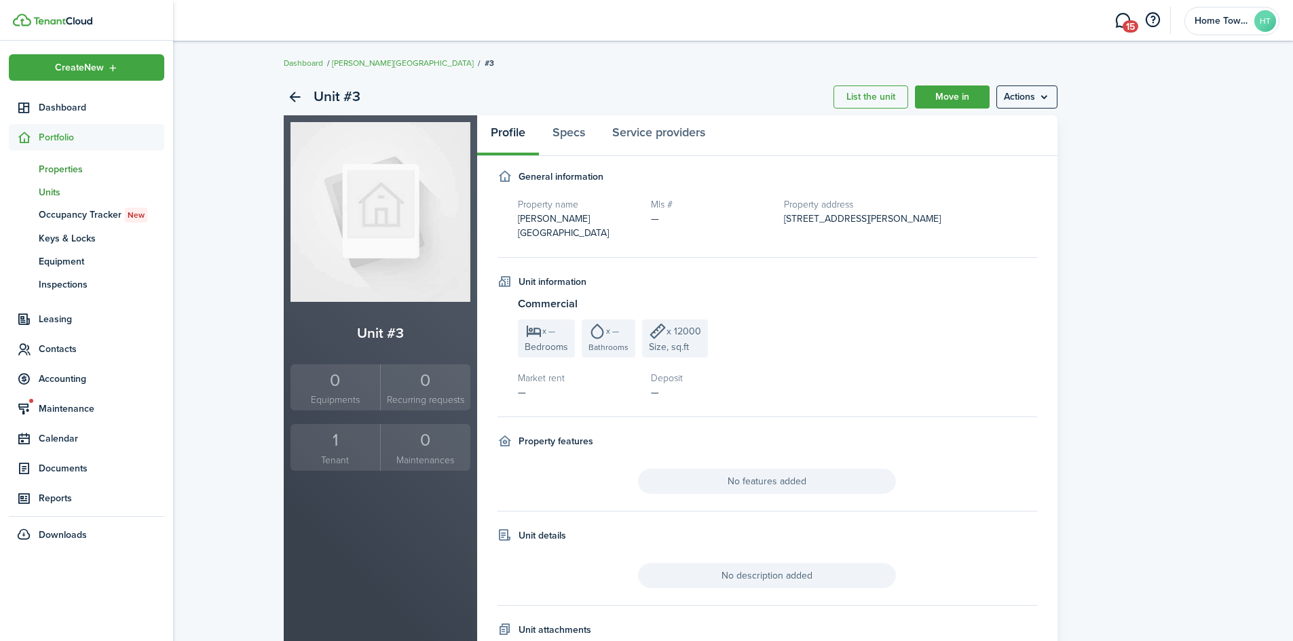
click at [77, 164] on span "Properties" at bounding box center [102, 169] width 126 height 14
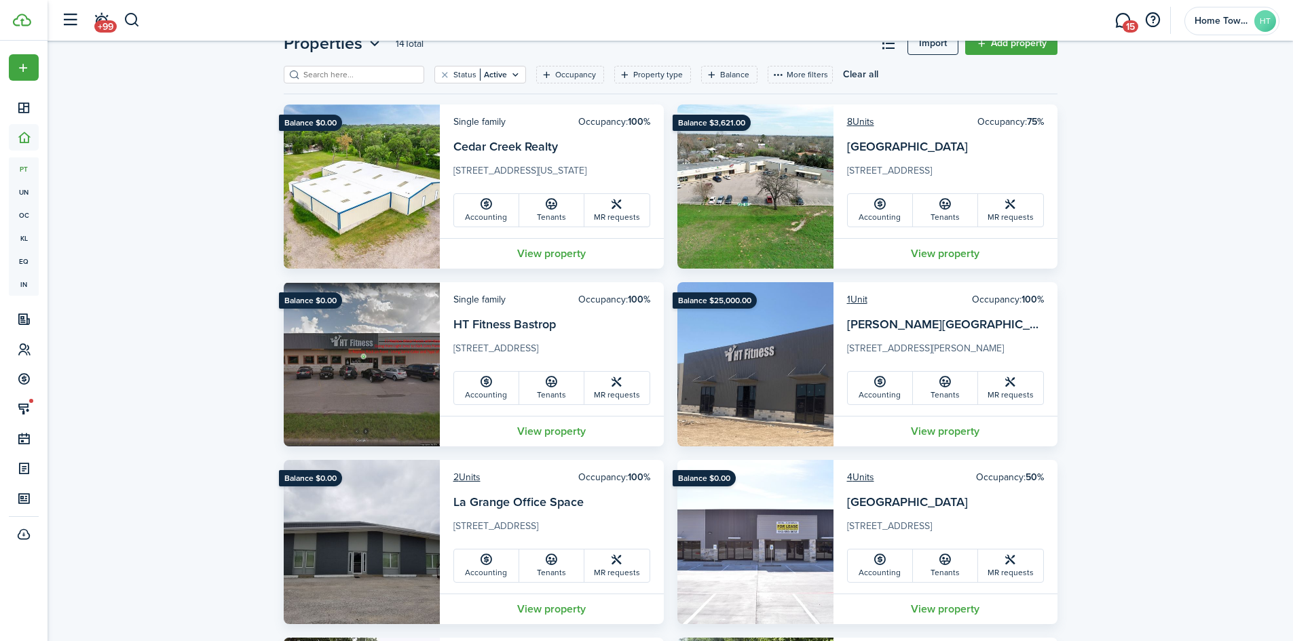
scroll to position [68, 0]
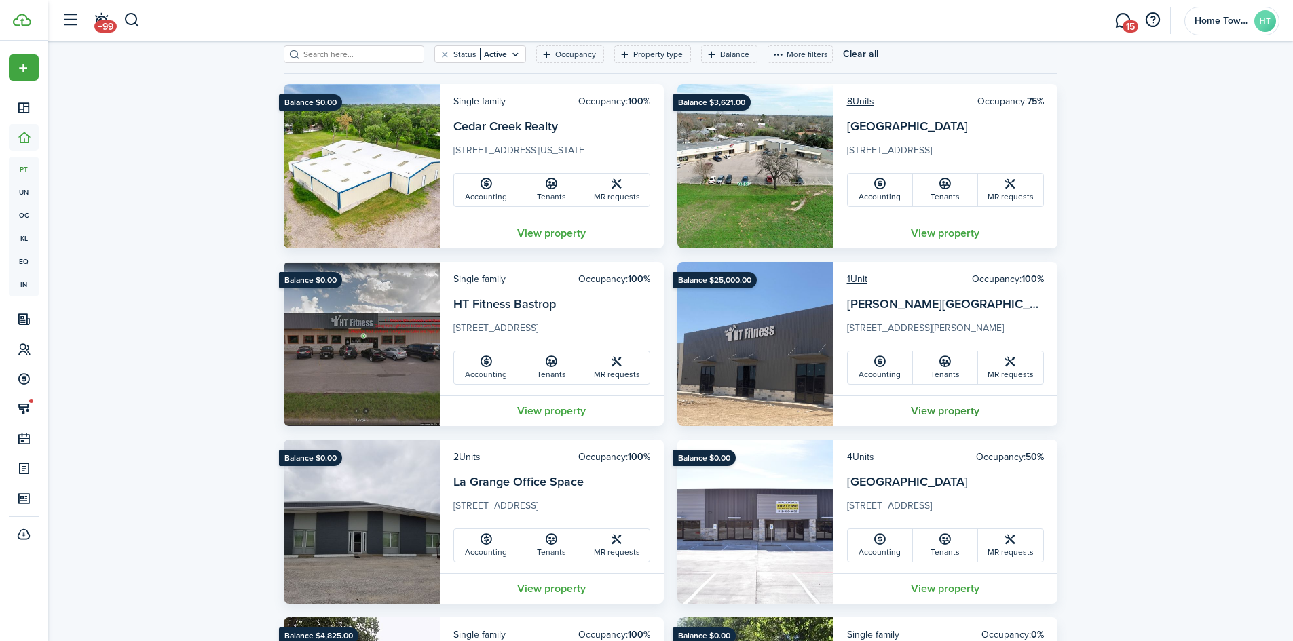
click at [957, 413] on link "View property" at bounding box center [945, 411] width 224 height 31
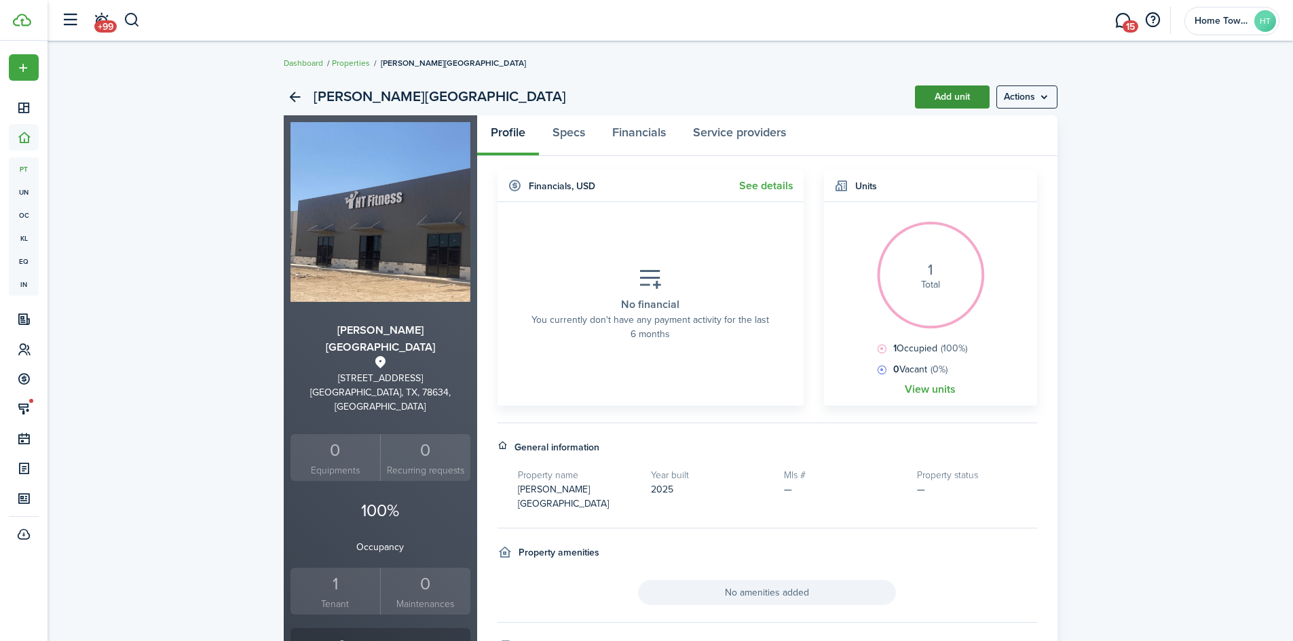
click at [936, 96] on link "Add unit" at bounding box center [952, 97] width 75 height 23
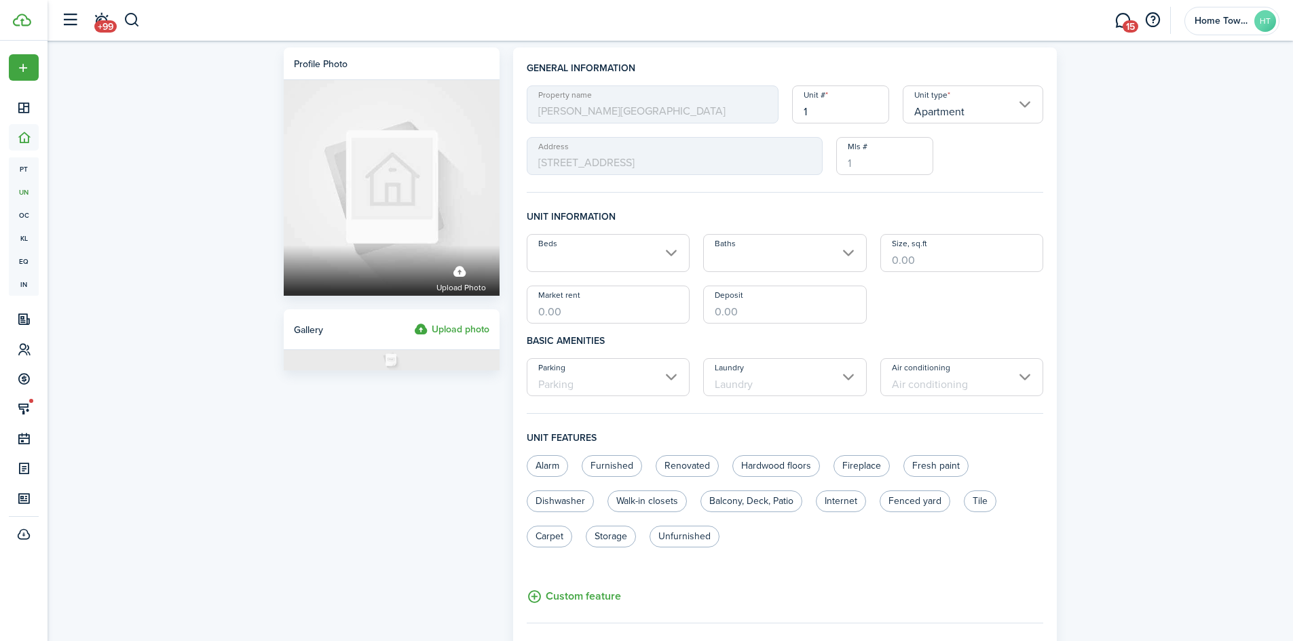
click at [895, 259] on input "Size, sq.ft" at bounding box center [962, 253] width 164 height 38
type input "3,000"
click at [939, 330] on h4 "Basic amenities" at bounding box center [785, 341] width 517 height 35
click at [985, 103] on input "Apartment" at bounding box center [973, 105] width 141 height 38
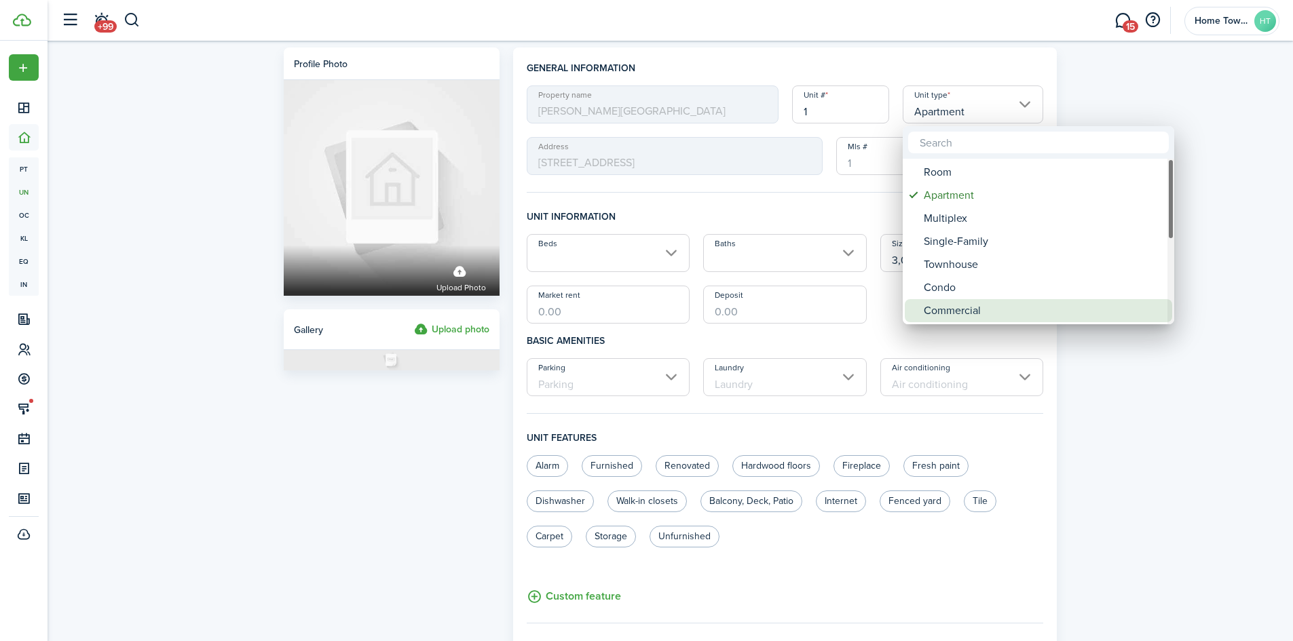
click at [953, 311] on div "Commercial" at bounding box center [1044, 310] width 240 height 23
type input "Commercial"
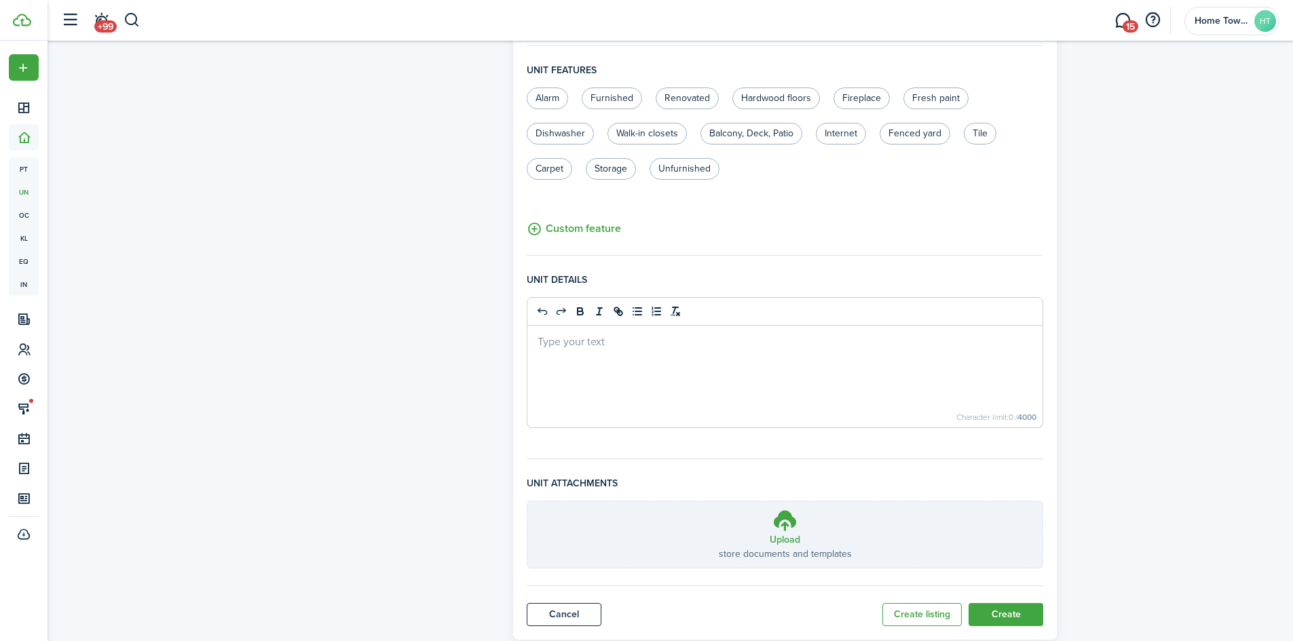
scroll to position [404, 0]
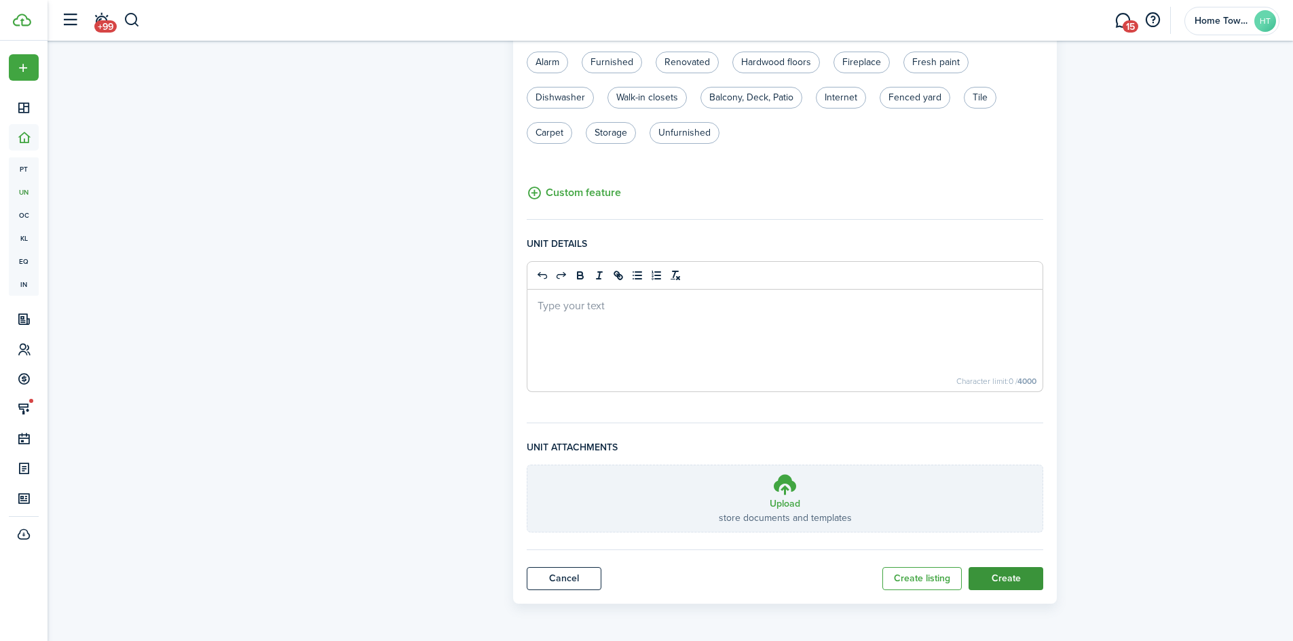
click at [1012, 581] on button "Create" at bounding box center [1005, 578] width 75 height 23
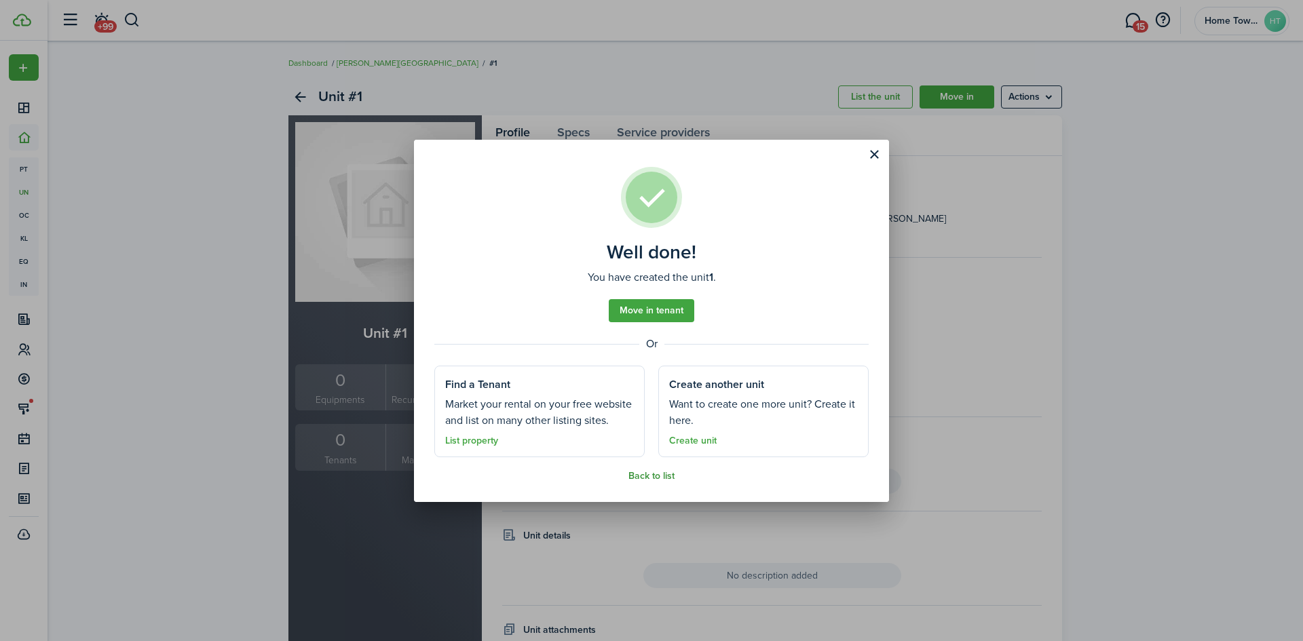
click at [642, 472] on link "Back to list" at bounding box center [651, 476] width 46 height 11
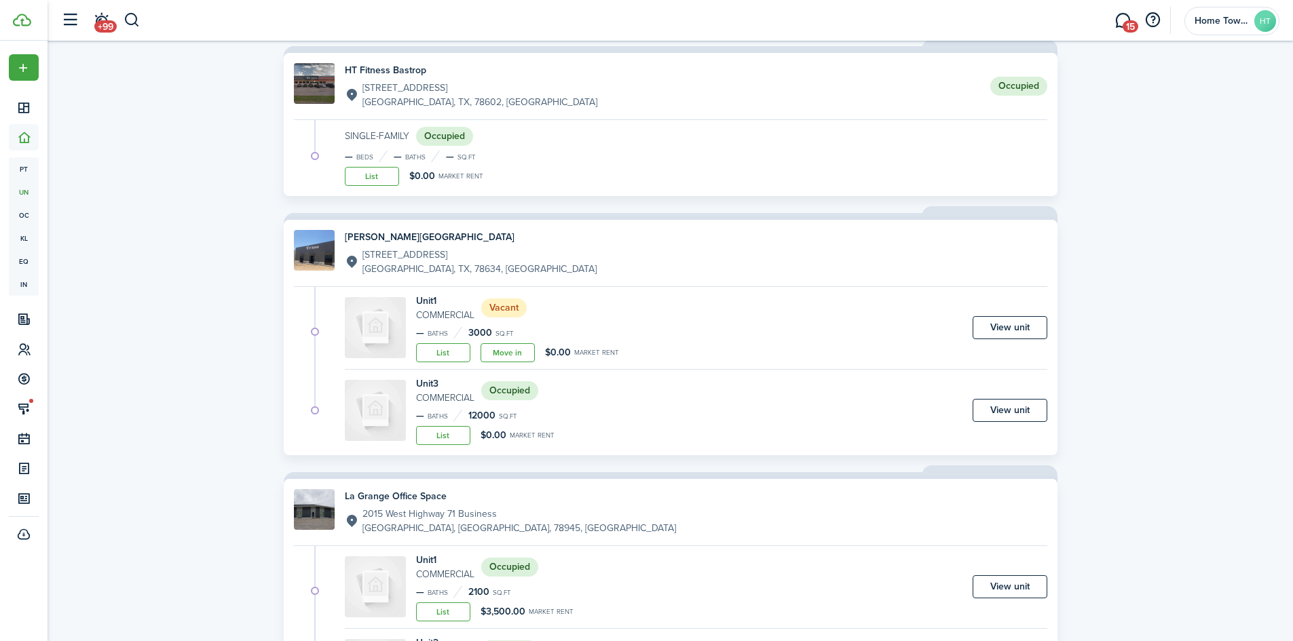
scroll to position [1061, 0]
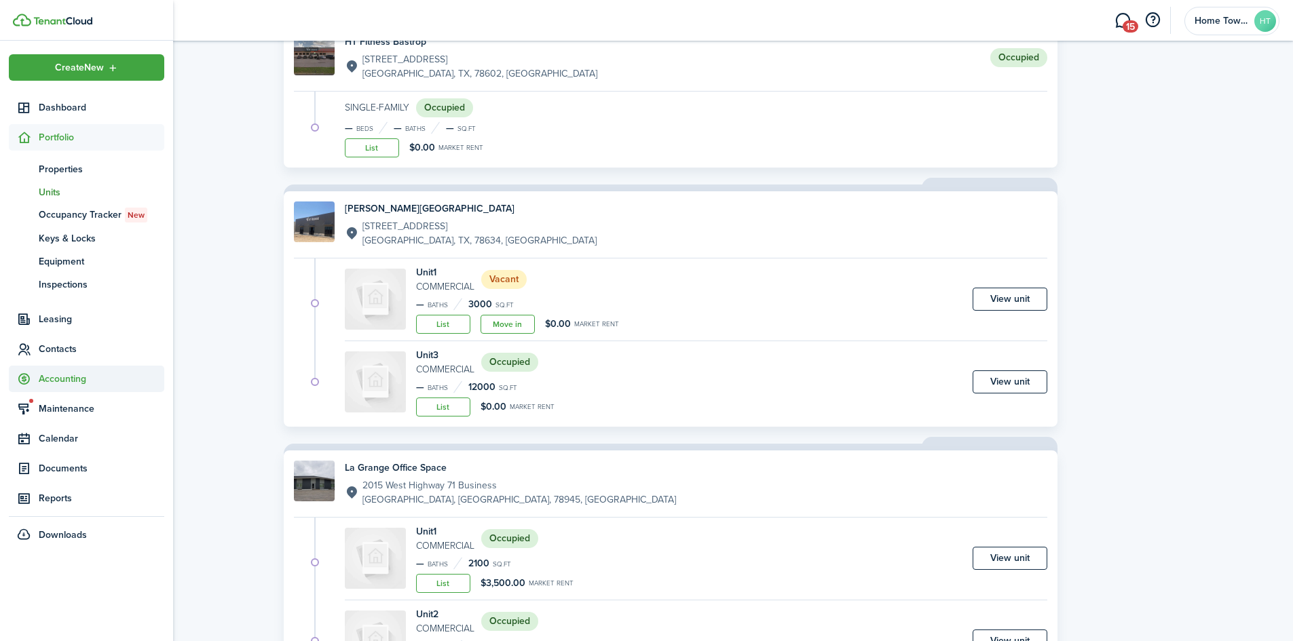
click at [66, 377] on span "Accounting" at bounding box center [102, 379] width 126 height 14
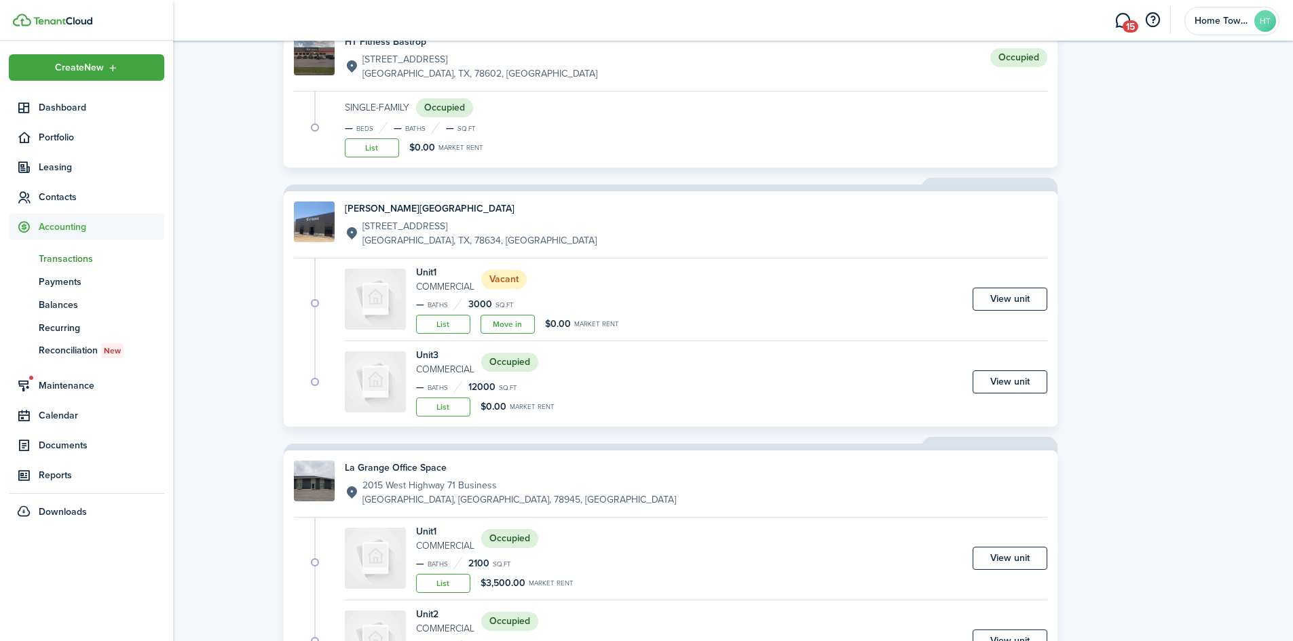
click at [80, 262] on span "Transactions" at bounding box center [102, 259] width 126 height 14
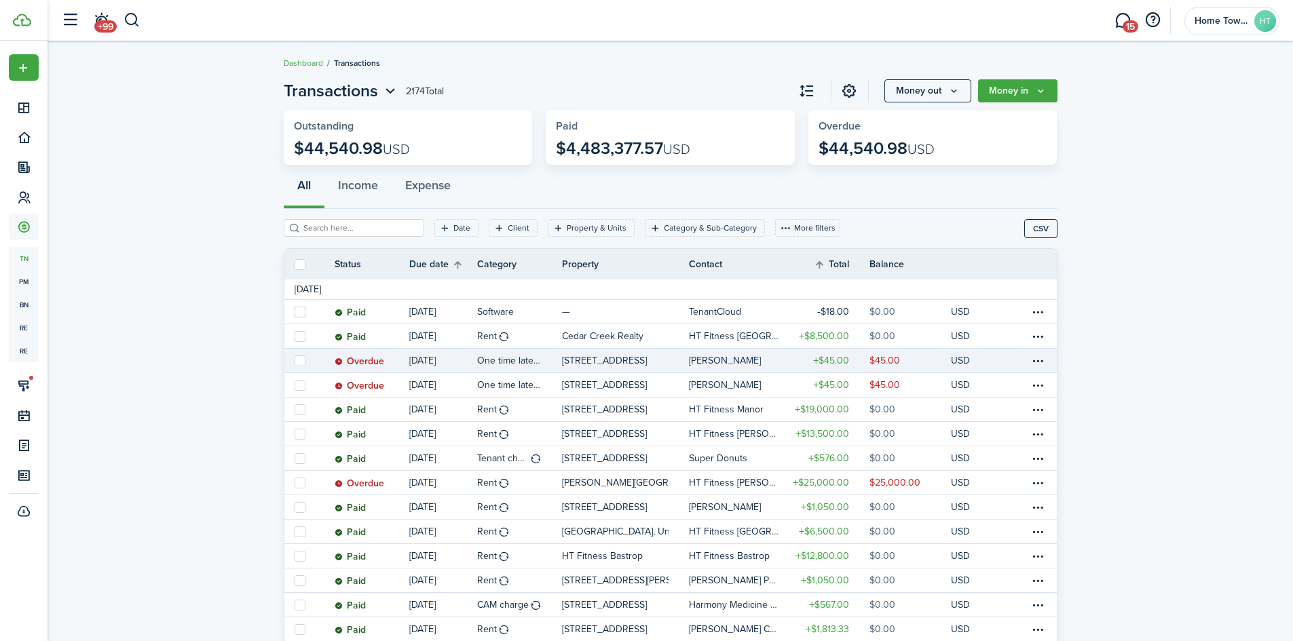
scroll to position [136, 0]
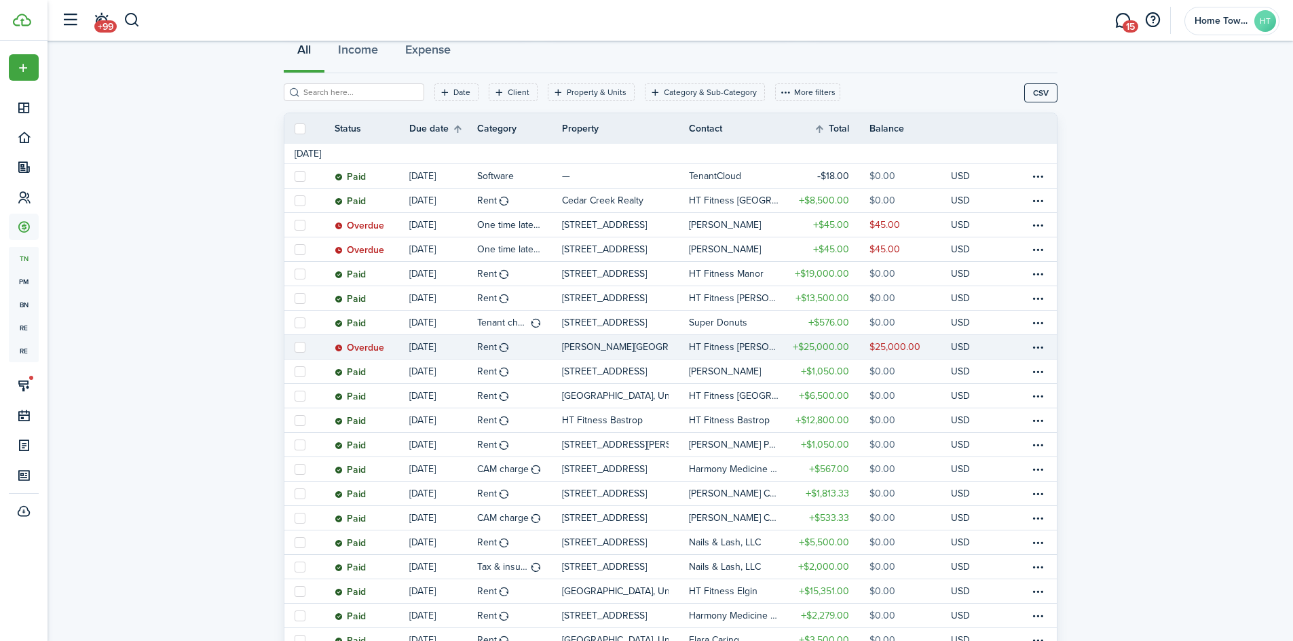
click at [480, 344] on table-info-title "Rent" at bounding box center [487, 347] width 20 height 14
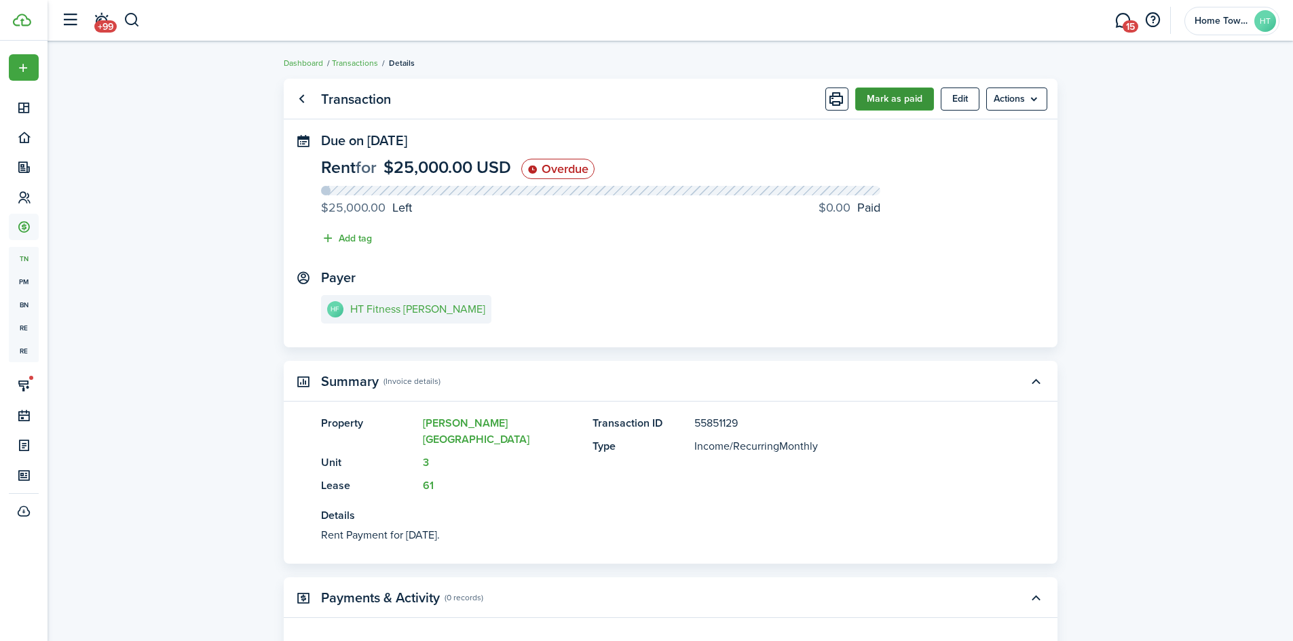
click at [892, 102] on button "Mark as paid" at bounding box center [894, 99] width 79 height 23
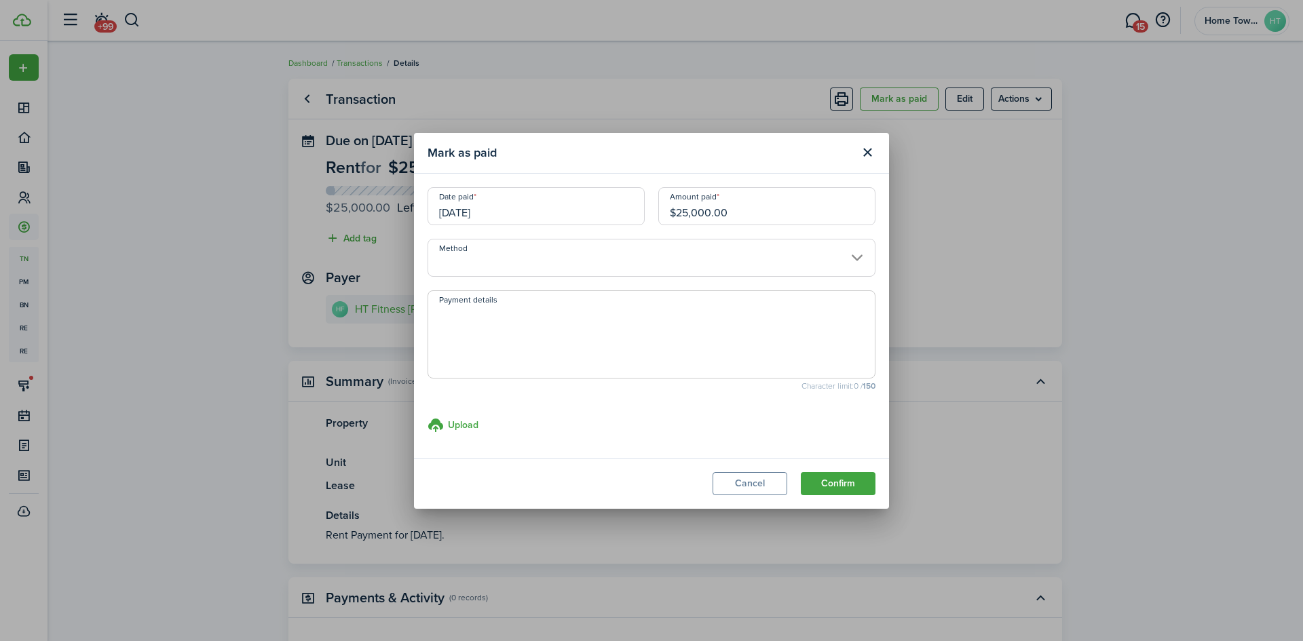
click at [687, 212] on input "$25,000.00" at bounding box center [766, 206] width 217 height 38
click at [614, 256] on input "Method" at bounding box center [652, 258] width 448 height 38
type input "$20,000.00"
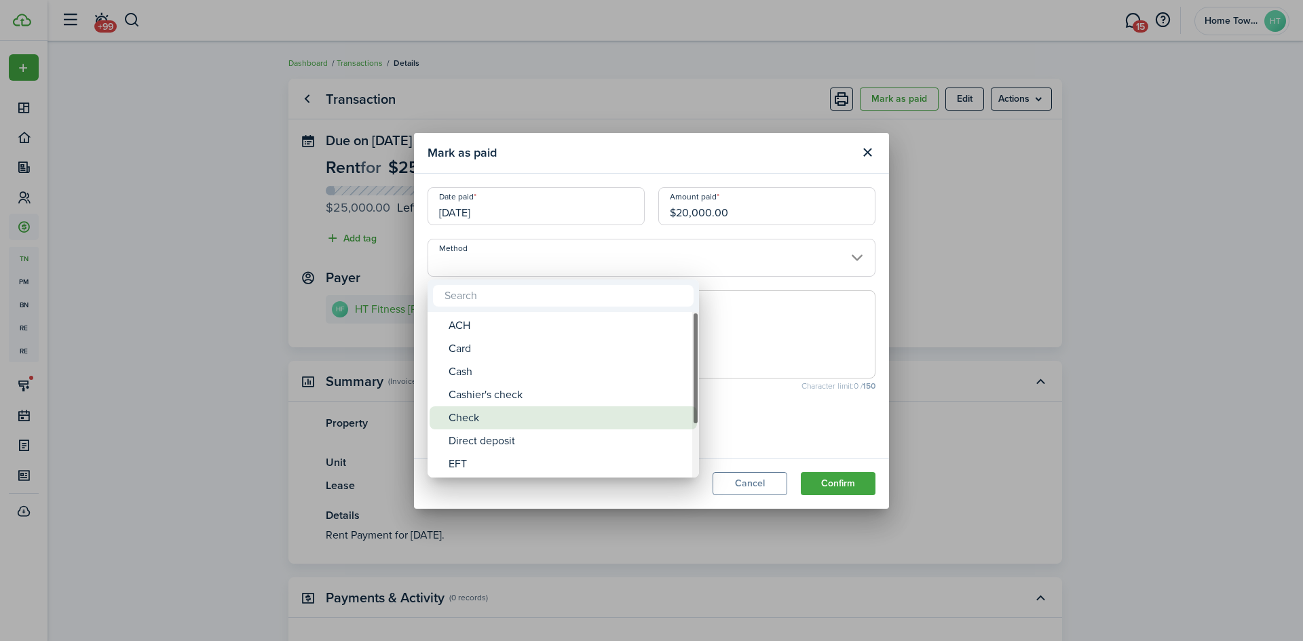
click at [489, 413] on div "Check" at bounding box center [569, 417] width 240 height 23
type input "Check"
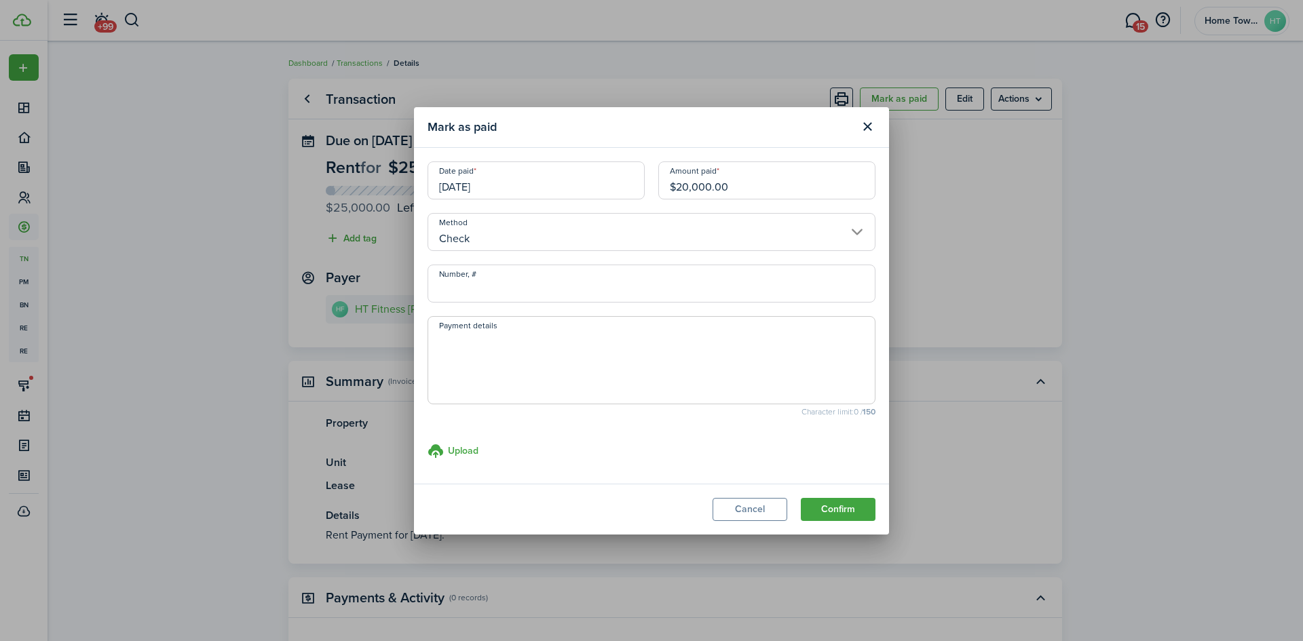
click at [554, 284] on input "Number, #" at bounding box center [652, 284] width 448 height 38
type input "107"
click at [839, 504] on button "Confirm" at bounding box center [838, 509] width 75 height 23
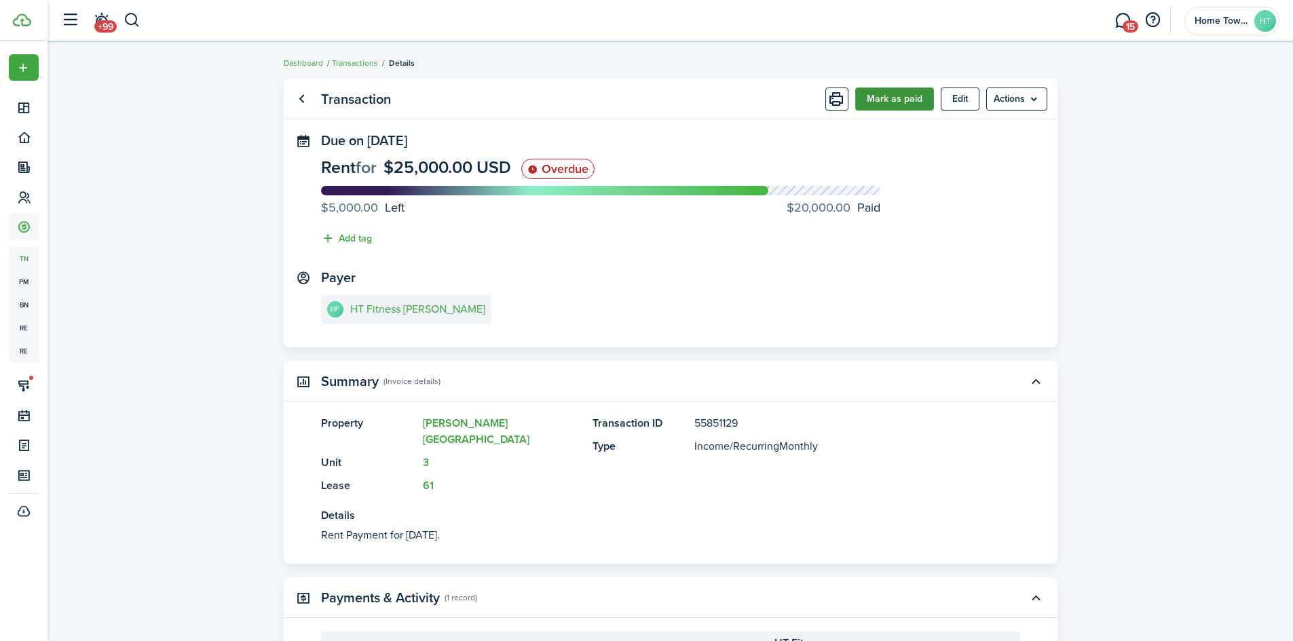
click at [881, 97] on button "Mark as paid" at bounding box center [894, 99] width 79 height 23
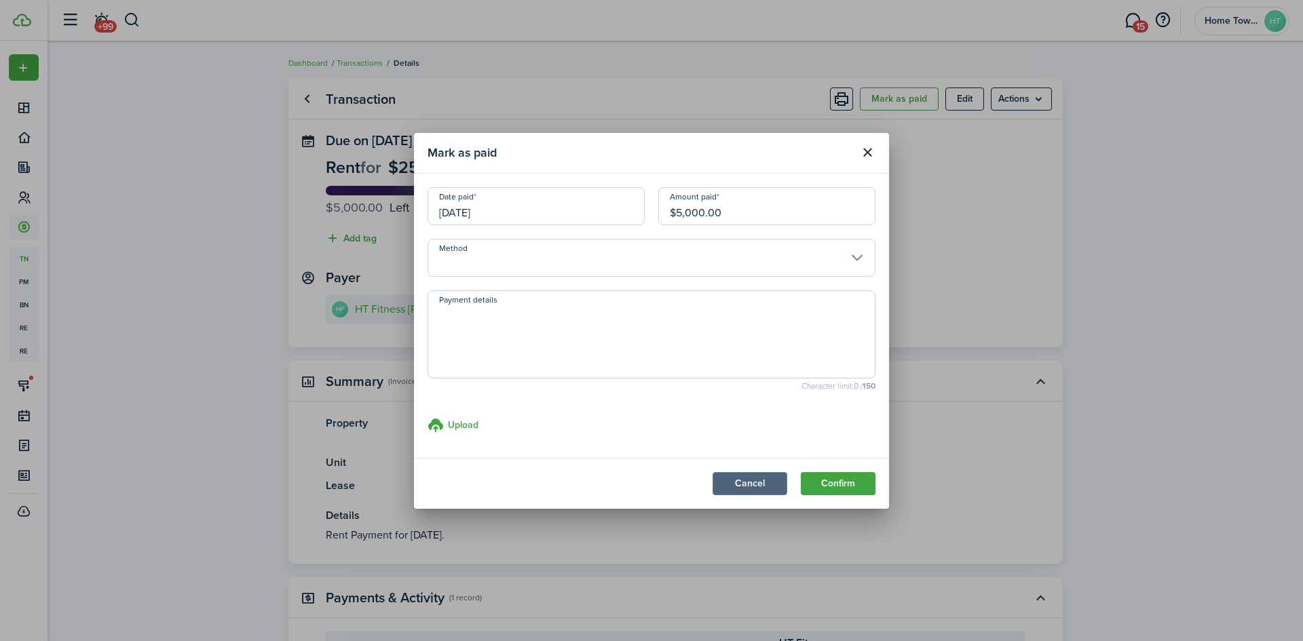
click at [772, 480] on button "Cancel" at bounding box center [750, 483] width 75 height 23
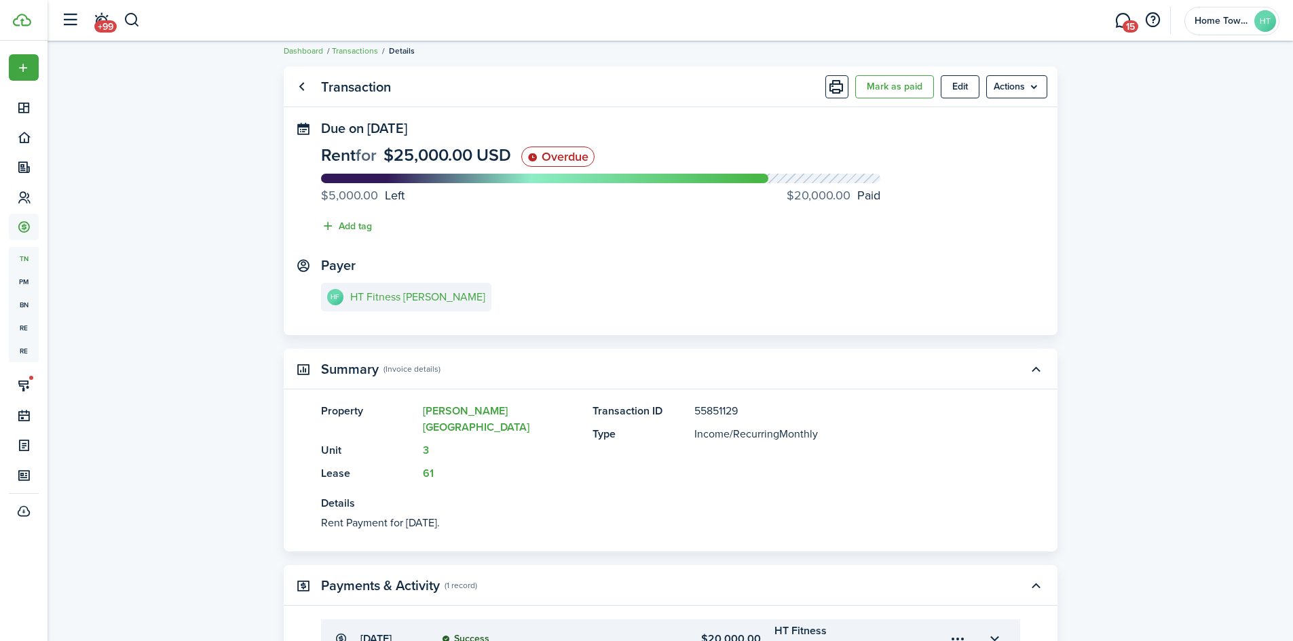
scroll to position [8, 0]
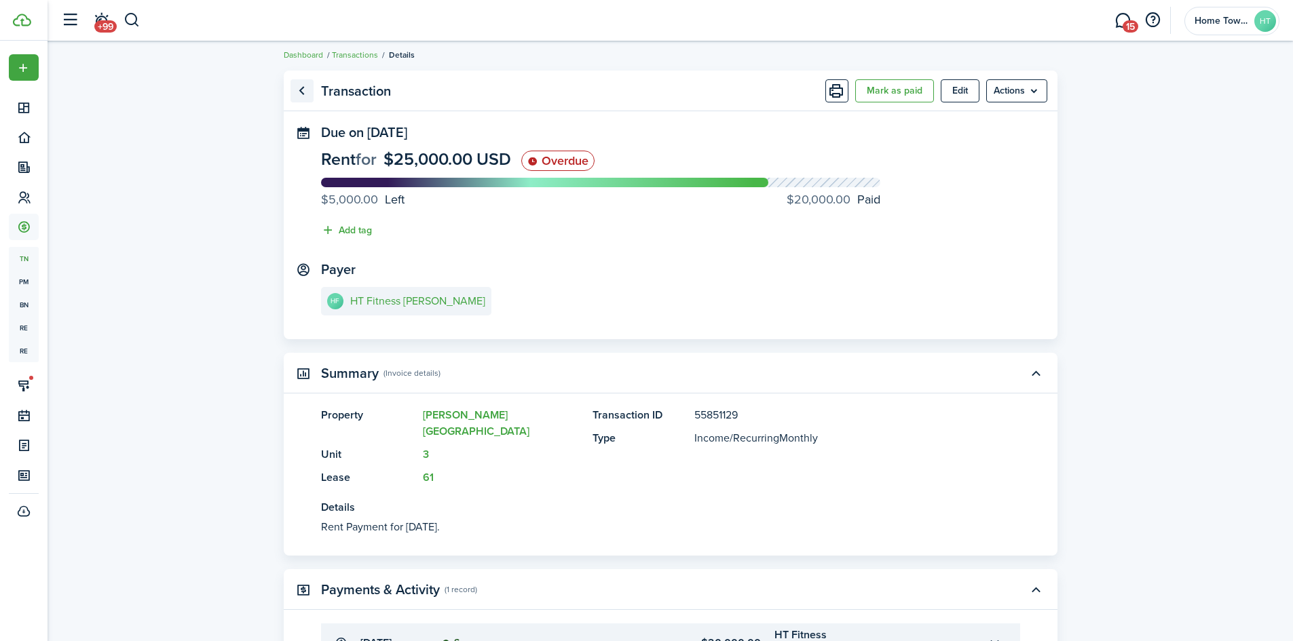
click at [304, 86] on link "Go back" at bounding box center [301, 90] width 23 height 23
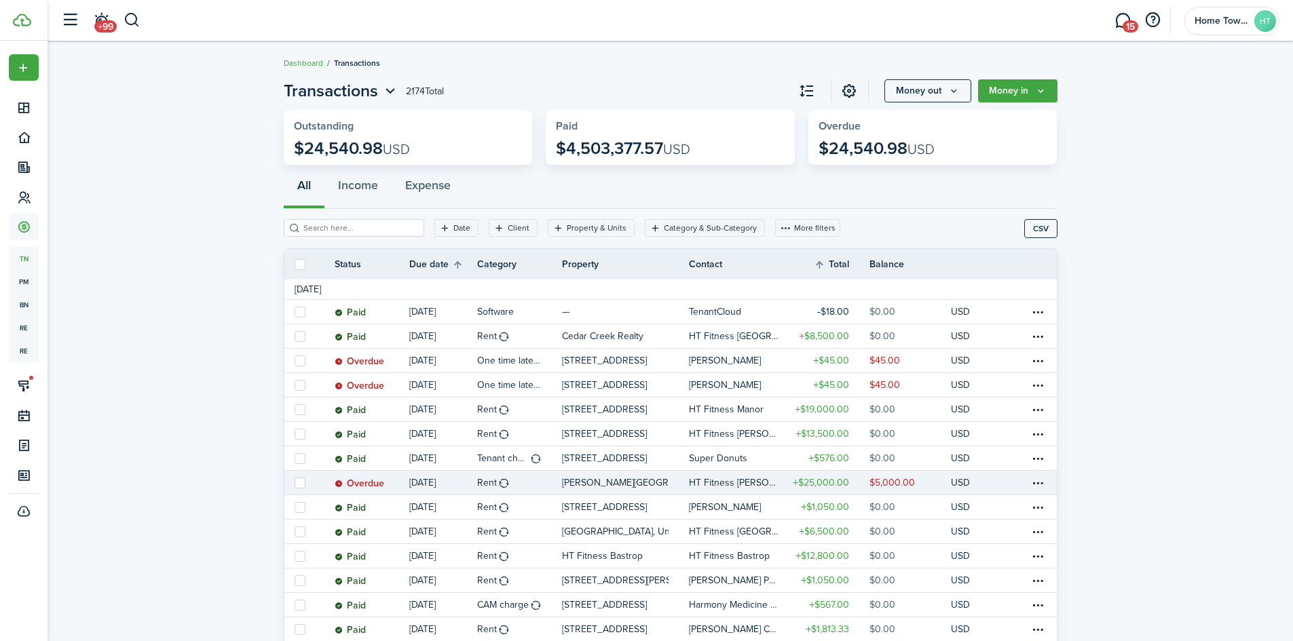
click at [628, 482] on p "[PERSON_NAME][GEOGRAPHIC_DATA], Unit 3" at bounding box center [615, 483] width 107 height 14
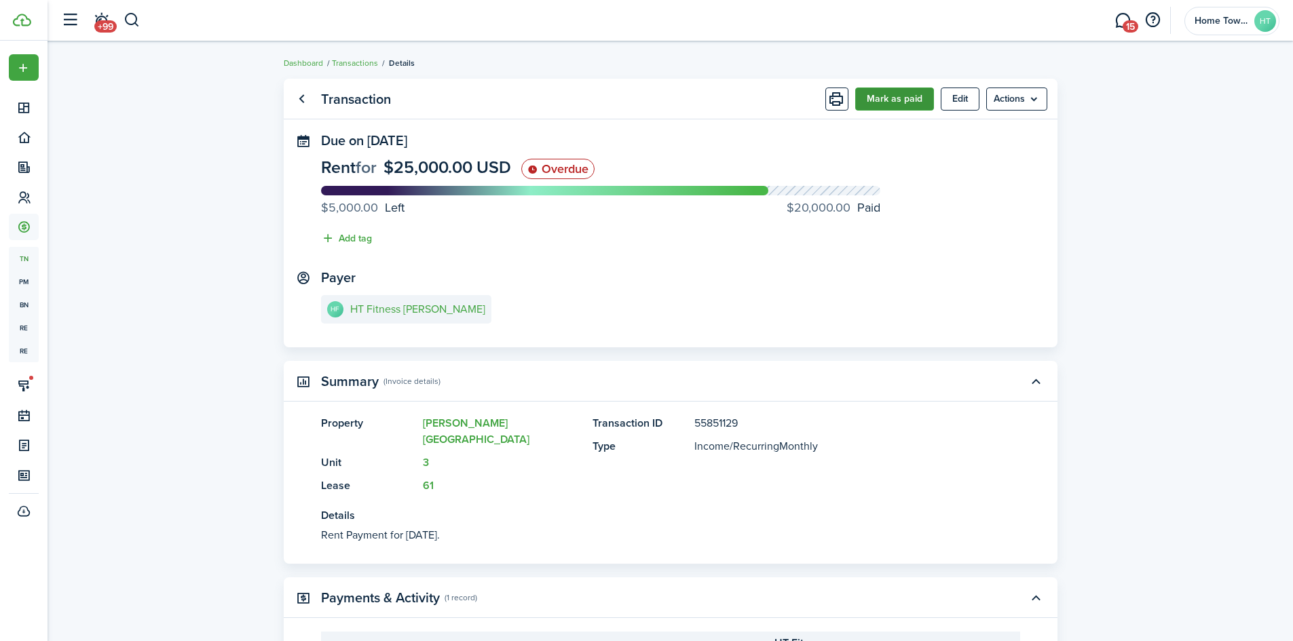
click at [907, 101] on button "Mark as paid" at bounding box center [894, 99] width 79 height 23
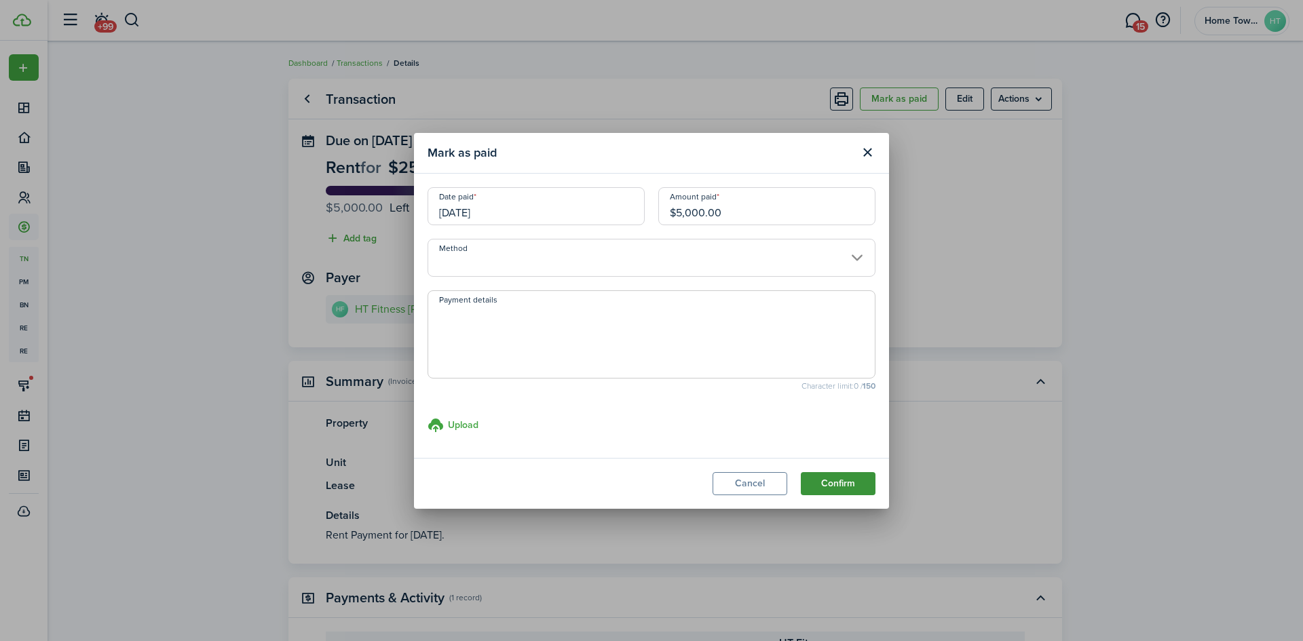
click at [835, 478] on button "Confirm" at bounding box center [838, 483] width 75 height 23
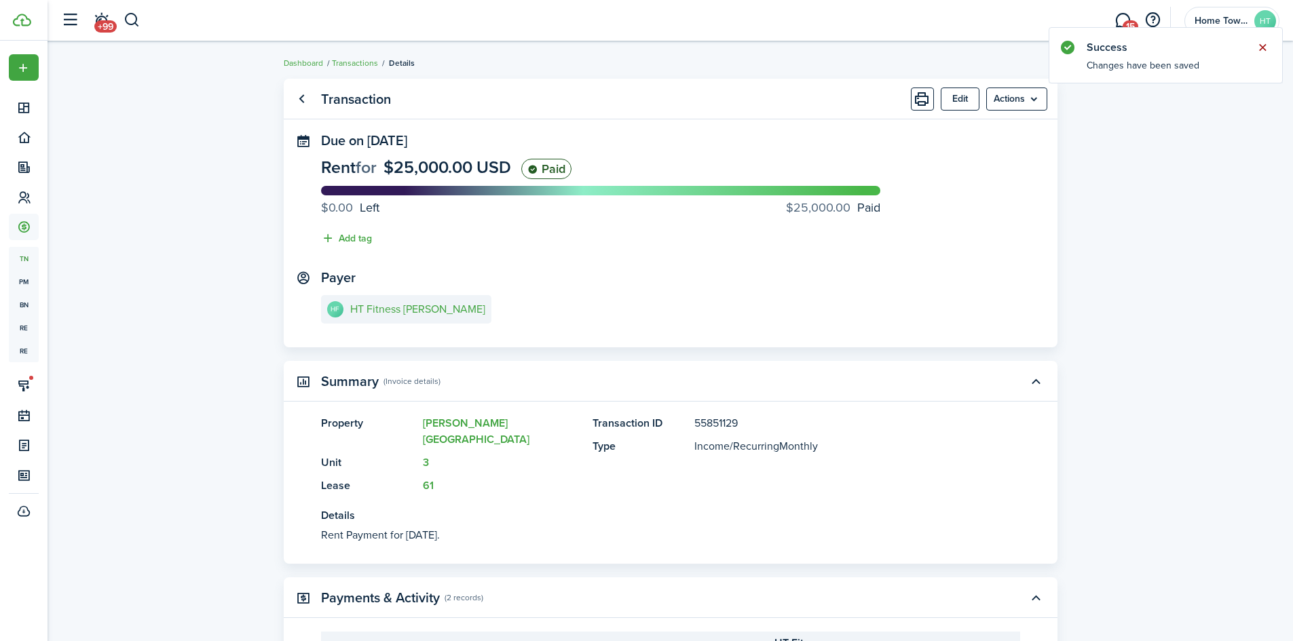
click at [1257, 52] on button "Close notify" at bounding box center [1262, 47] width 19 height 19
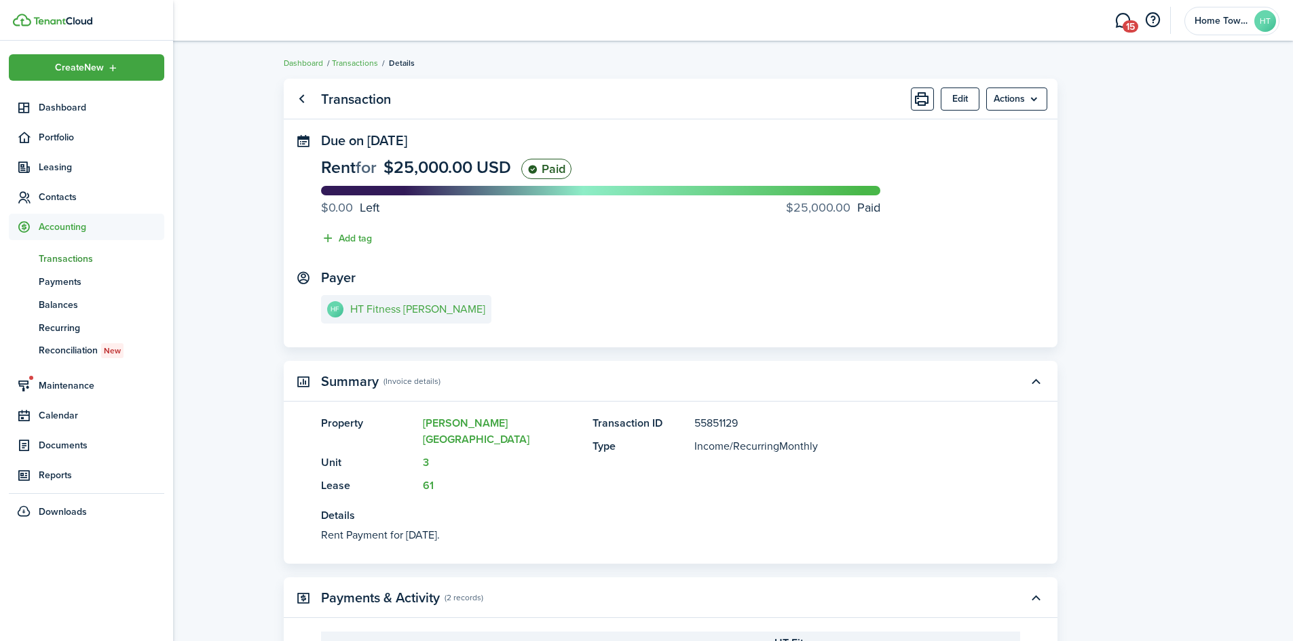
click at [83, 227] on span "Accounting" at bounding box center [102, 227] width 126 height 14
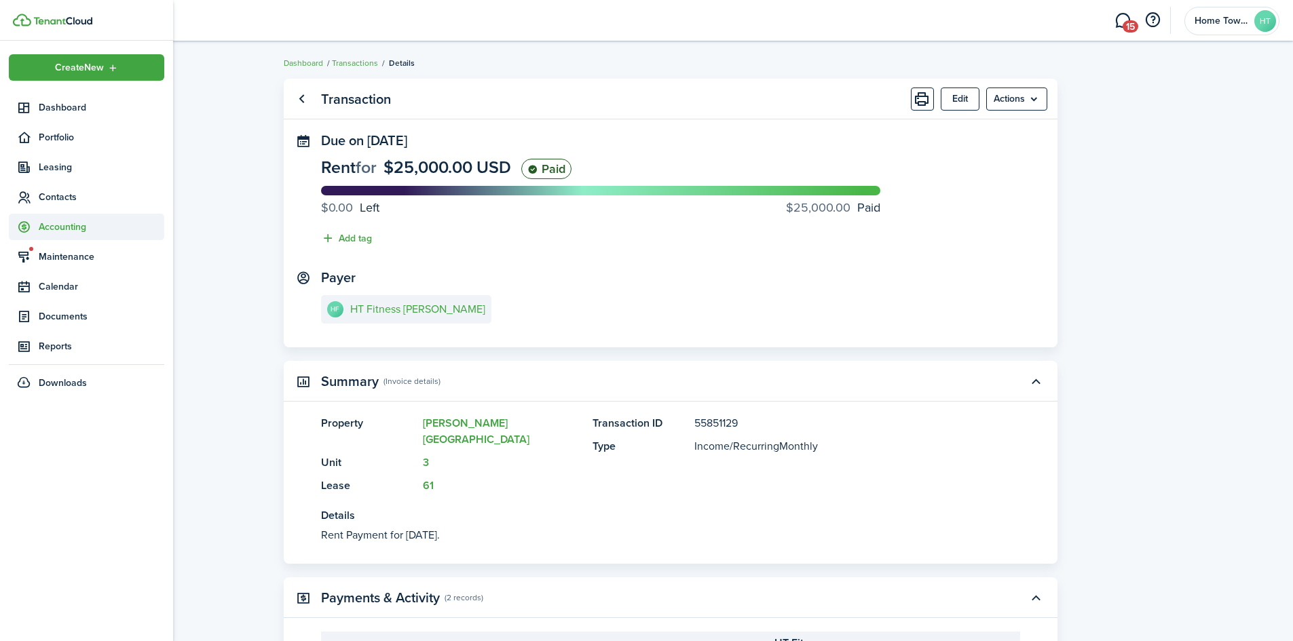
click at [83, 229] on span "Accounting" at bounding box center [102, 227] width 126 height 14
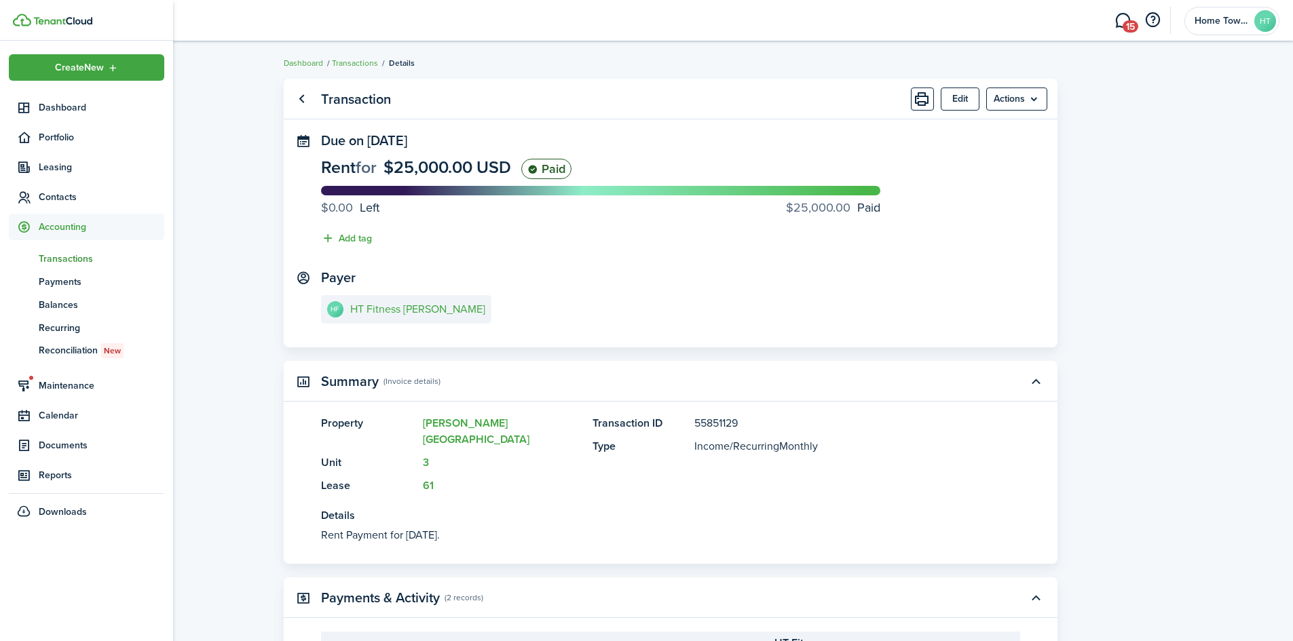
click at [69, 252] on span "Transactions" at bounding box center [102, 259] width 126 height 14
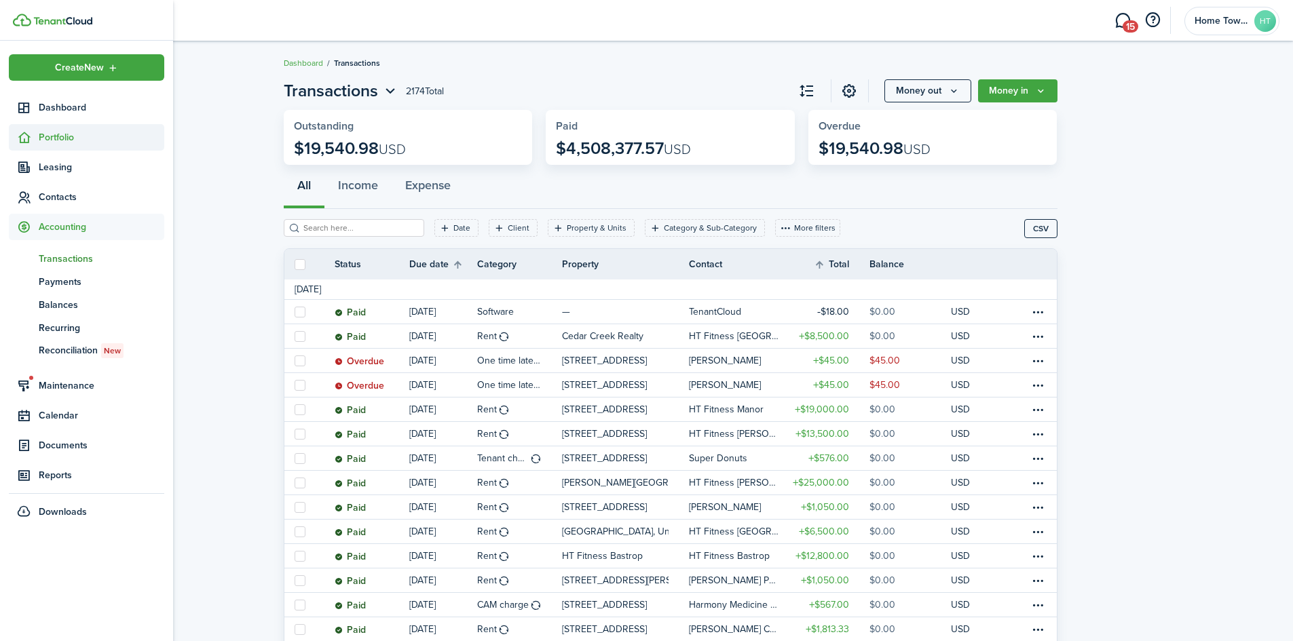
click at [56, 140] on span "Portfolio" at bounding box center [102, 137] width 126 height 14
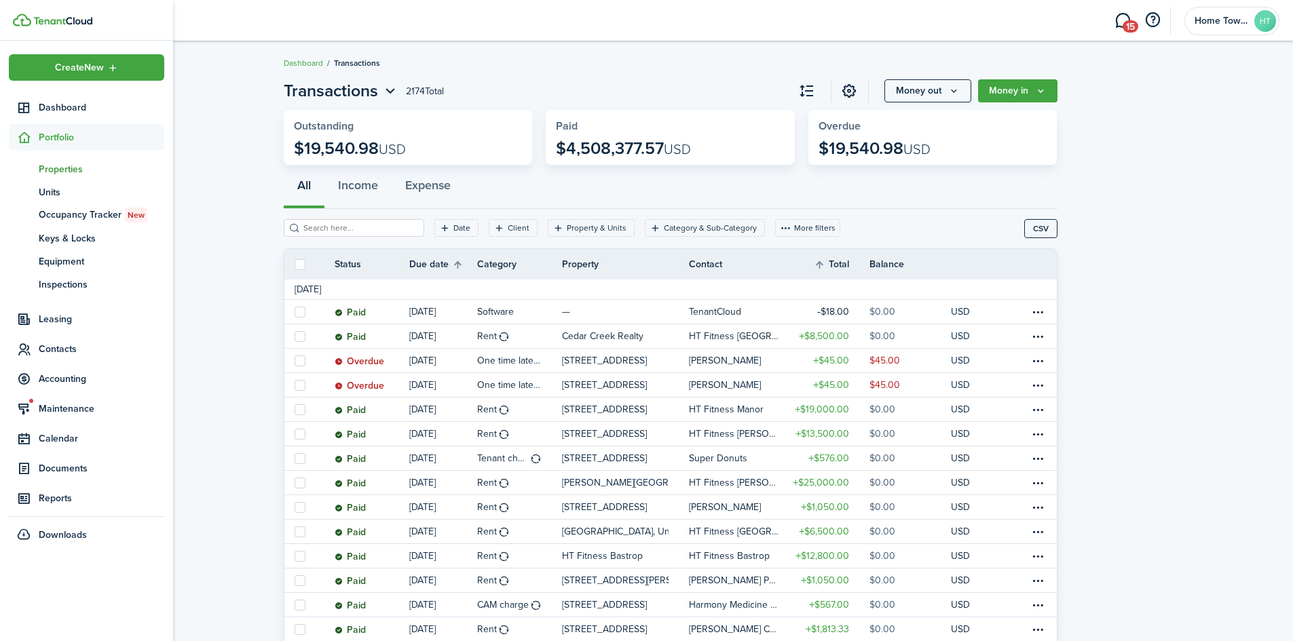
click at [68, 169] on span "Properties" at bounding box center [102, 169] width 126 height 14
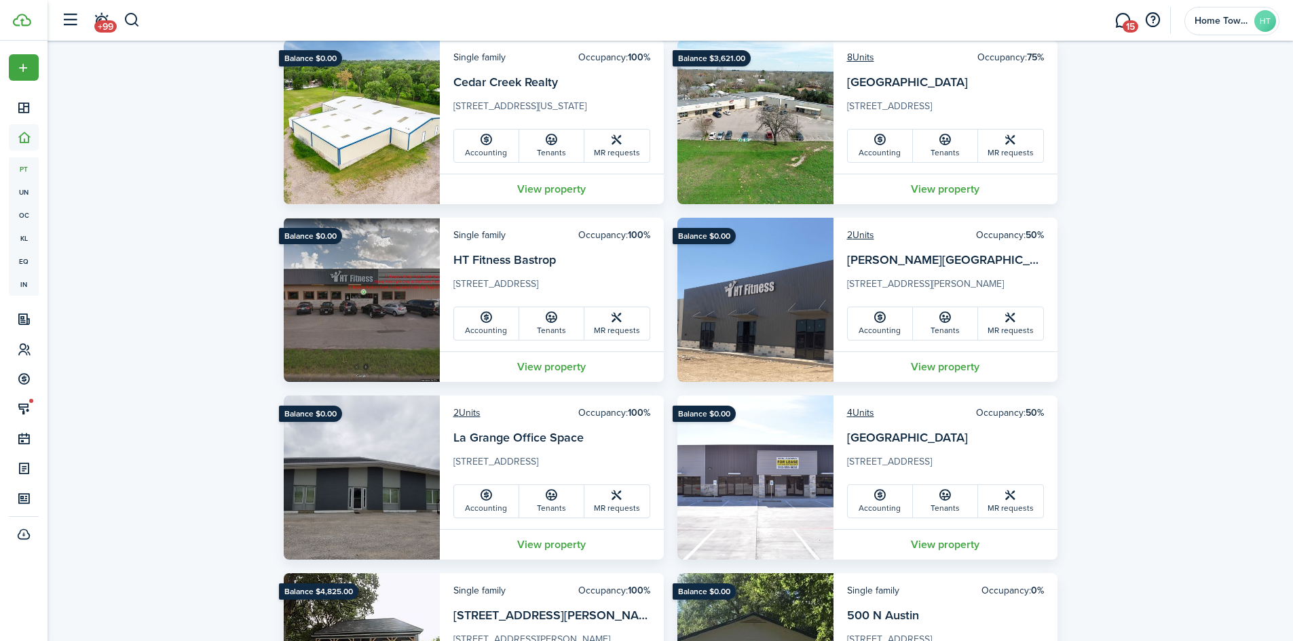
scroll to position [136, 0]
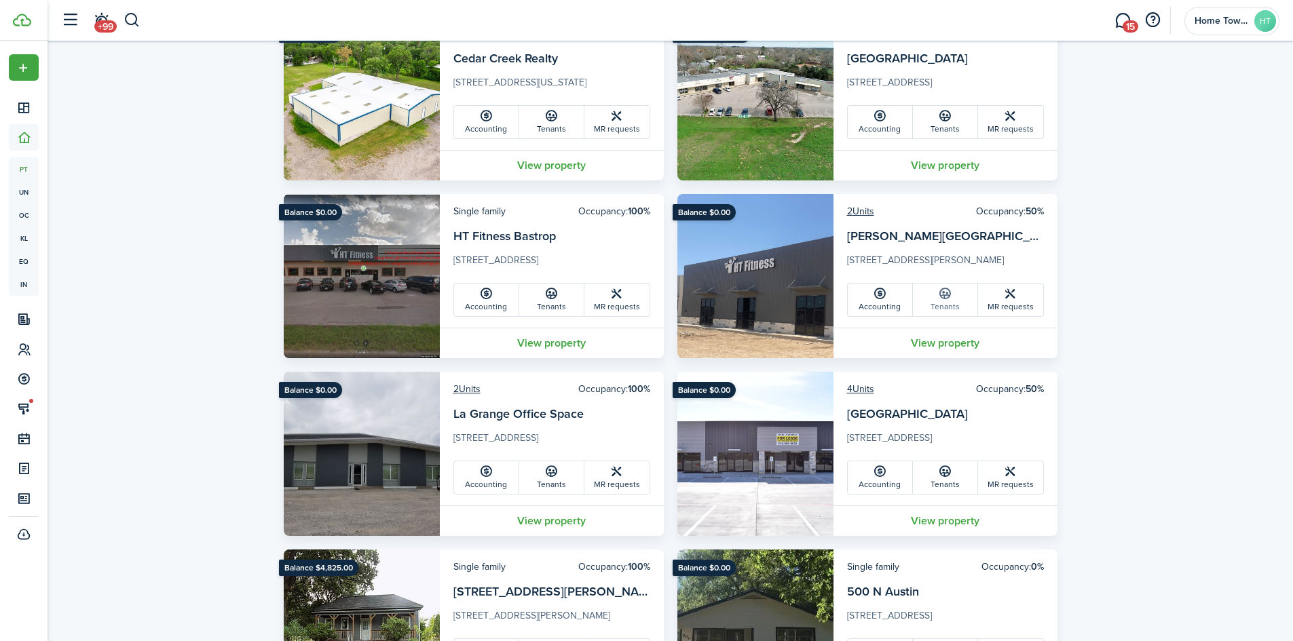
click at [946, 301] on link "Tenants" at bounding box center [945, 300] width 65 height 33
